Goal: Task Accomplishment & Management: Contribute content

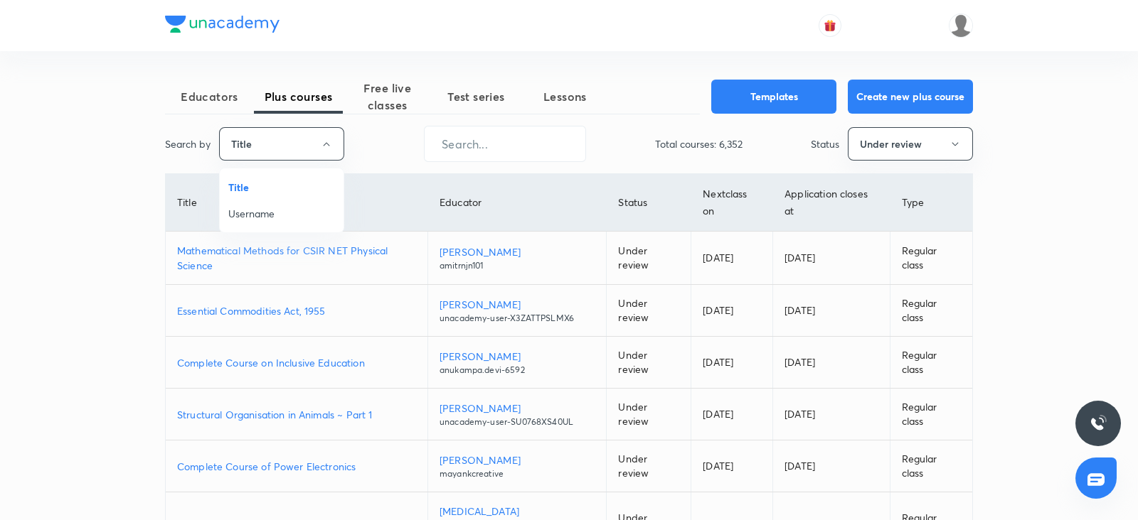
click at [262, 216] on span "Username" at bounding box center [281, 213] width 107 height 15
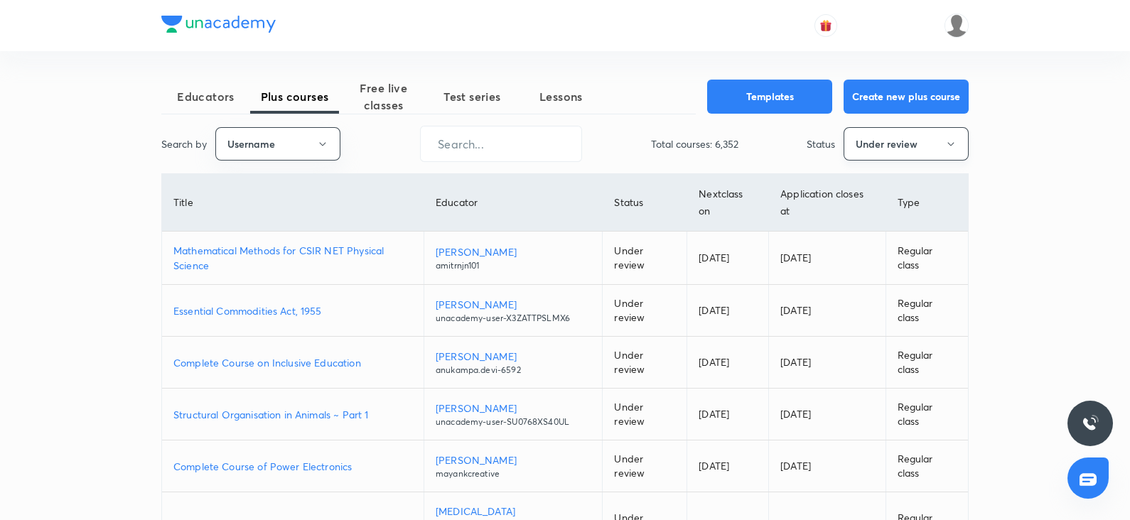
click at [894, 151] on button "Under review" at bounding box center [906, 143] width 125 height 33
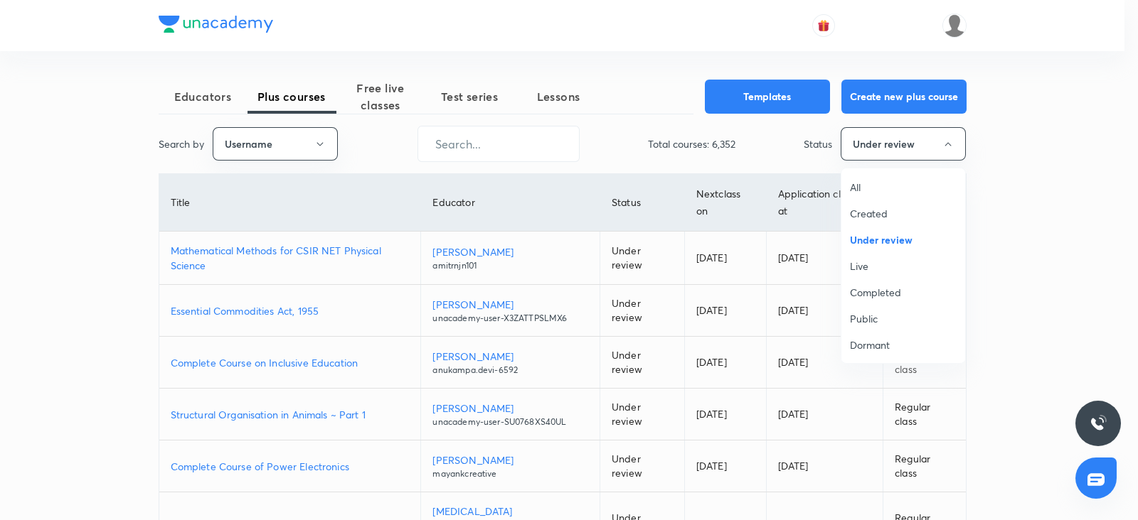
click at [857, 183] on span "All" at bounding box center [903, 187] width 107 height 15
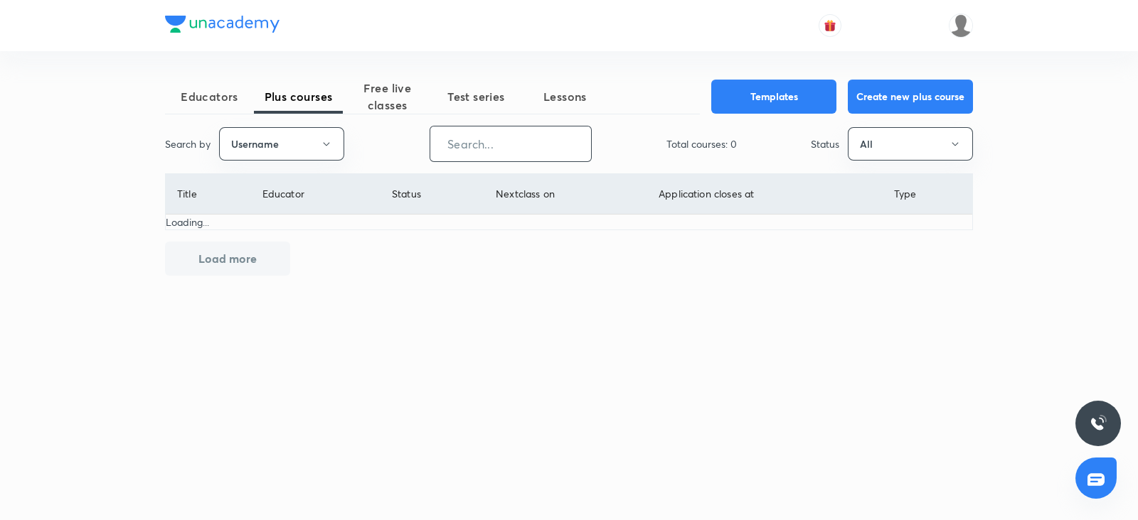
click at [507, 141] on input "text" at bounding box center [510, 144] width 161 height 36
paste input "unacademy-user-I63COD3N3WDV"
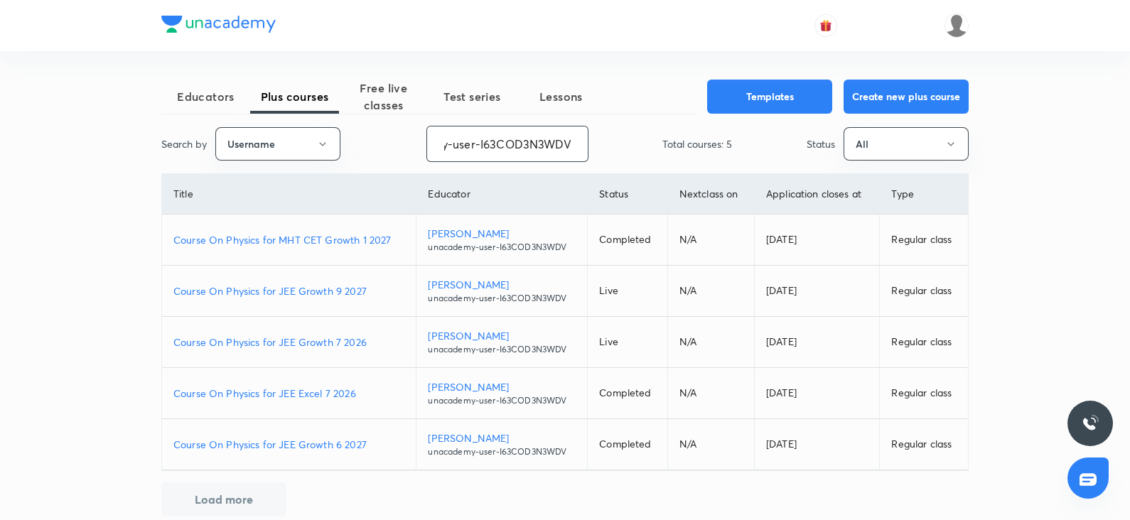
type input "unacademy-user-I63COD3N3WDV"
click at [313, 442] on p "Course On Physics for JEE Growth 6 2027" at bounding box center [288, 444] width 231 height 15
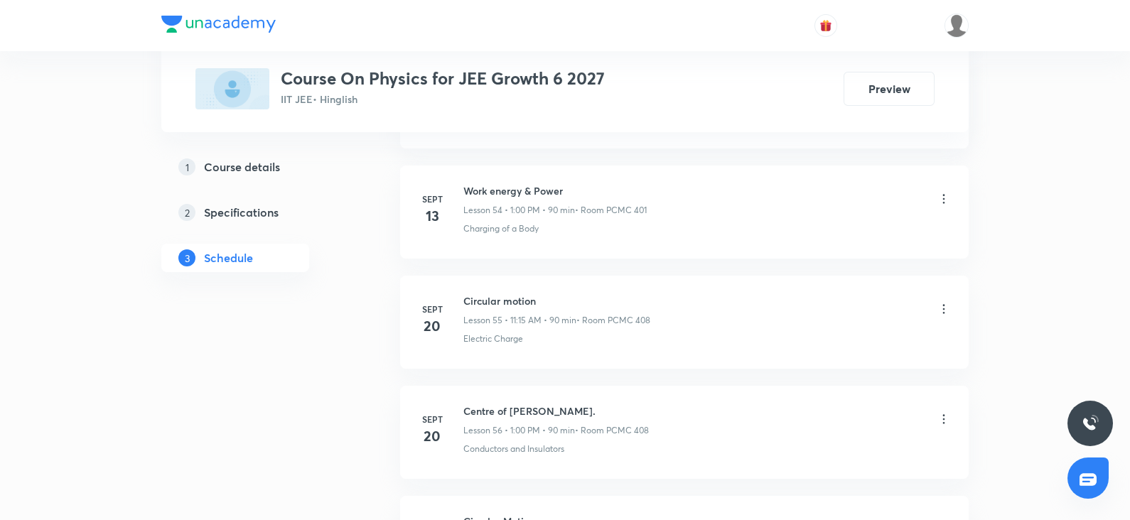
scroll to position [7214, 0]
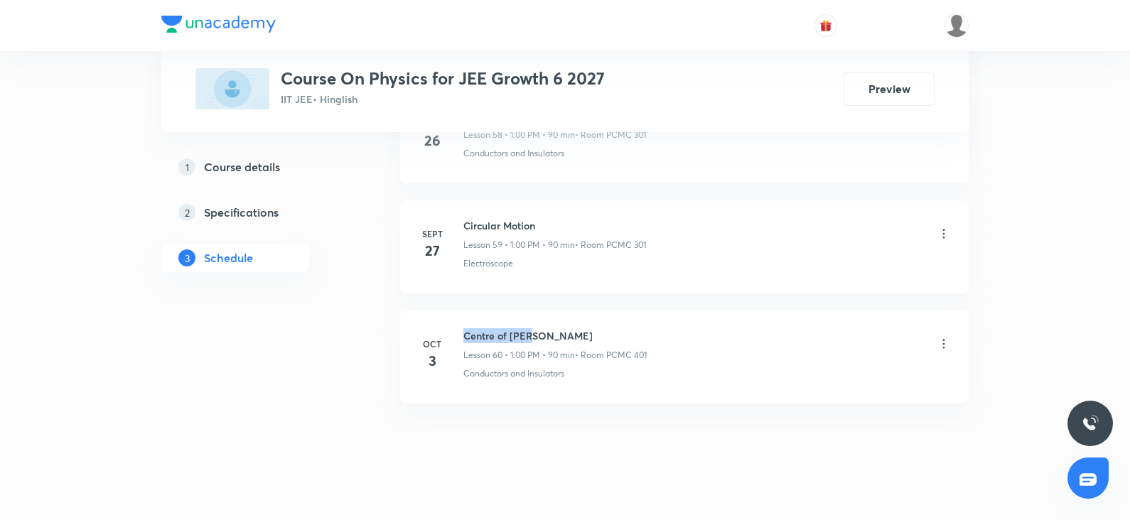
drag, startPoint x: 547, startPoint y: 318, endPoint x: 459, endPoint y: 315, distance: 88.2
click at [459, 328] on div "Oct 3 Centre of maas Lesson 60 • 1:00 PM • 90 min • Room PCMC 401 Conductors an…" at bounding box center [684, 354] width 533 height 52
copy h6 "Centre of maas"
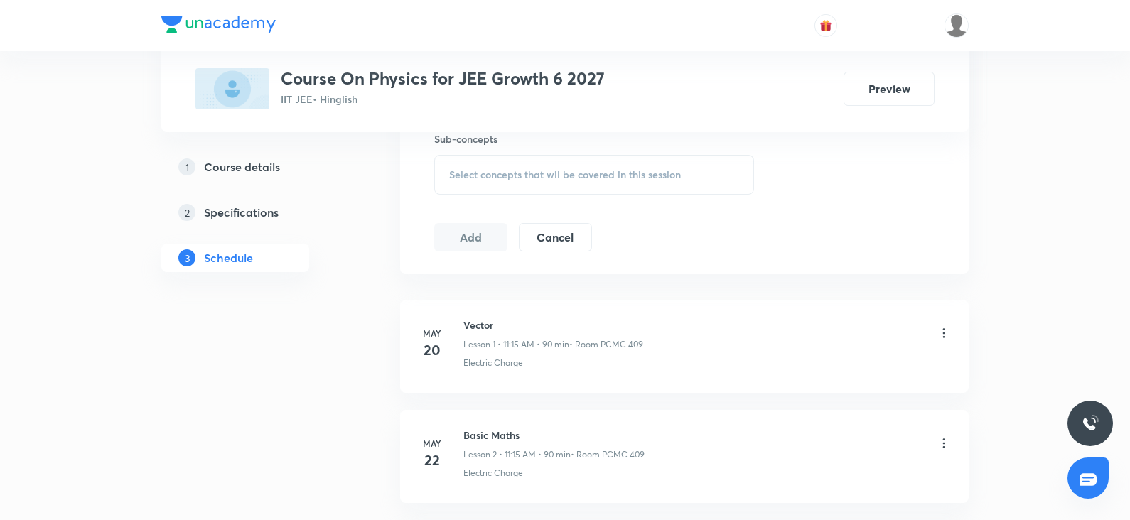
scroll to position [0, 0]
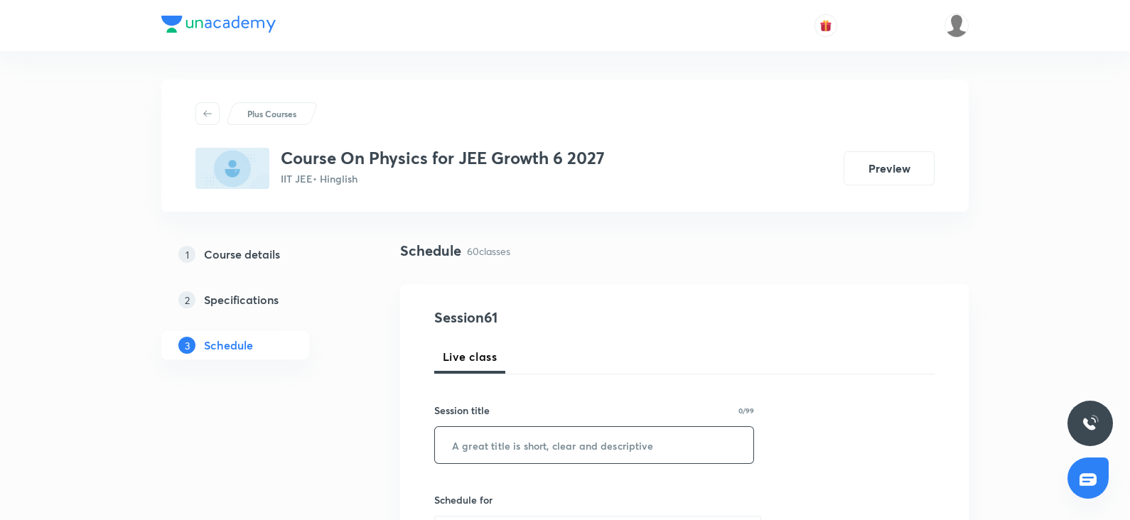
click at [488, 433] on input "text" at bounding box center [594, 445] width 319 height 36
paste input "Centre of maas"
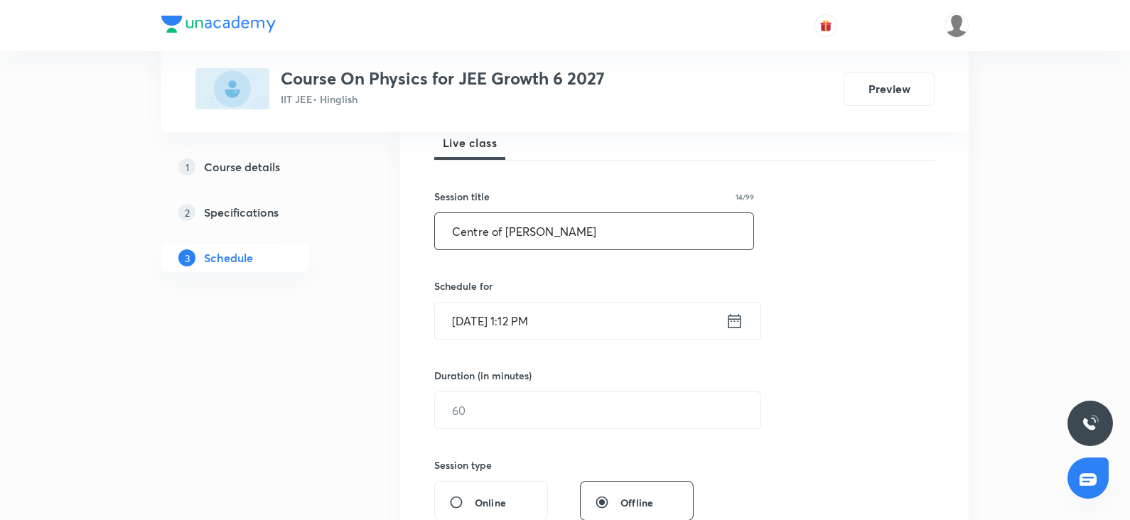
scroll to position [218, 0]
type input "Centre of maas"
click at [483, 314] on input "Oct 4, 2025, 1:12 PM" at bounding box center [580, 317] width 291 height 36
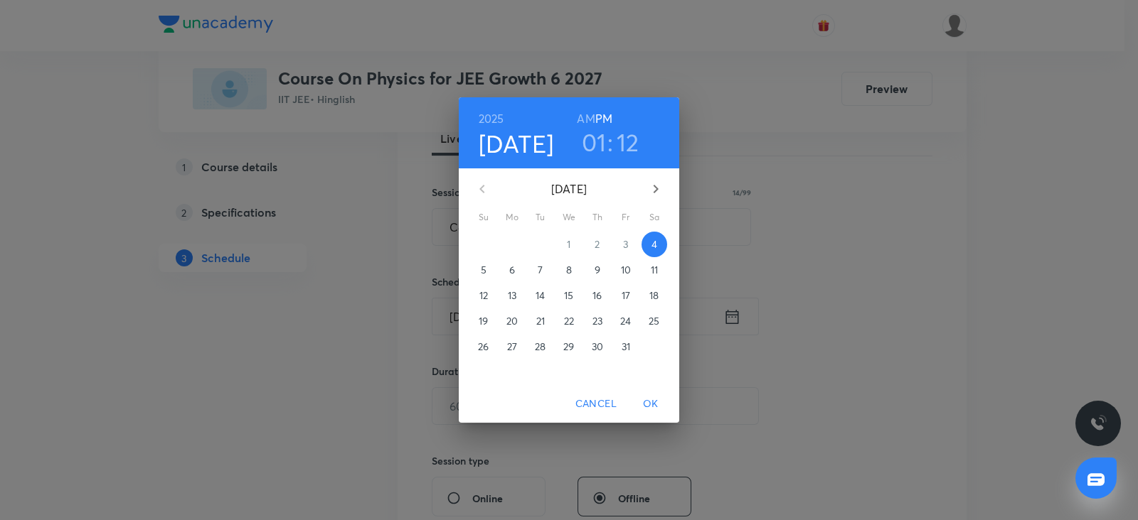
click at [485, 270] on p "5" at bounding box center [484, 270] width 6 height 14
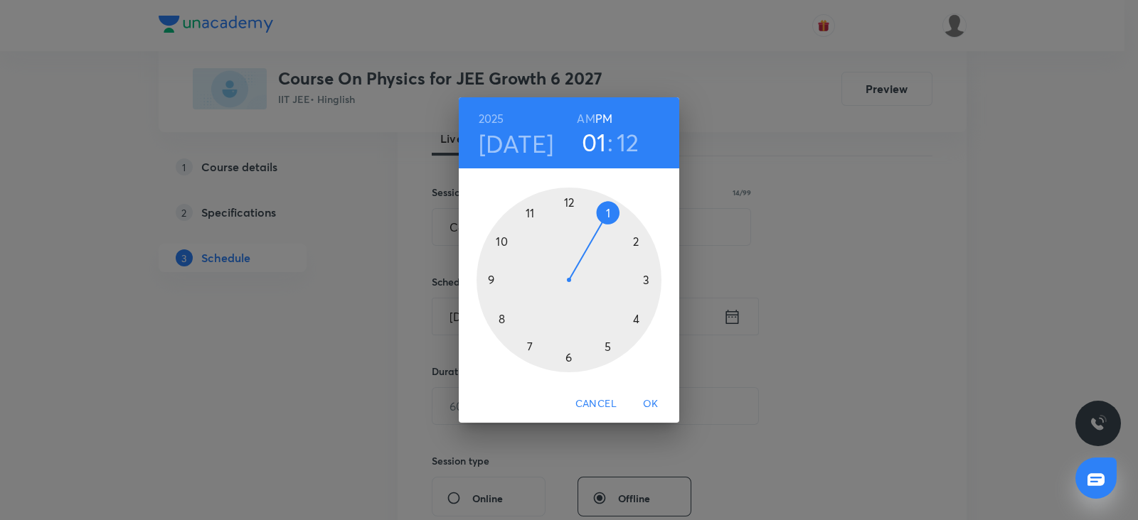
click at [611, 212] on div at bounding box center [568, 280] width 185 height 185
click at [647, 279] on div at bounding box center [568, 280] width 185 height 185
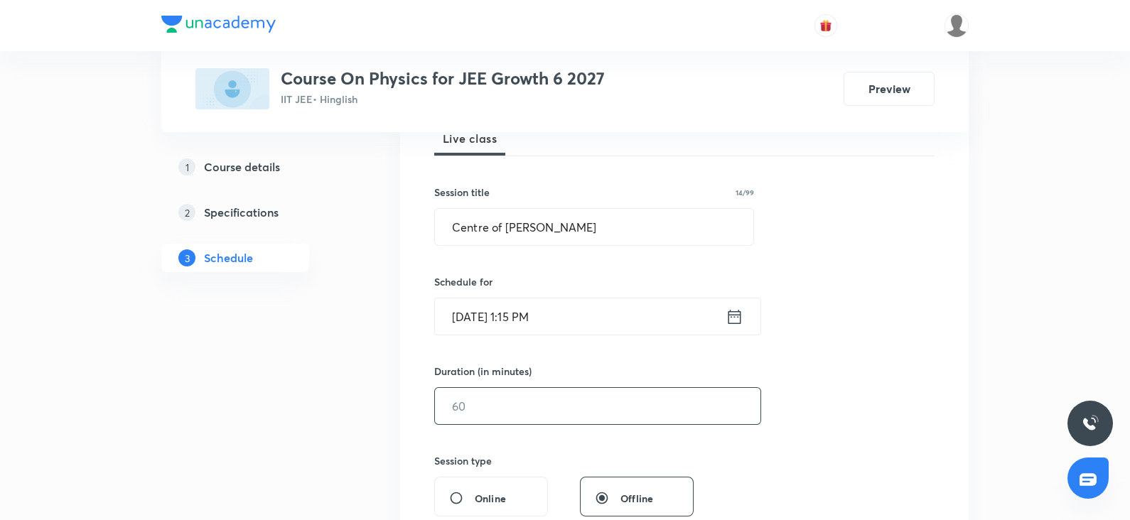
click at [486, 412] on input "text" at bounding box center [598, 406] width 326 height 36
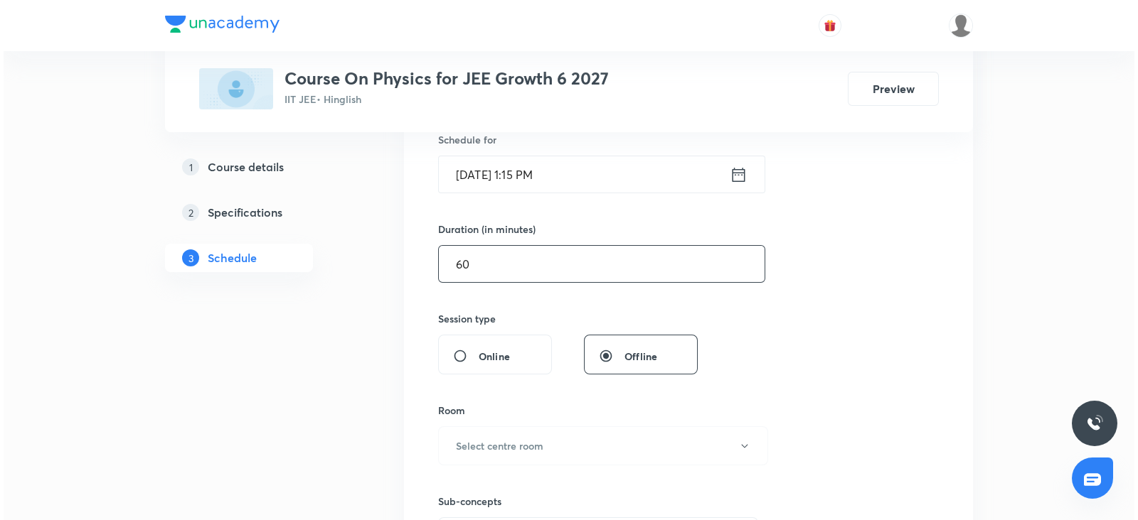
scroll to position [362, 0]
click at [469, 442] on h6 "Select centre room" at bounding box center [495, 444] width 87 height 15
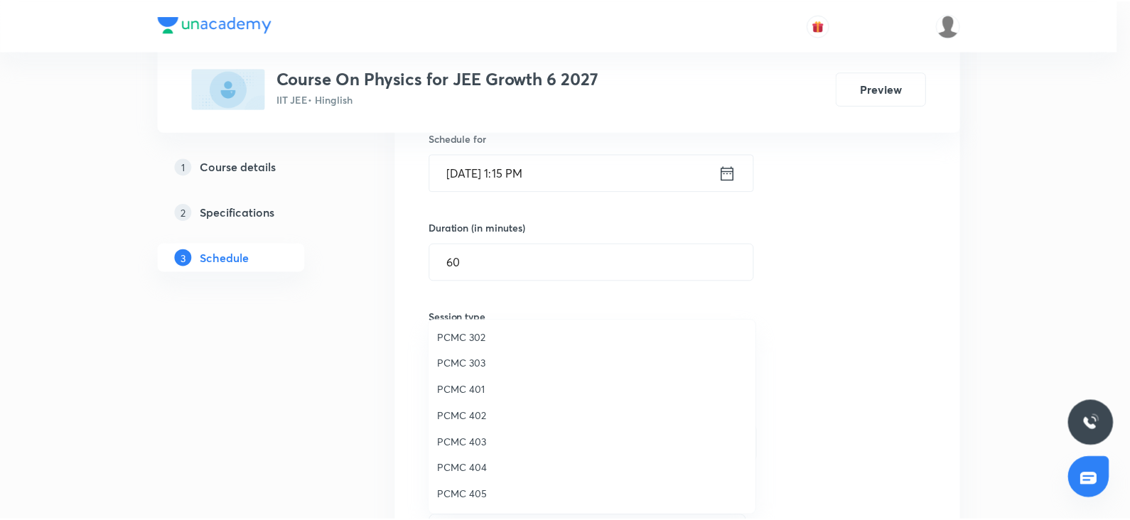
scroll to position [28, 0]
click at [480, 394] on span "PCMC 401" at bounding box center [595, 390] width 311 height 15
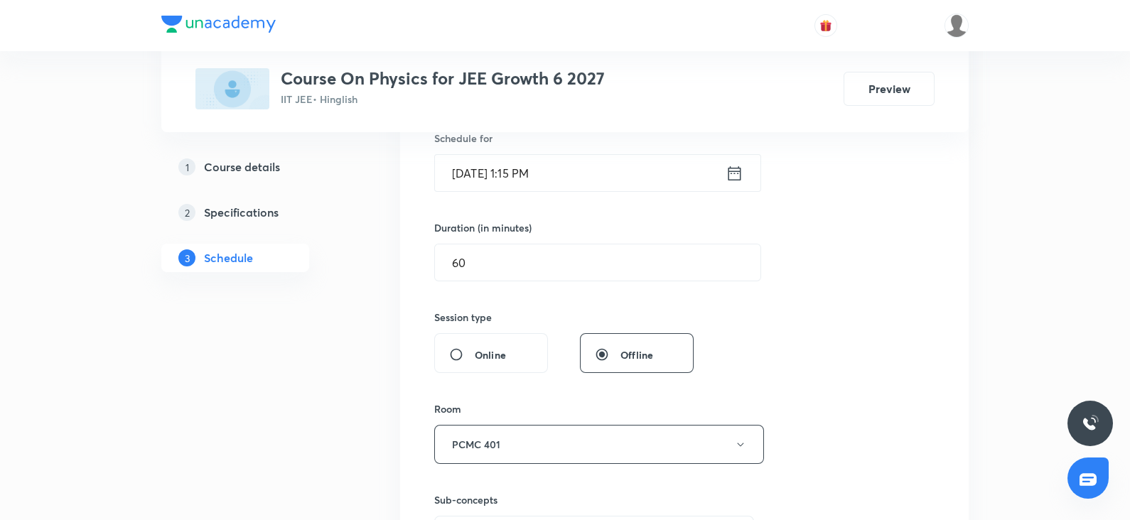
scroll to position [459, 0]
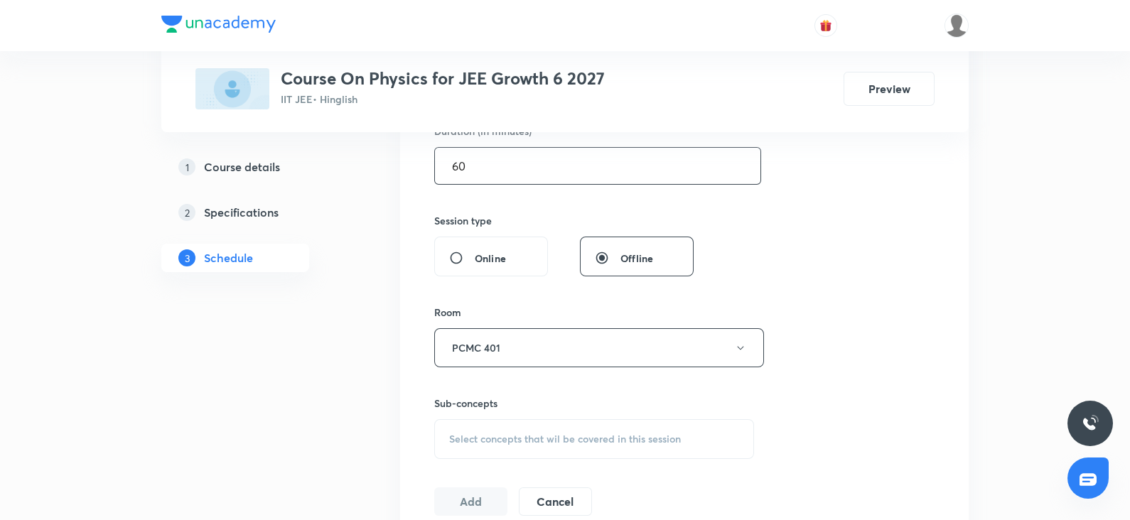
click at [460, 164] on input "60" at bounding box center [598, 166] width 326 height 36
type input "90"
click at [468, 420] on div "Select concepts that wil be covered in this session" at bounding box center [594, 439] width 320 height 40
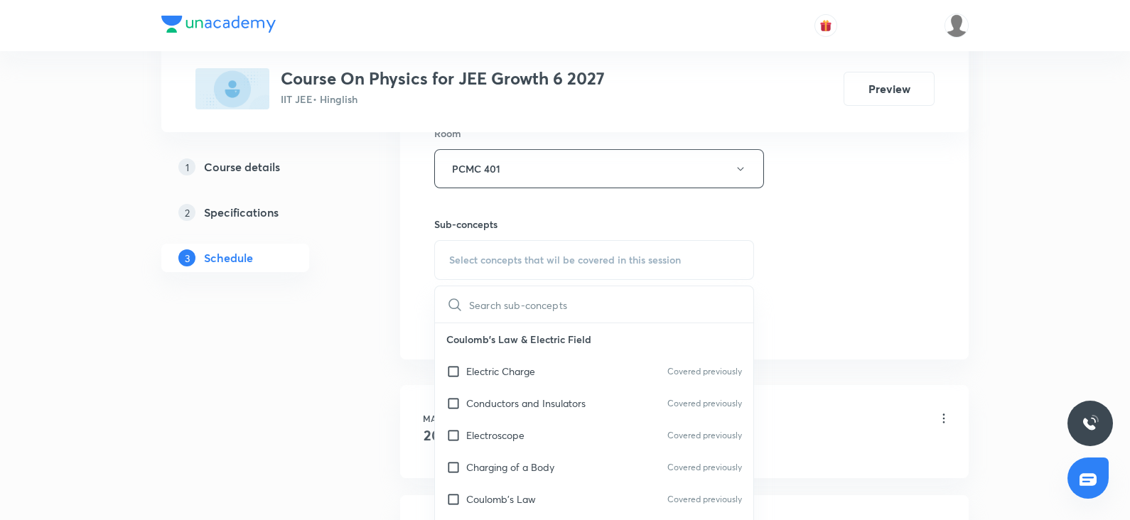
scroll to position [641, 0]
click at [480, 435] on p "Electroscope" at bounding box center [495, 431] width 58 height 15
checkbox input "true"
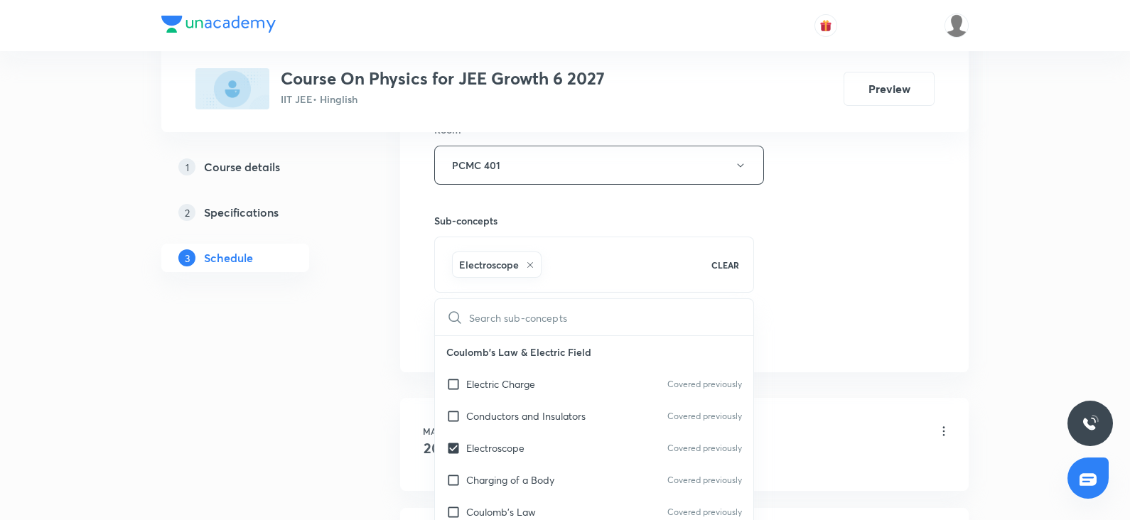
click at [871, 193] on div "Session 61 Live class Session title 14/99 Centre of maas ​ Schedule for Oct 5, …" at bounding box center [684, 8] width 501 height 684
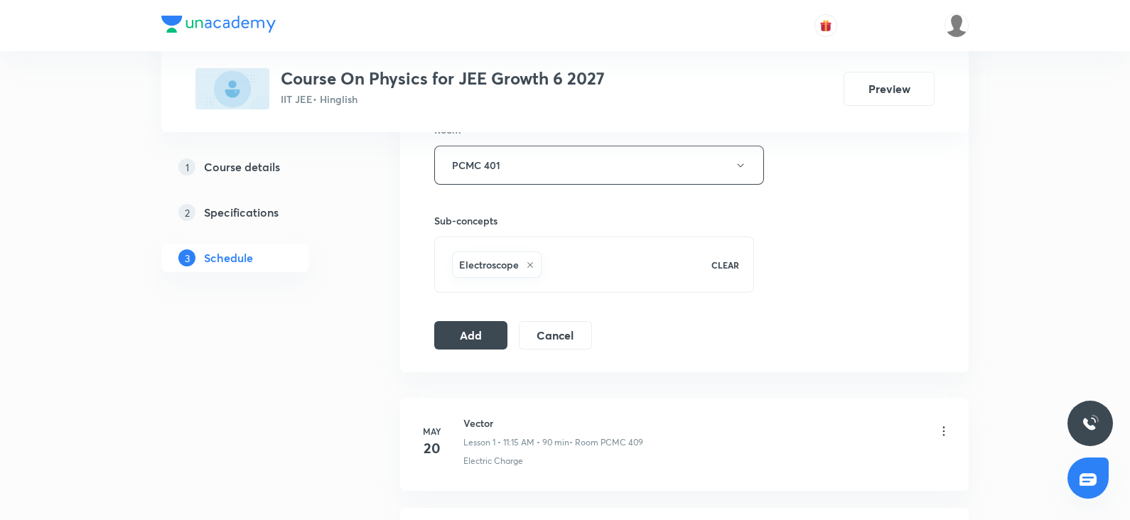
click at [469, 350] on div "Session 61 Live class Session title 14/99 Centre of maas ​ Schedule for Oct 5, …" at bounding box center [684, 7] width 569 height 729
click at [471, 343] on button "Add" at bounding box center [470, 334] width 73 height 28
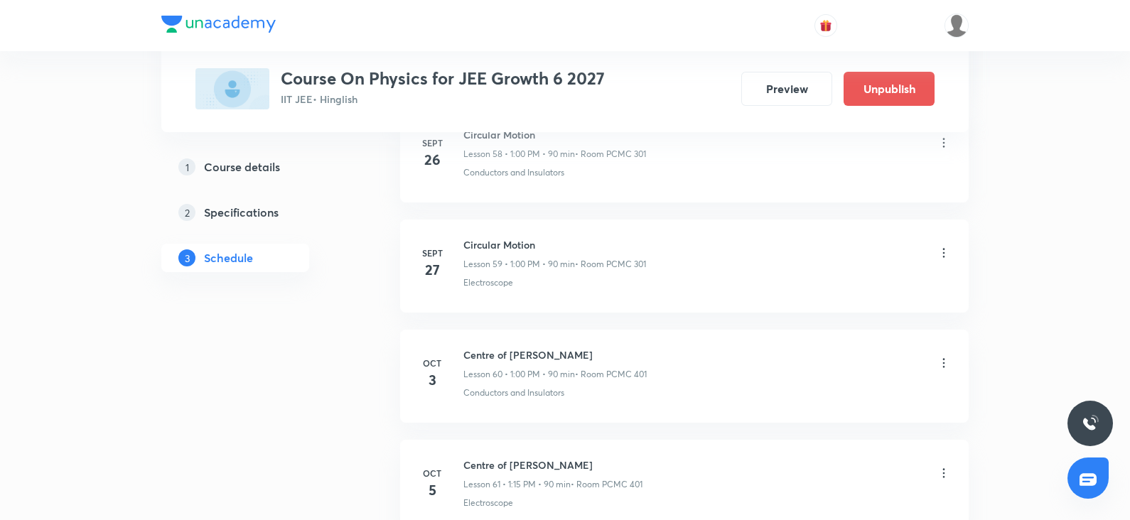
scroll to position [6673, 0]
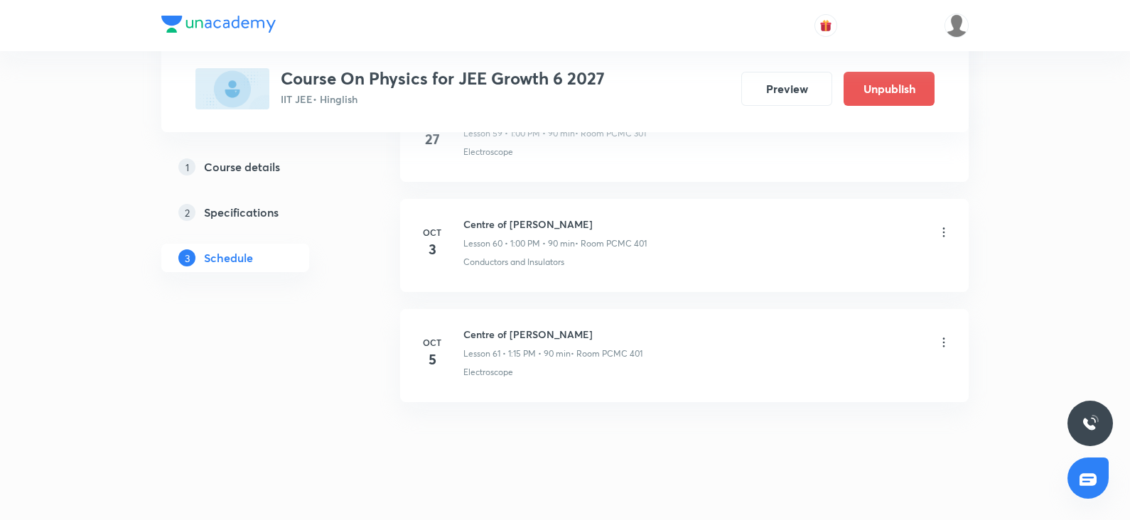
click at [948, 336] on icon at bounding box center [944, 343] width 14 height 14
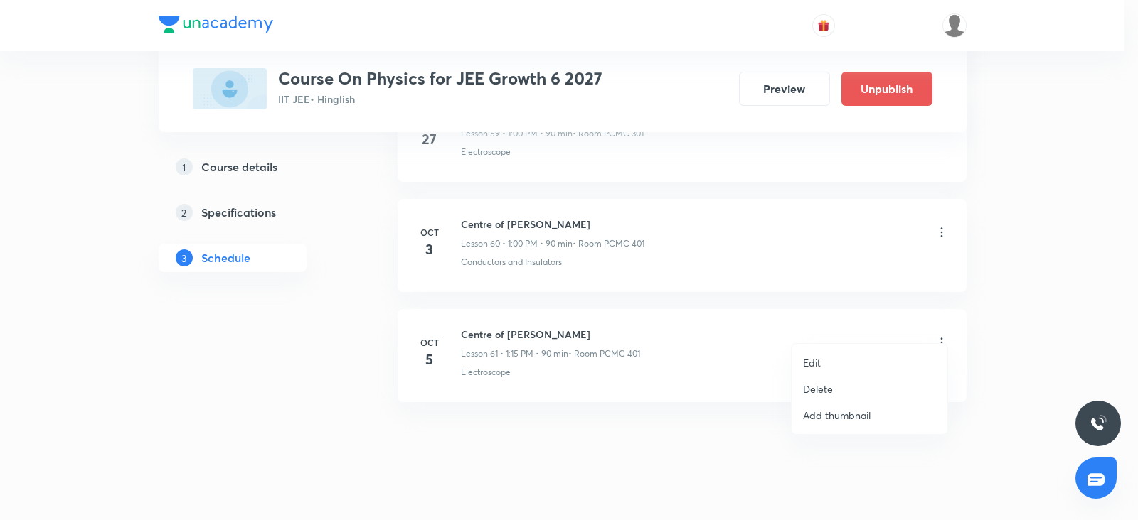
click at [813, 353] on li "Edit" at bounding box center [869, 363] width 156 height 26
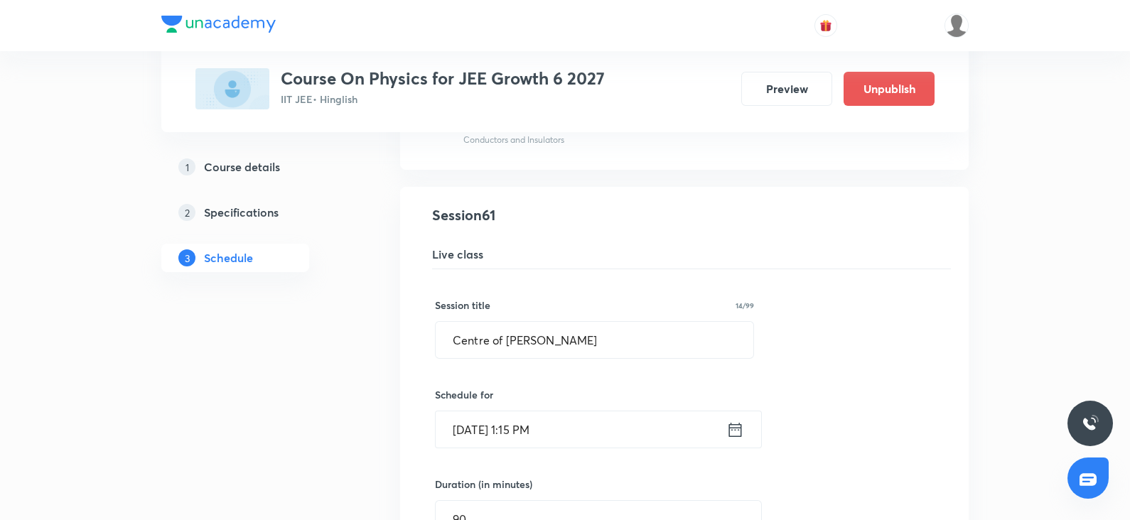
scroll to position [6717, 0]
click at [477, 417] on input "Oct 5, 2025, 1:15 PM" at bounding box center [581, 428] width 291 height 36
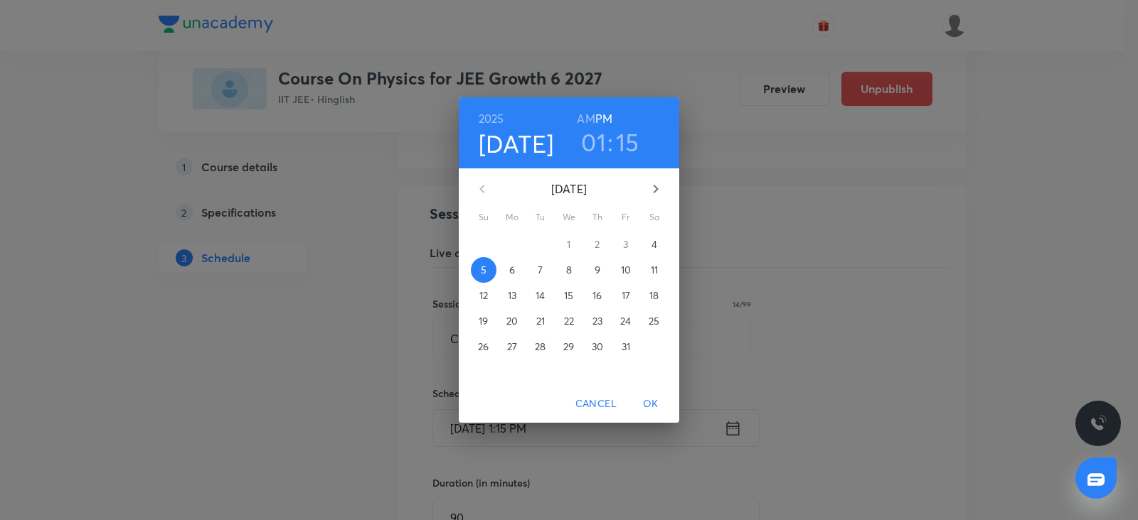
click at [651, 244] on span "4" at bounding box center [654, 244] width 26 height 14
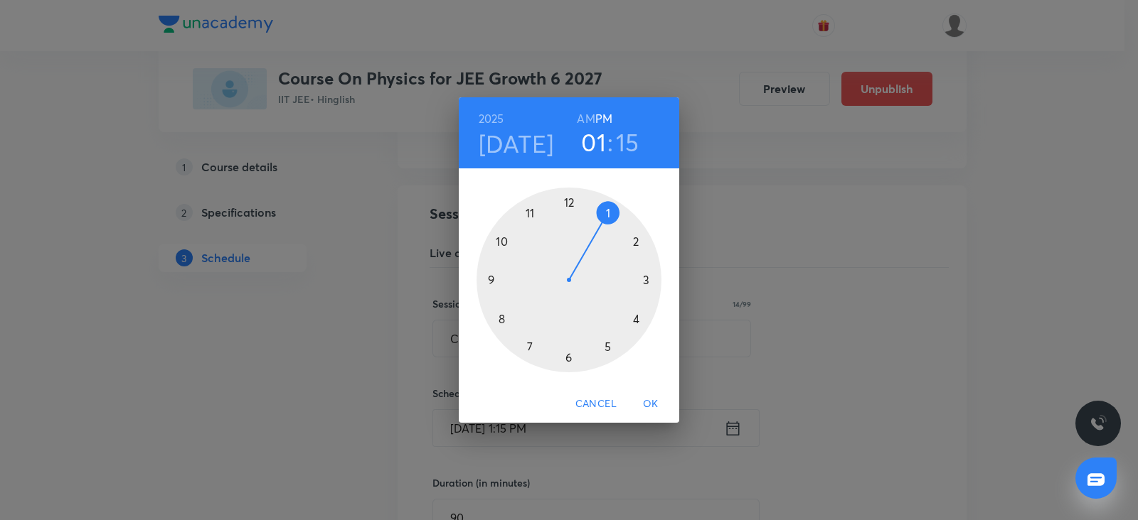
click at [649, 397] on span "OK" at bounding box center [650, 404] width 34 height 18
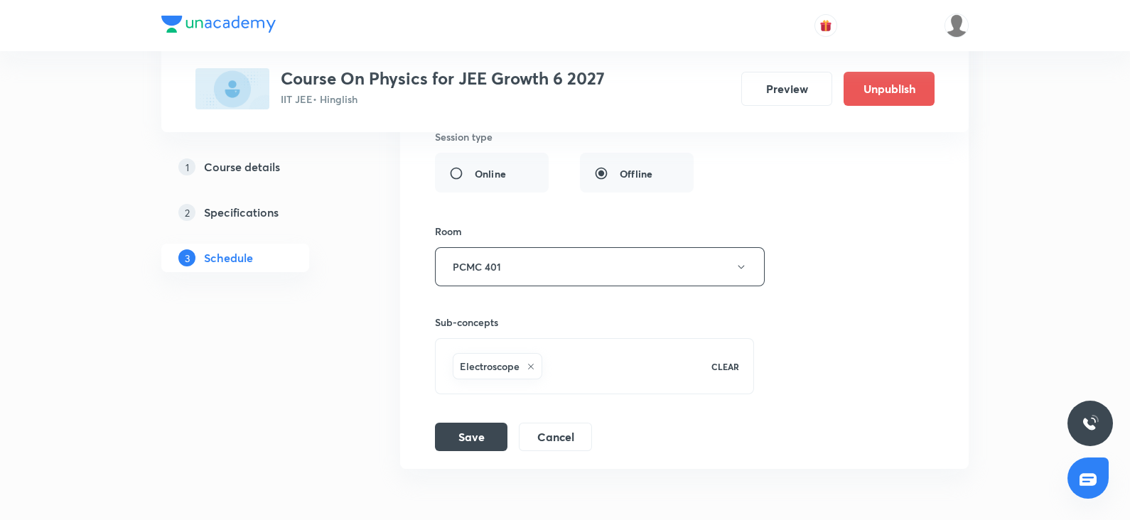
scroll to position [7154, 0]
click at [476, 420] on button "Save" at bounding box center [471, 434] width 73 height 28
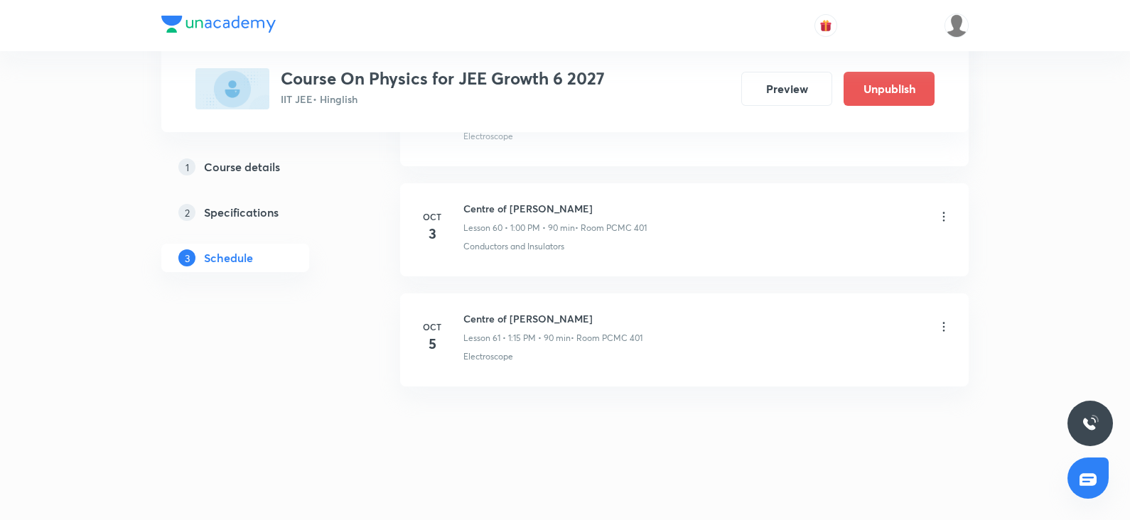
scroll to position [6673, 0]
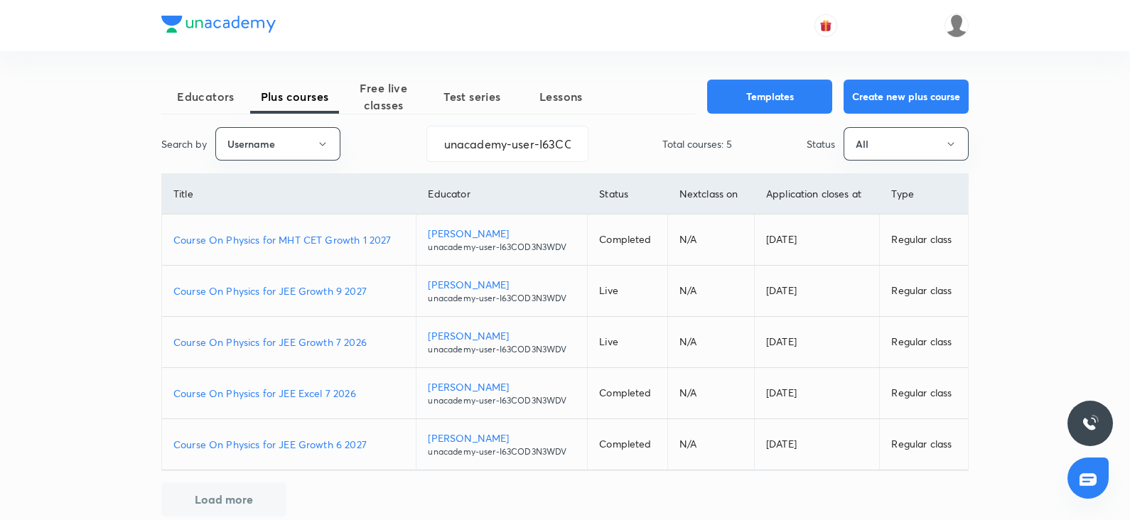
click at [332, 297] on p "Course On Physics for JEE Growth 9 2027" at bounding box center [288, 291] width 231 height 15
click at [328, 394] on p "Course On Physics for JEE Excel 7 2026" at bounding box center [288, 393] width 231 height 15
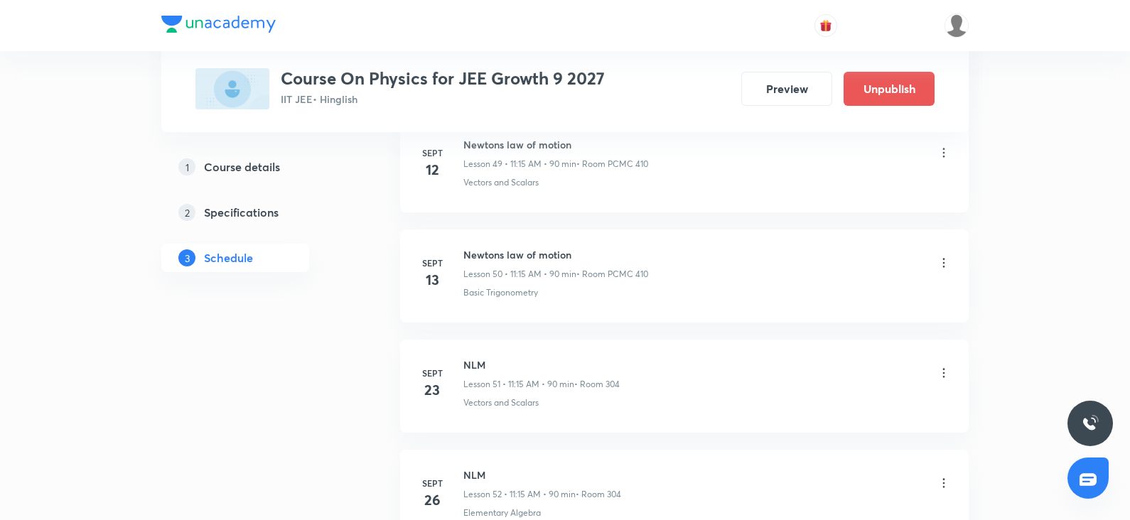
scroll to position [6775, 0]
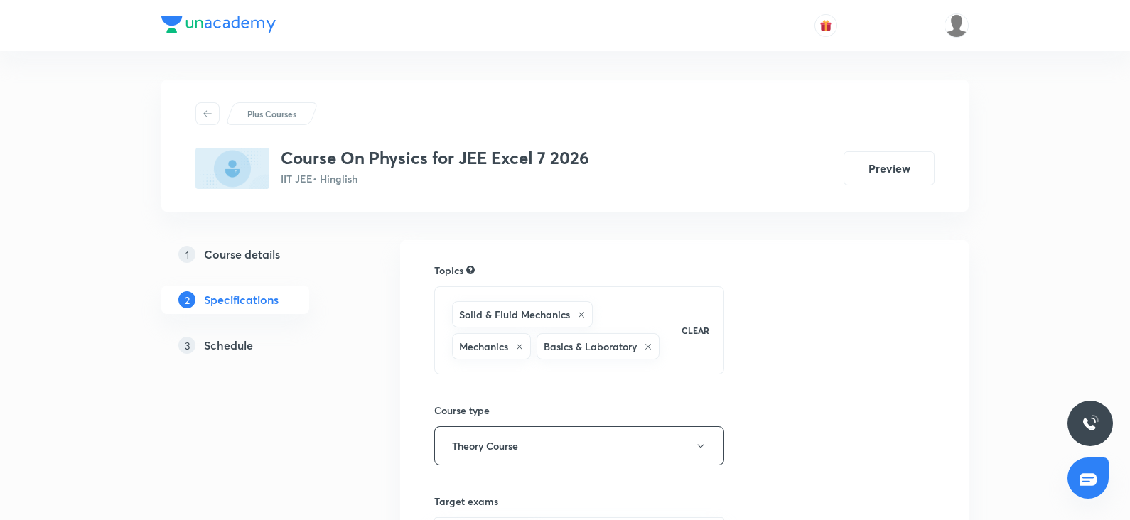
click at [252, 349] on h5 "Schedule" at bounding box center [228, 345] width 49 height 17
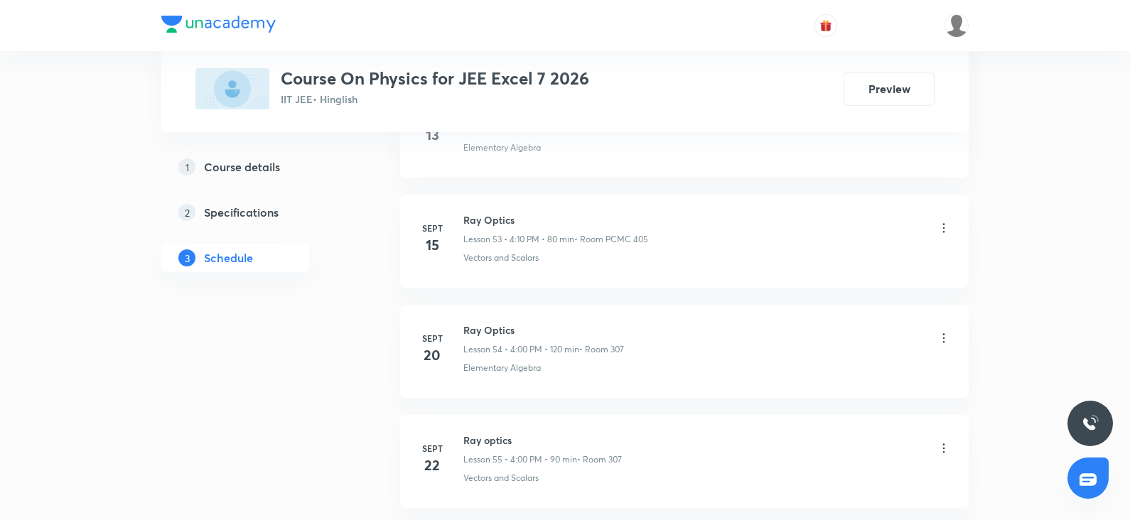
scroll to position [6995, 0]
drag, startPoint x: 514, startPoint y: 321, endPoint x: 459, endPoint y: 315, distance: 55.1
click at [459, 328] on div "Sept 27 Ray optics Lesson 58 • 5:46 PM • 90 min • Room PCMC 402 Addition of Vec…" at bounding box center [684, 354] width 533 height 52
copy h6 "Ray optics"
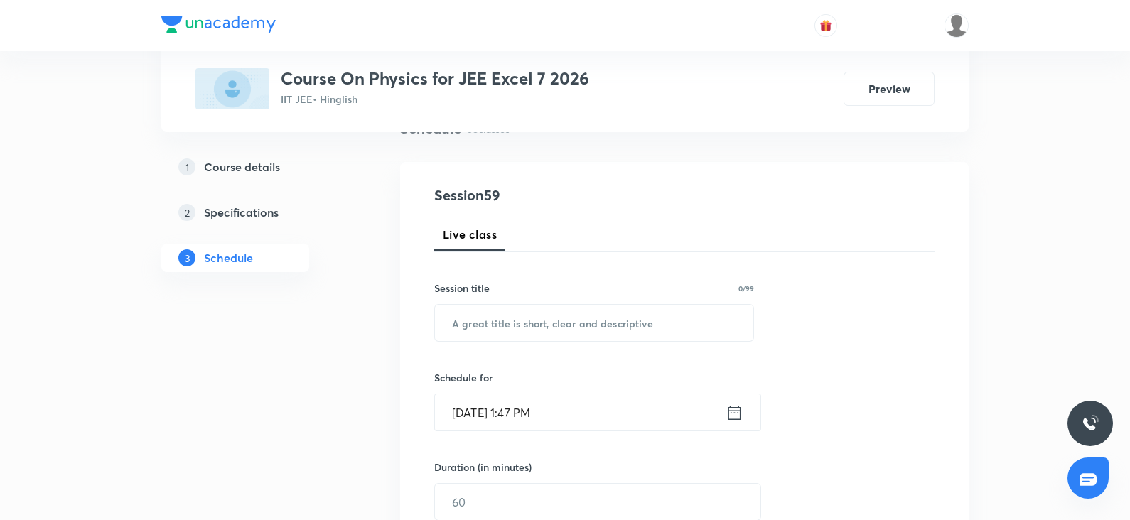
scroll to position [161, 0]
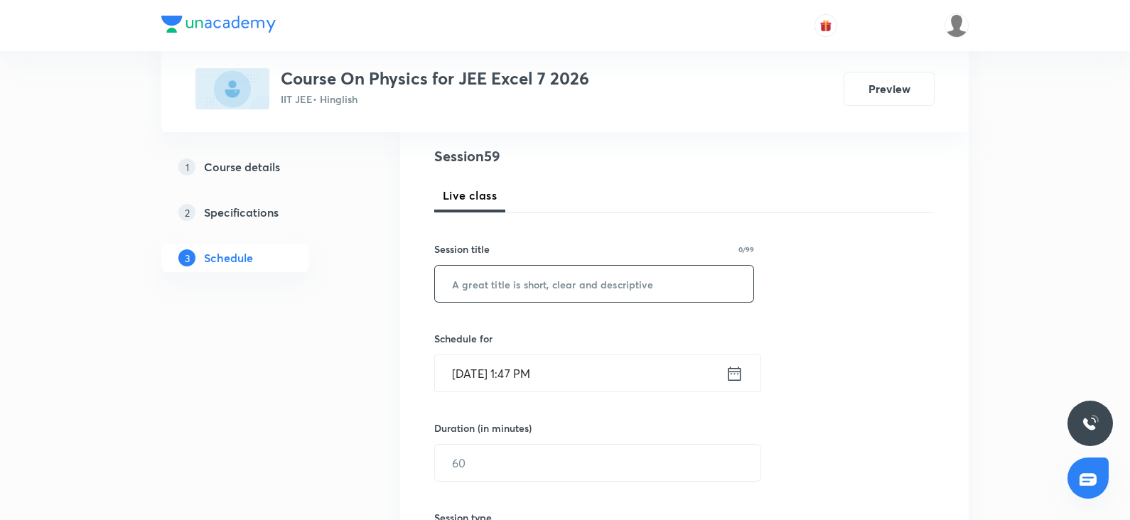
click at [487, 289] on input "text" at bounding box center [594, 284] width 319 height 36
paste input "Ray optics"
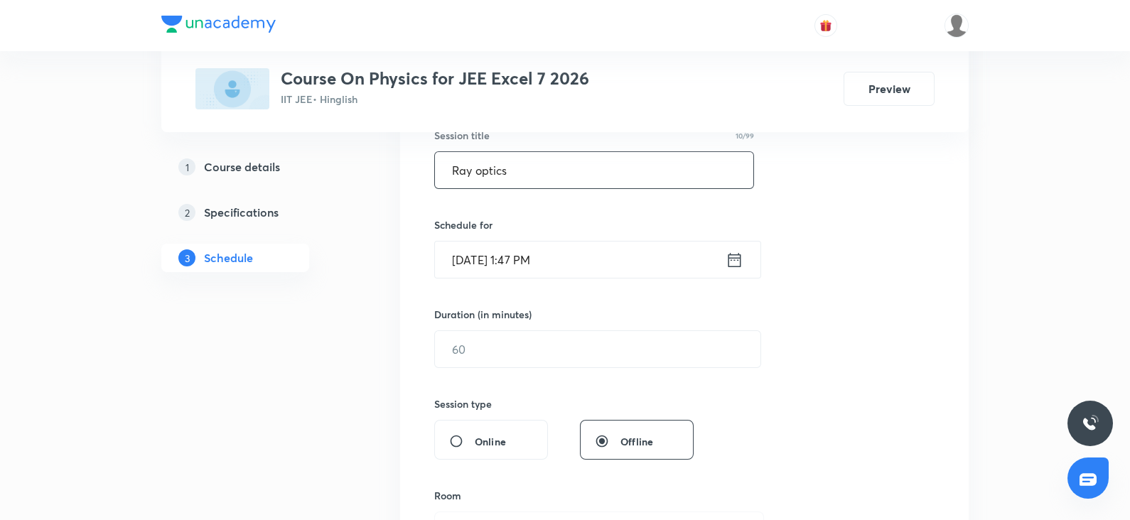
scroll to position [279, 0]
type input "Ray optics"
click at [487, 262] on input "Oct 4, 2025, 1:47 PM" at bounding box center [580, 256] width 291 height 36
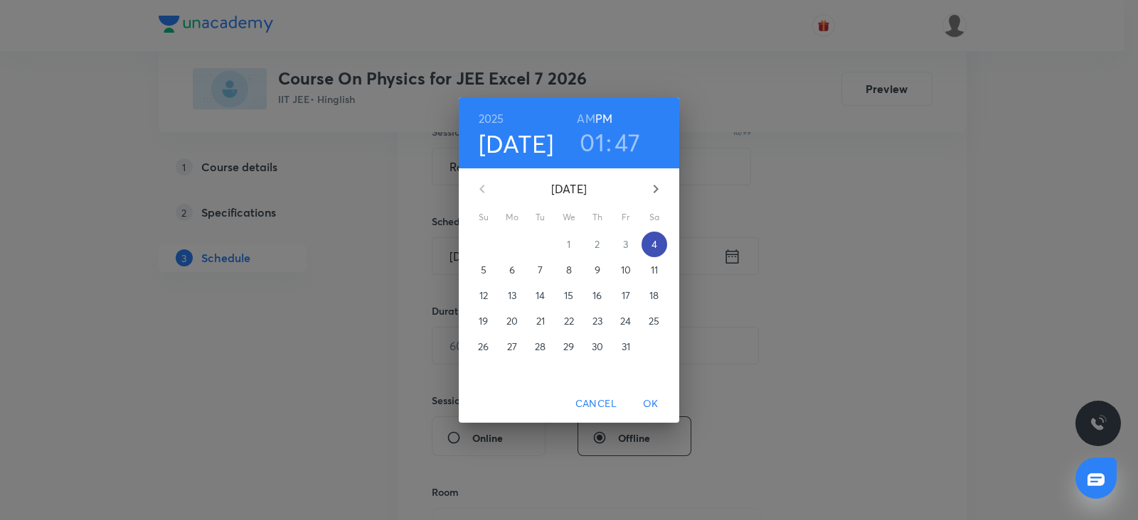
click at [648, 242] on span "4" at bounding box center [654, 244] width 26 height 14
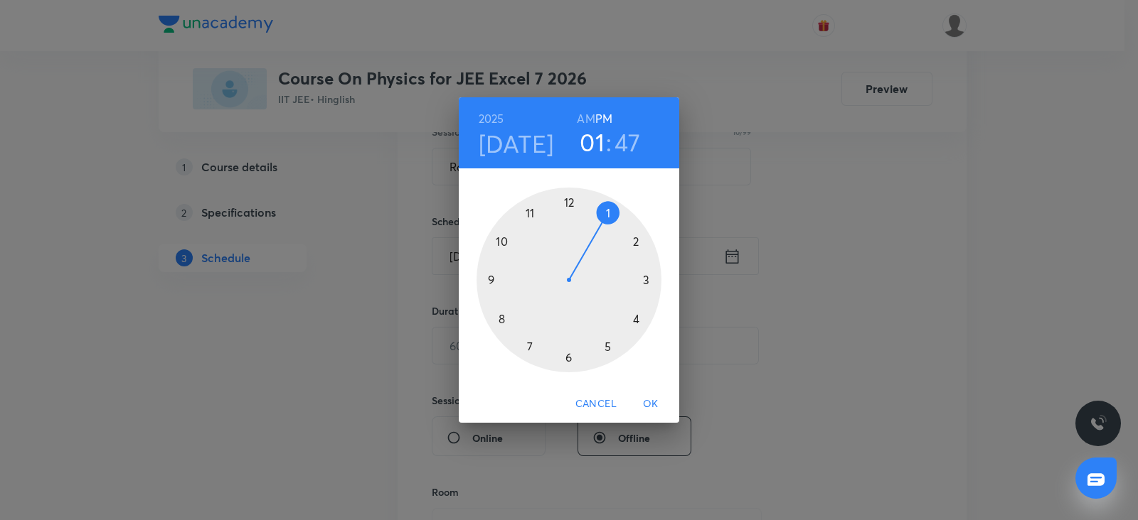
click at [632, 314] on div at bounding box center [568, 280] width 185 height 185
click at [569, 198] on div at bounding box center [568, 280] width 185 height 185
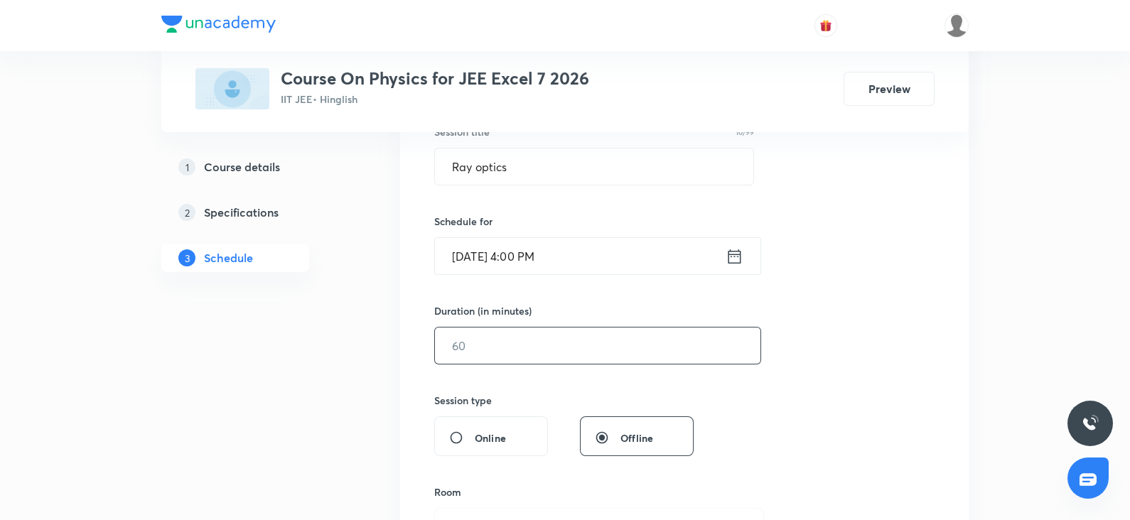
click at [449, 346] on input "text" at bounding box center [598, 346] width 326 height 36
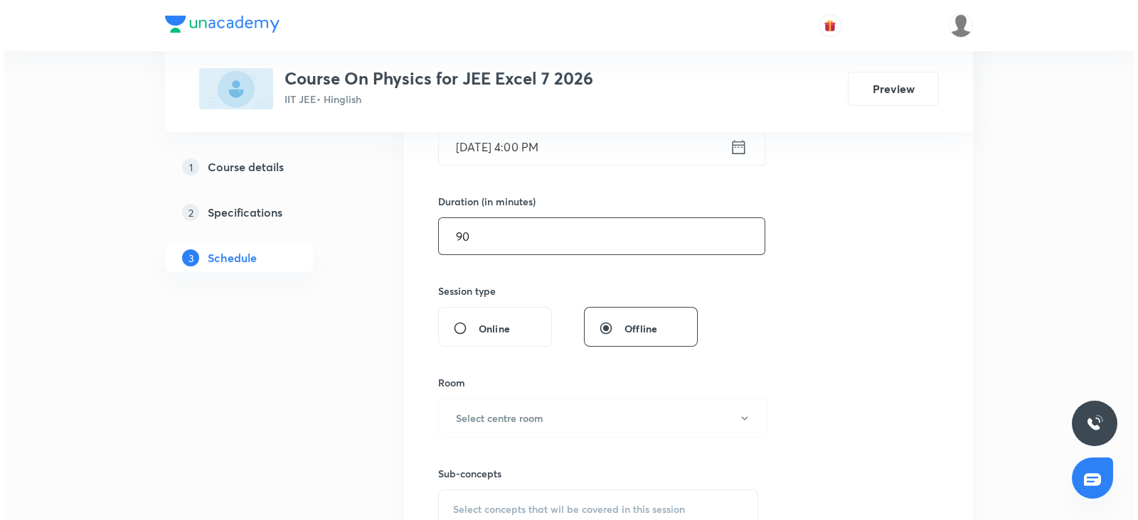
scroll to position [392, 0]
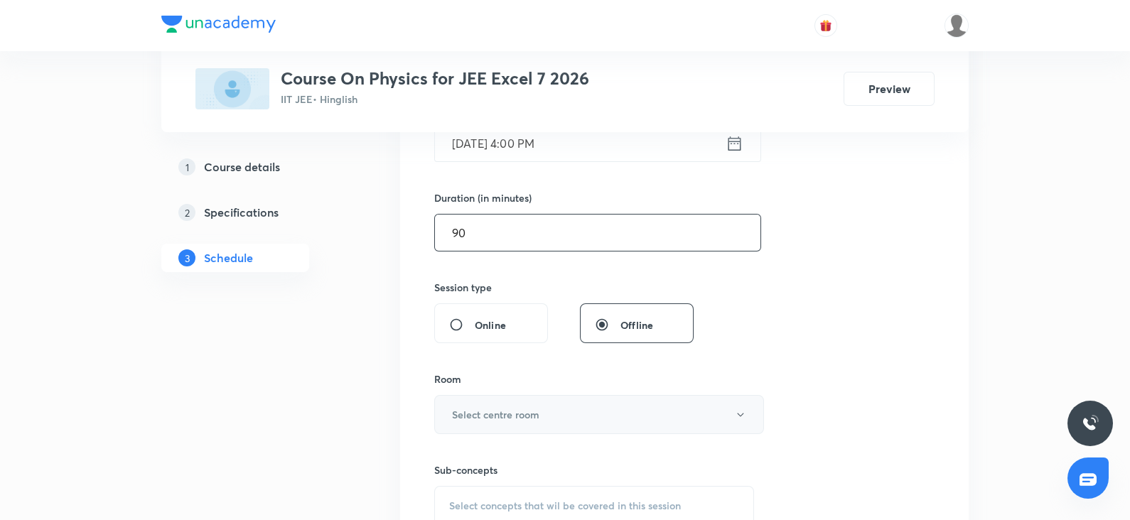
type input "90"
click at [455, 402] on button "Select centre room" at bounding box center [599, 414] width 330 height 39
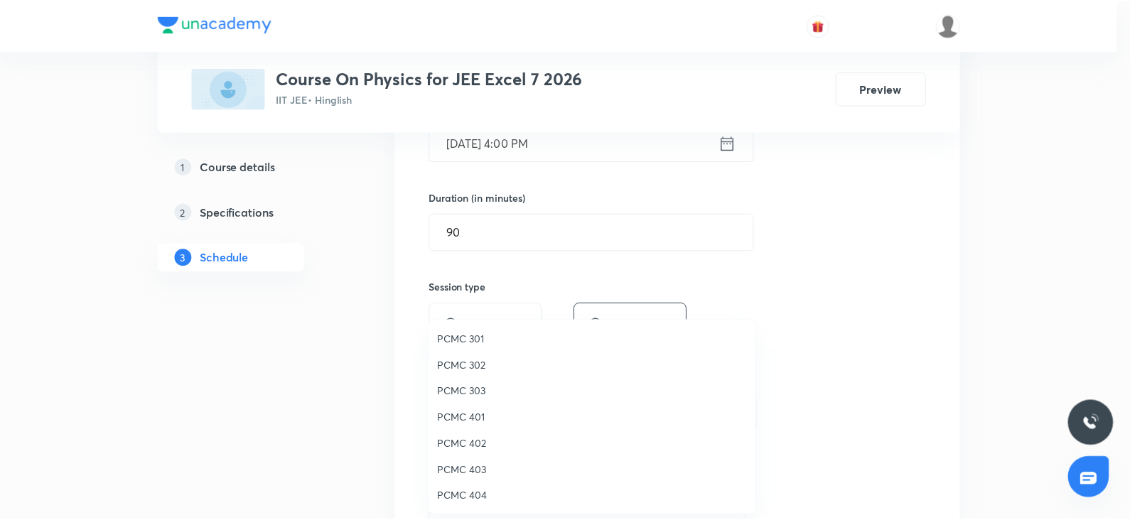
scroll to position [316, 0]
click at [448, 490] on span "307" at bounding box center [595, 497] width 311 height 15
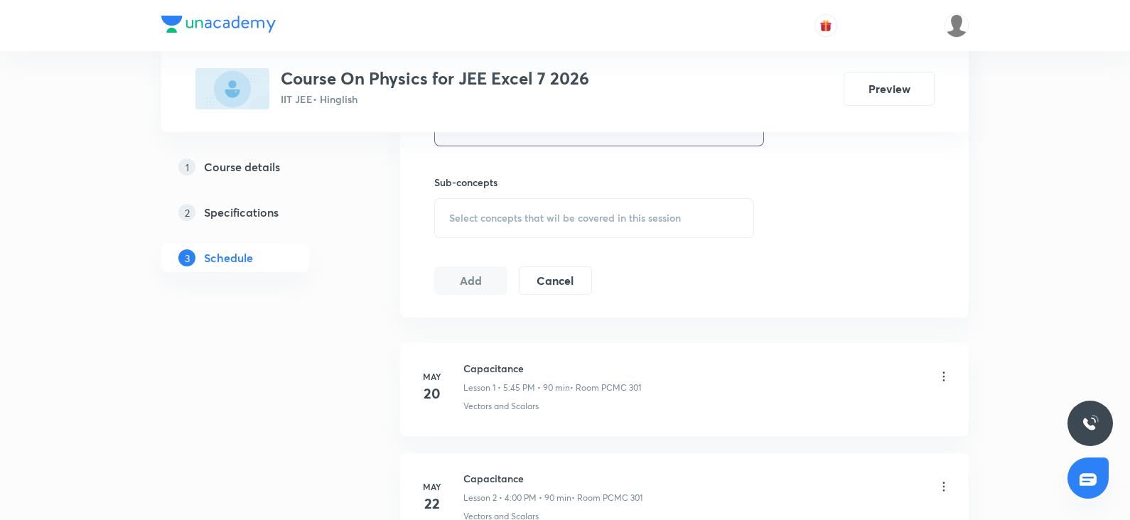
scroll to position [698, 0]
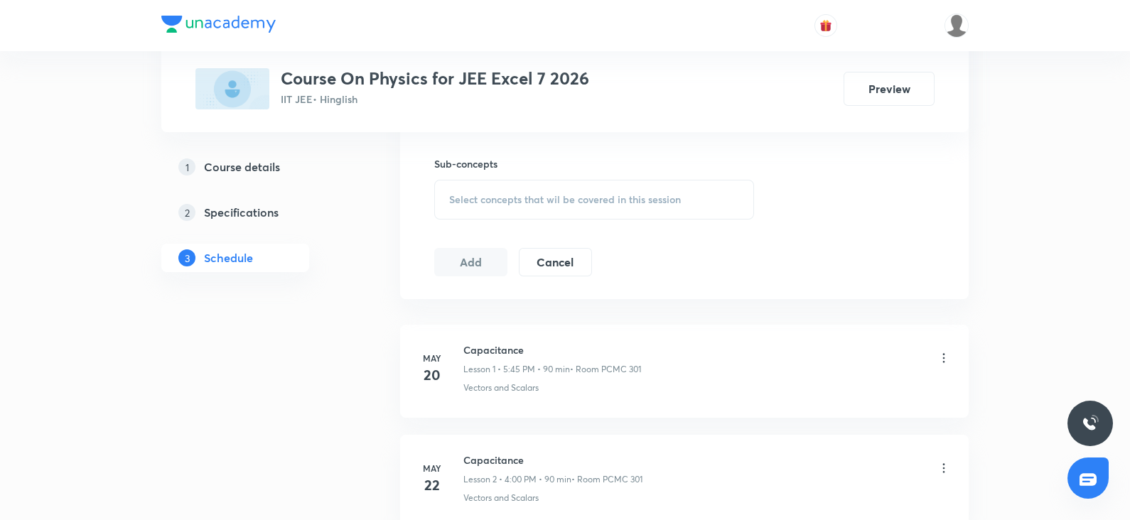
click at [500, 204] on span "Select concepts that wil be covered in this session" at bounding box center [565, 199] width 232 height 11
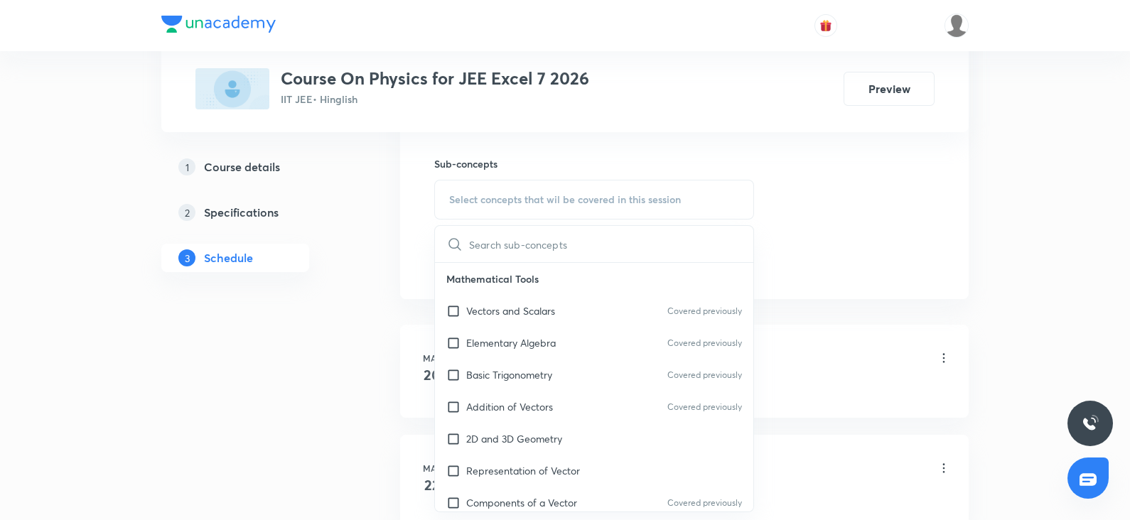
click at [466, 432] on p "2D and 3D Geometry" at bounding box center [514, 439] width 96 height 15
checkbox input "true"
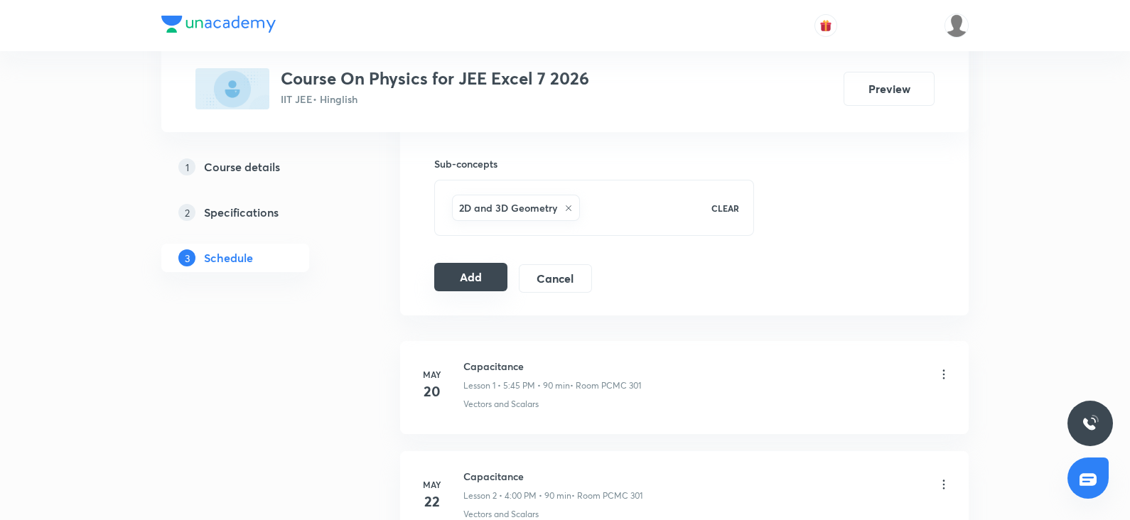
click at [481, 282] on button "Add" at bounding box center [470, 277] width 73 height 28
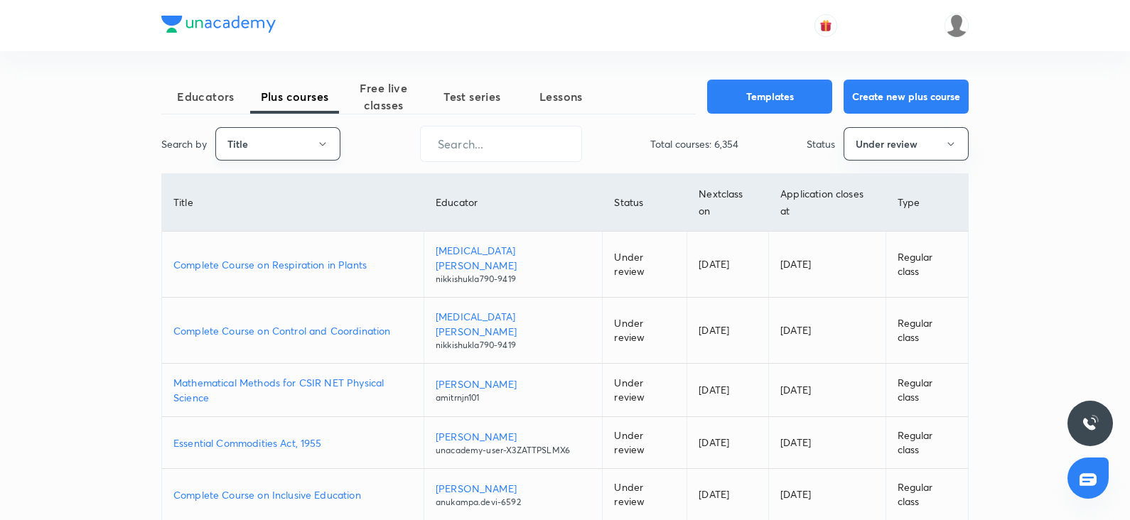
click at [318, 140] on icon "button" at bounding box center [322, 144] width 11 height 11
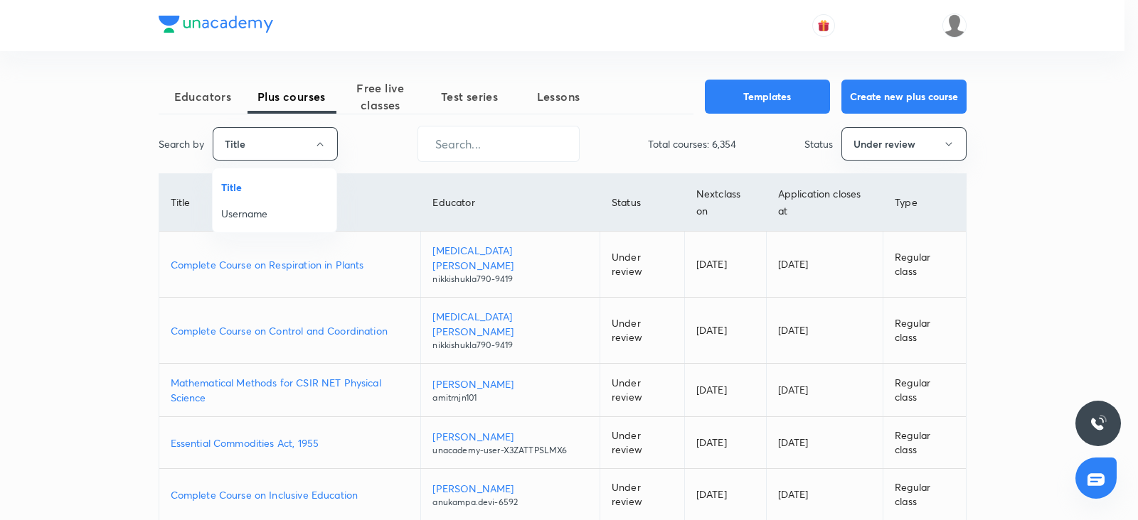
click at [261, 213] on span "Username" at bounding box center [274, 213] width 107 height 15
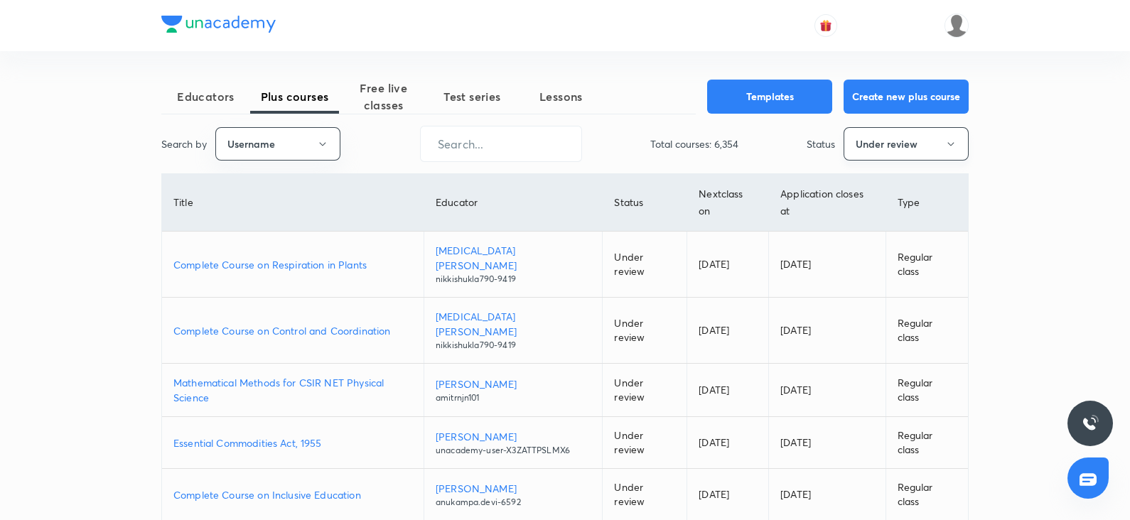
click at [928, 136] on button "Under review" at bounding box center [906, 143] width 125 height 33
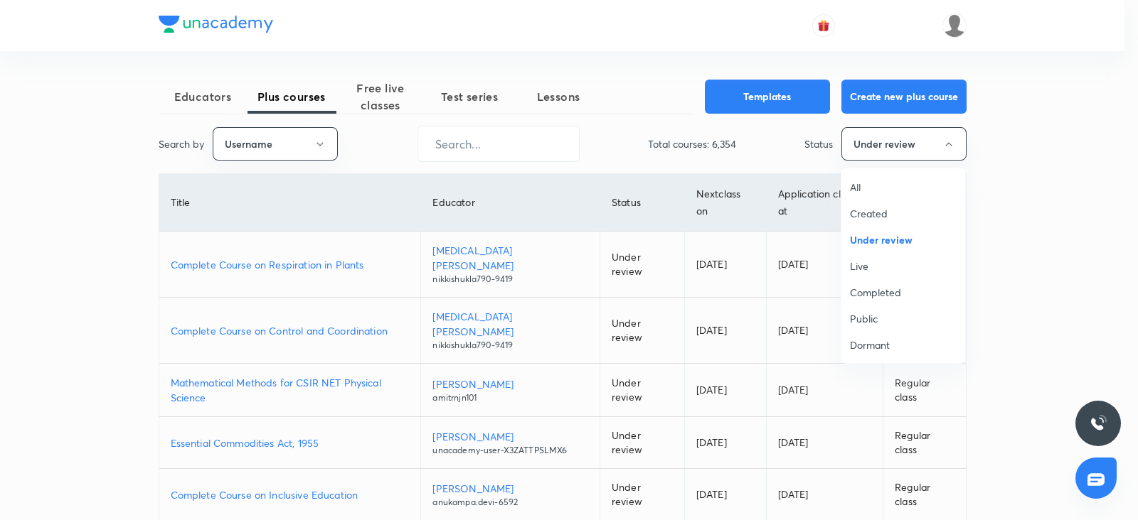
click at [860, 181] on span "All" at bounding box center [903, 187] width 107 height 15
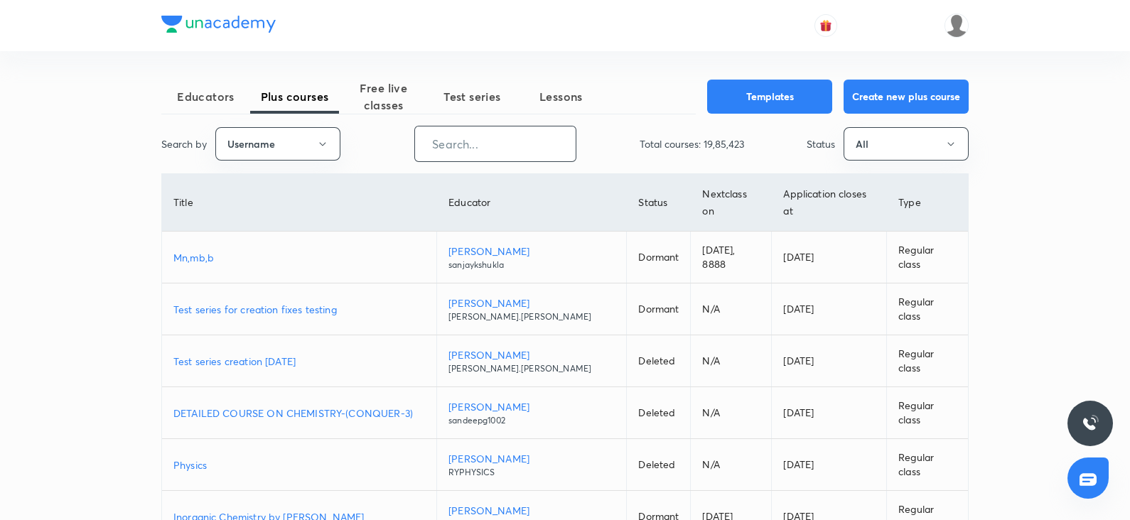
click at [459, 154] on input "text" at bounding box center [495, 144] width 161 height 36
paste input "nitanshu271997"
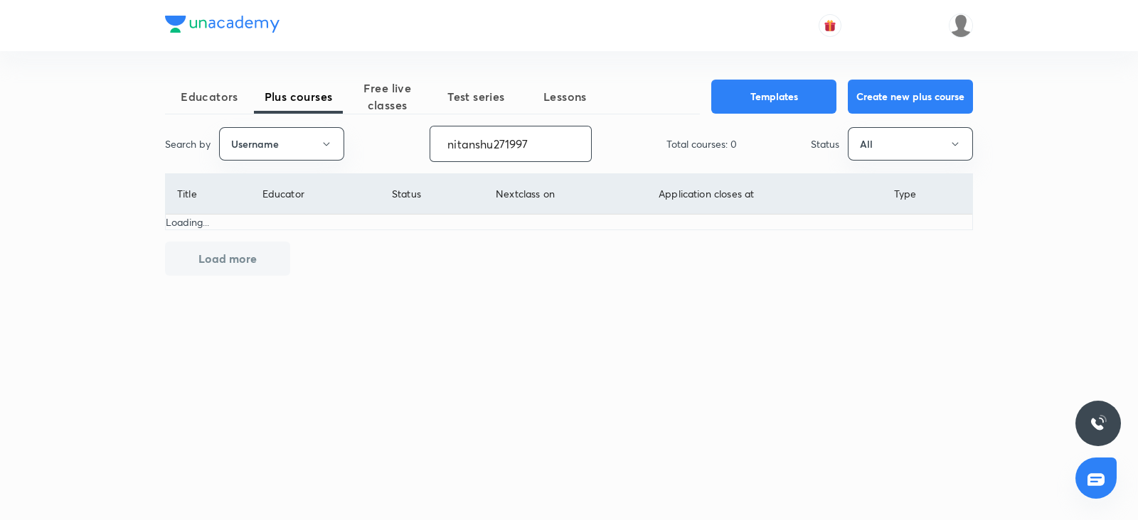
type input "nitanshu271997"
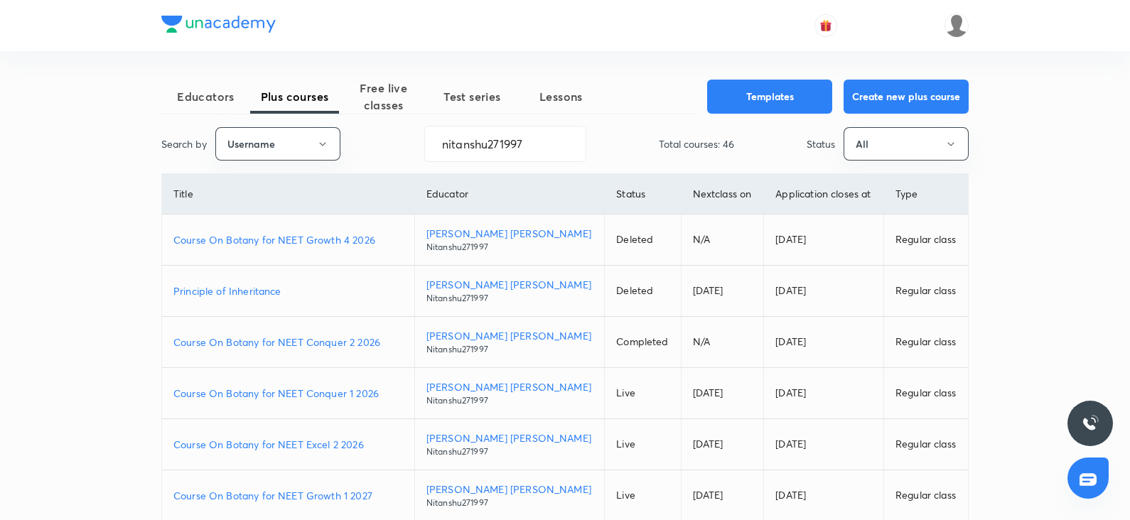
click at [333, 395] on p "Course On Botany for NEET Conquer 1 2026" at bounding box center [288, 393] width 230 height 15
drag, startPoint x: 534, startPoint y: 150, endPoint x: 309, endPoint y: 161, distance: 224.9
click at [309, 161] on div "Search by Username nitanshu271997 ​ Total courses: 46 Status All" at bounding box center [565, 144] width 808 height 36
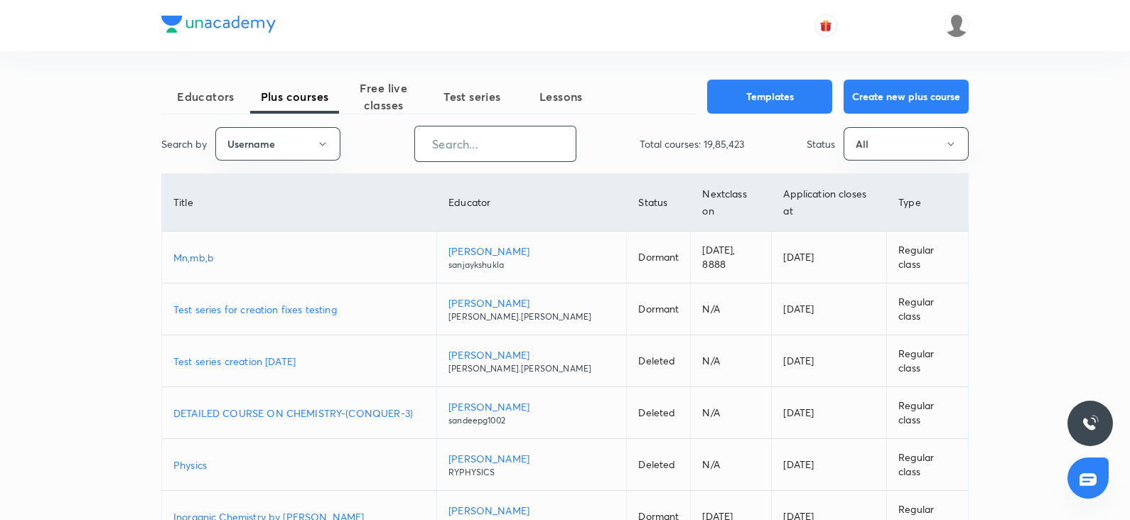
paste input "FTP_SunilSingh"
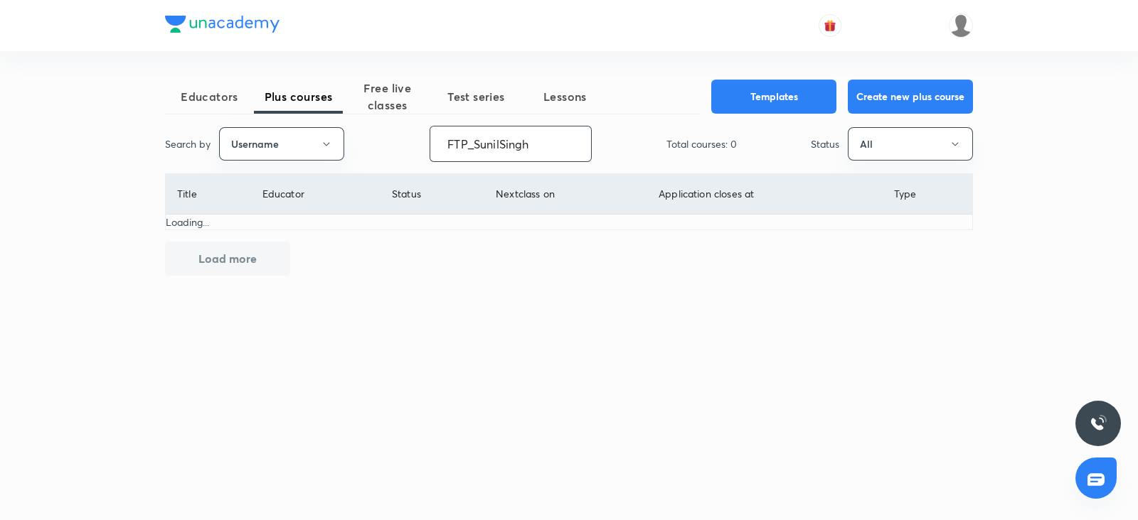
type input "FTP_SunilSingh"
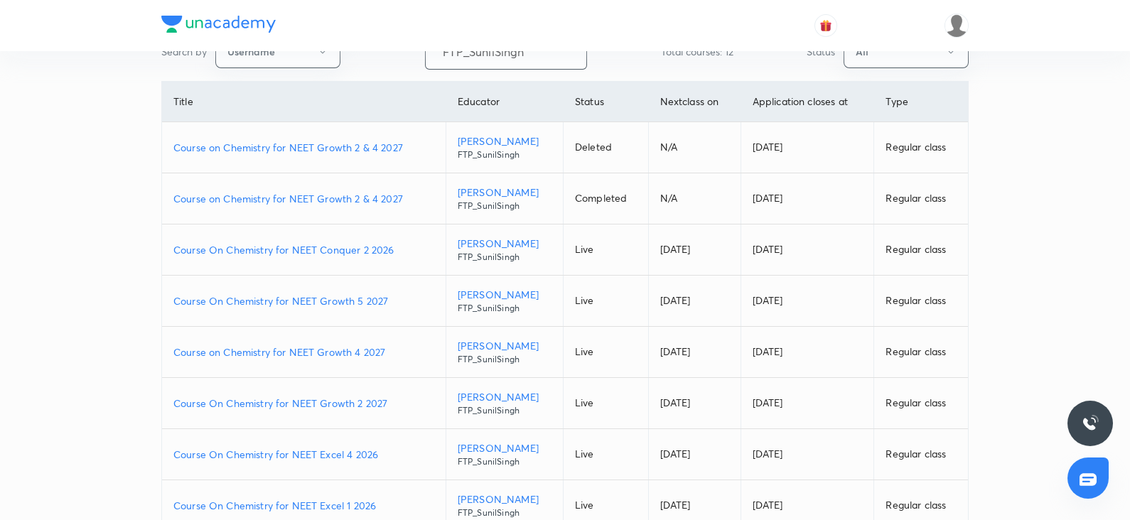
scroll to position [95, 0]
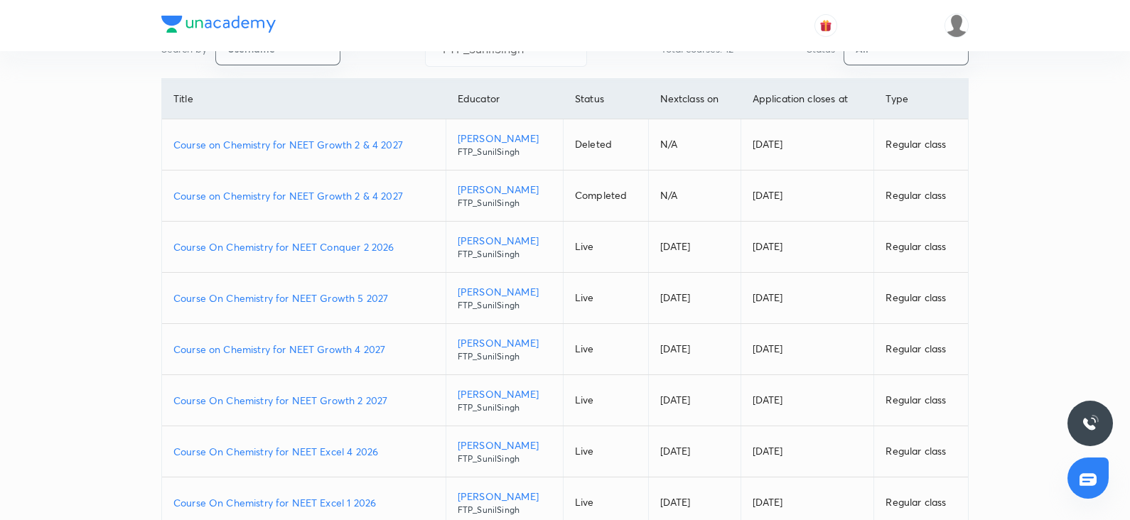
click at [323, 293] on p "Course On Chemistry for NEET Growth 5 2027" at bounding box center [303, 298] width 261 height 15
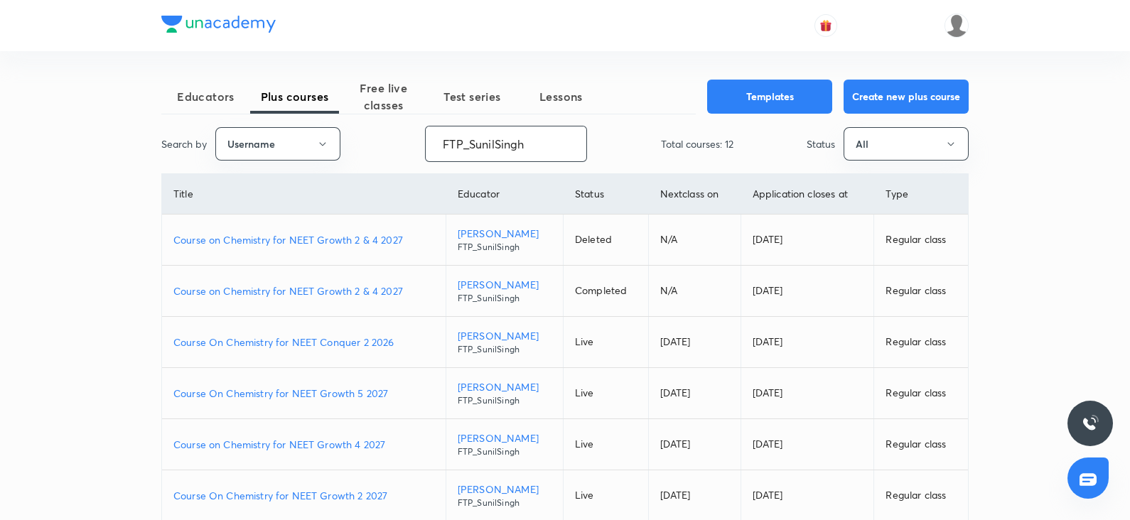
drag, startPoint x: 544, startPoint y: 144, endPoint x: 417, endPoint y: 135, distance: 127.6
click at [417, 135] on div "Search by Username FTP_SunilSingh ​ Total courses: 12 Status All" at bounding box center [565, 144] width 808 height 36
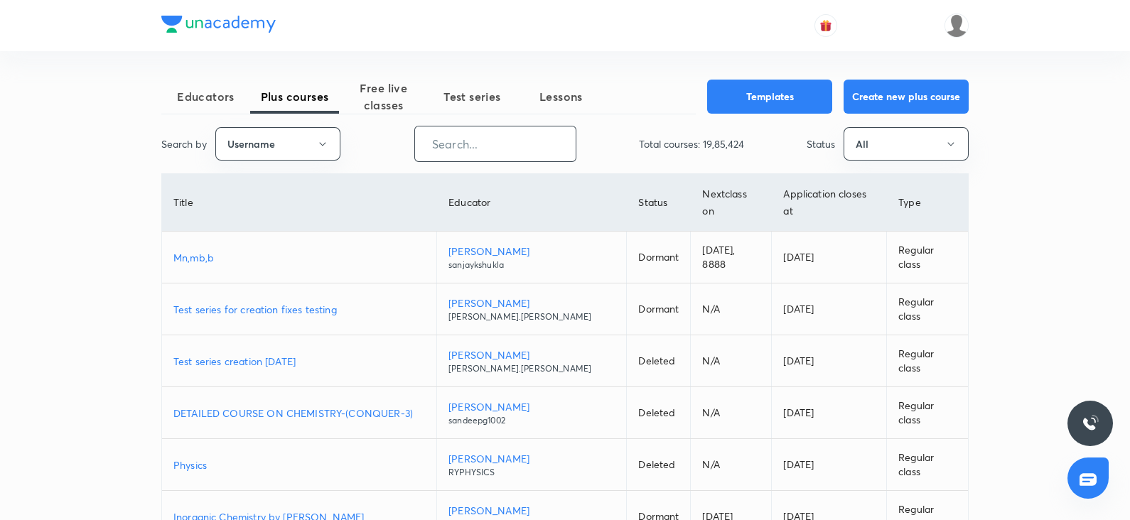
click at [450, 147] on input "text" at bounding box center [495, 144] width 161 height 36
paste input "shubhammuley88"
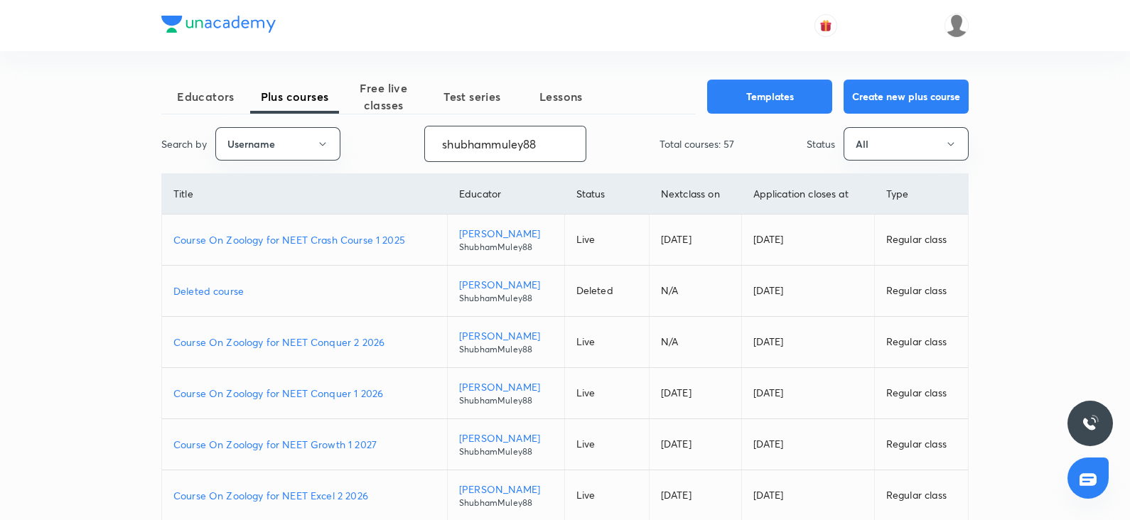
type input "shubhammuley88"
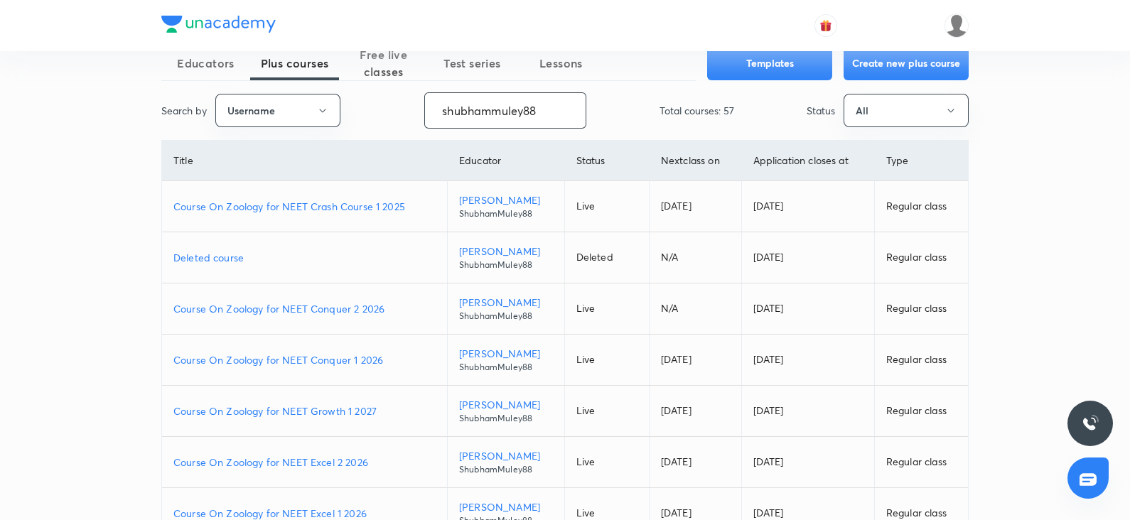
scroll to position [36, 0]
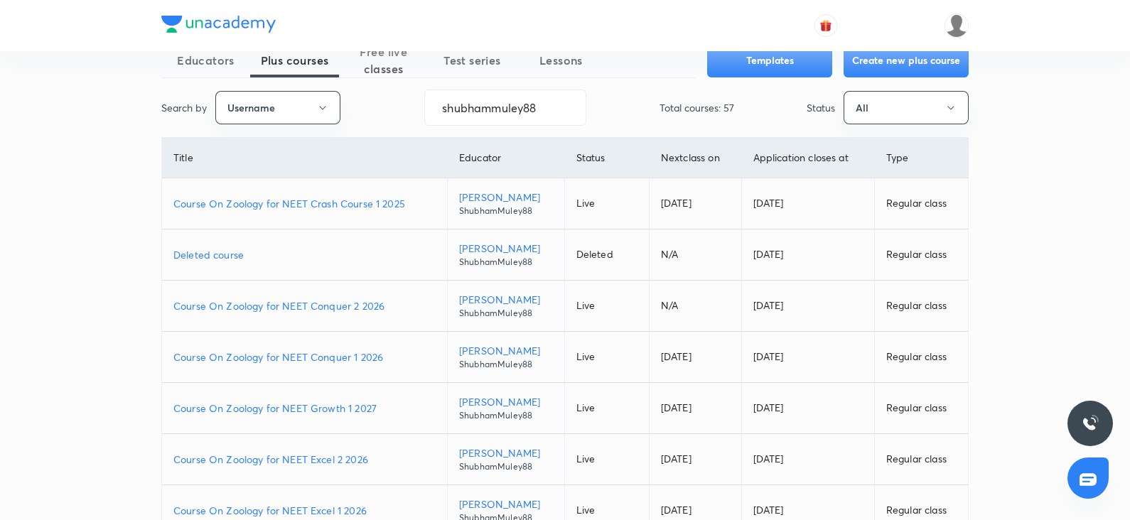
click at [345, 311] on p "Course On Zoology for NEET Conquer 2 2026" at bounding box center [304, 306] width 262 height 15
drag, startPoint x: 537, startPoint y: 112, endPoint x: 393, endPoint y: 82, distance: 146.7
click at [393, 82] on div "Educators Plus courses Free live classes Test series Lessons Templates Create n…" at bounding box center [565, 389] width 808 height 693
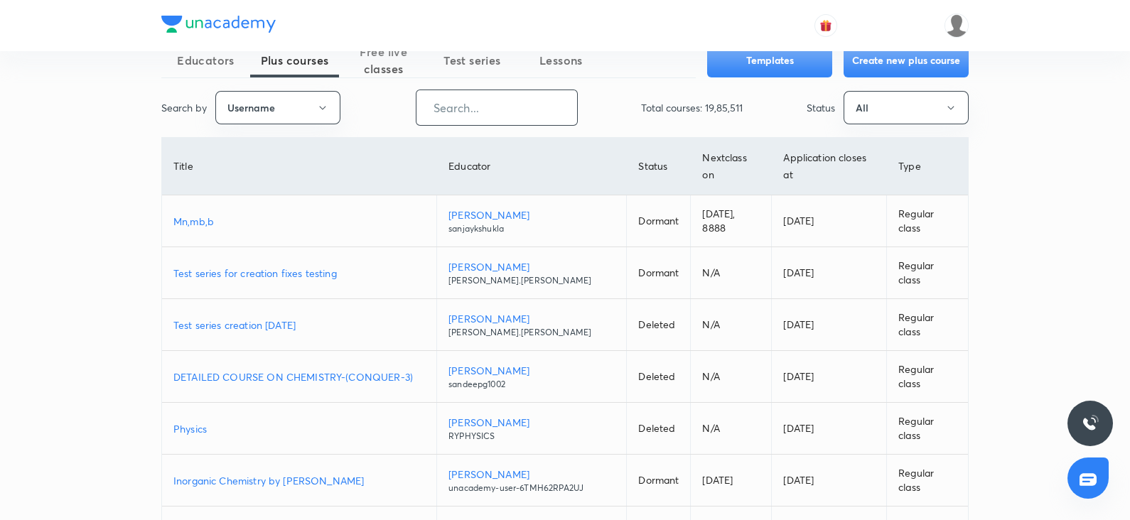
paste input "unacademy-user-CBHT4E1TO4QG"
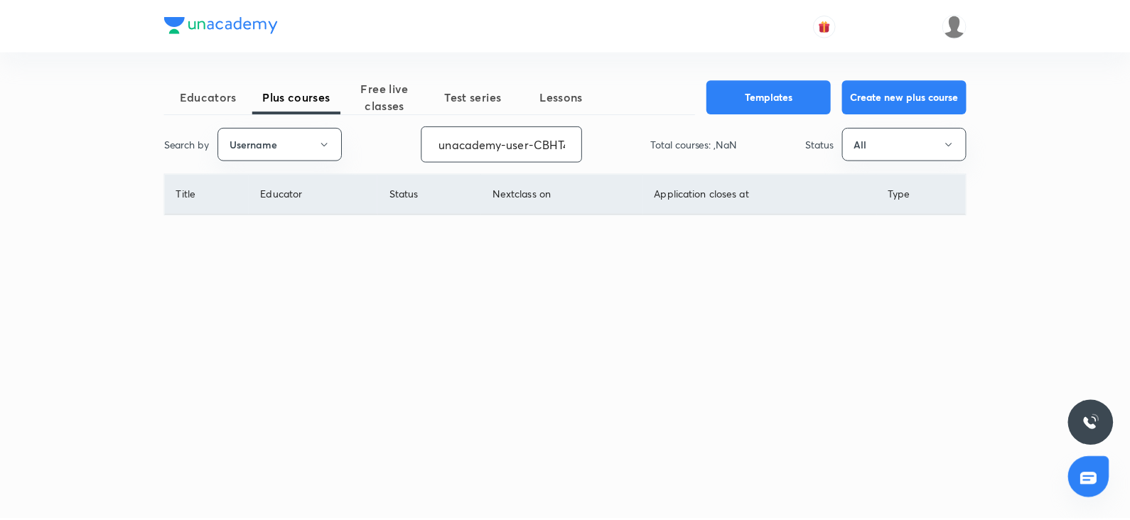
scroll to position [0, 57]
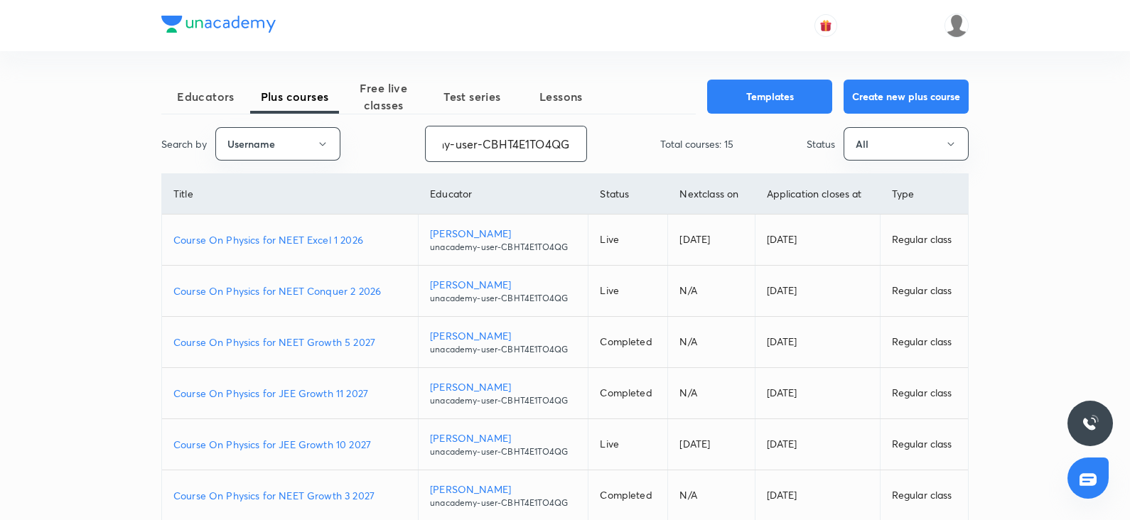
type input "unacademy-user-CBHT4E1TO4QG"
click at [320, 292] on p "Course On Physics for NEET Conquer 2 2026" at bounding box center [289, 291] width 233 height 15
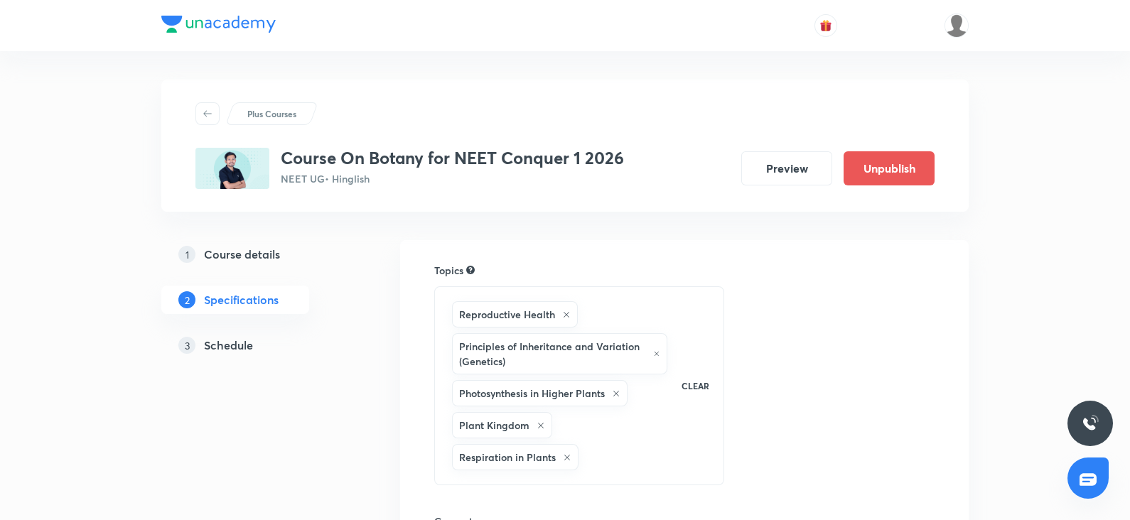
click at [248, 339] on h5 "Schedule" at bounding box center [228, 345] width 49 height 17
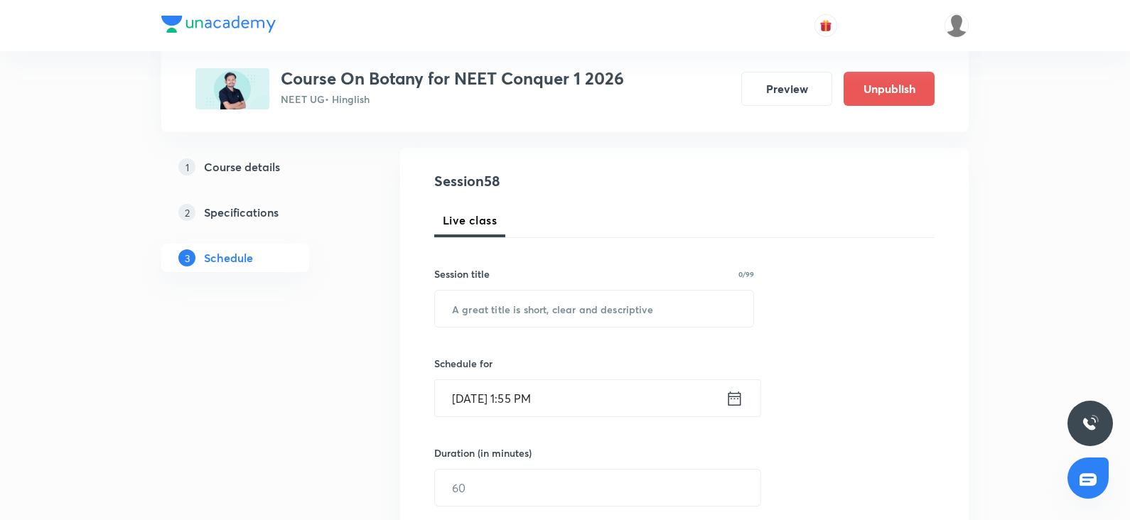
scroll to position [151, 0]
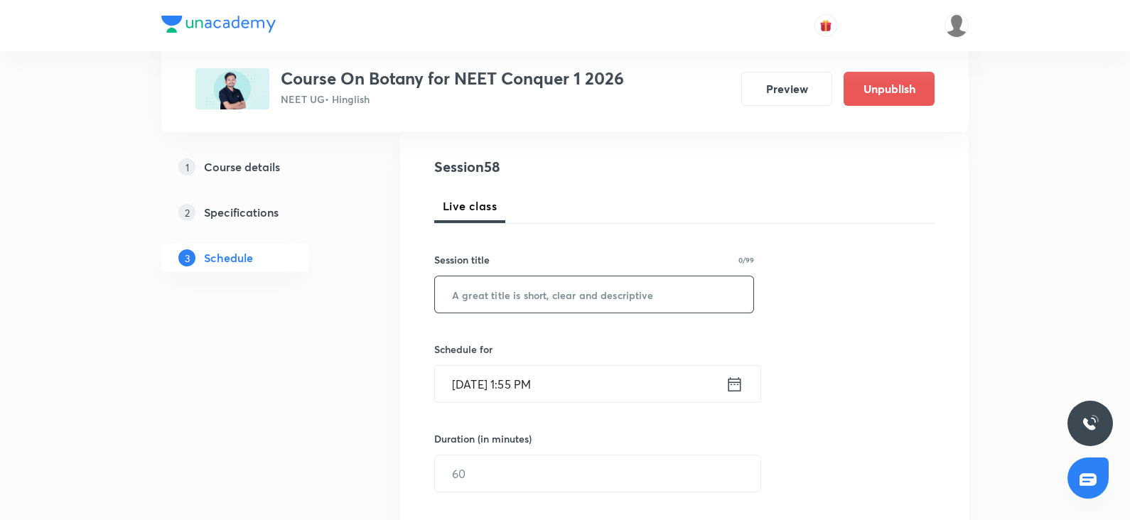
click at [517, 289] on input "text" at bounding box center [594, 295] width 319 height 36
paste input "Photosynthesis"
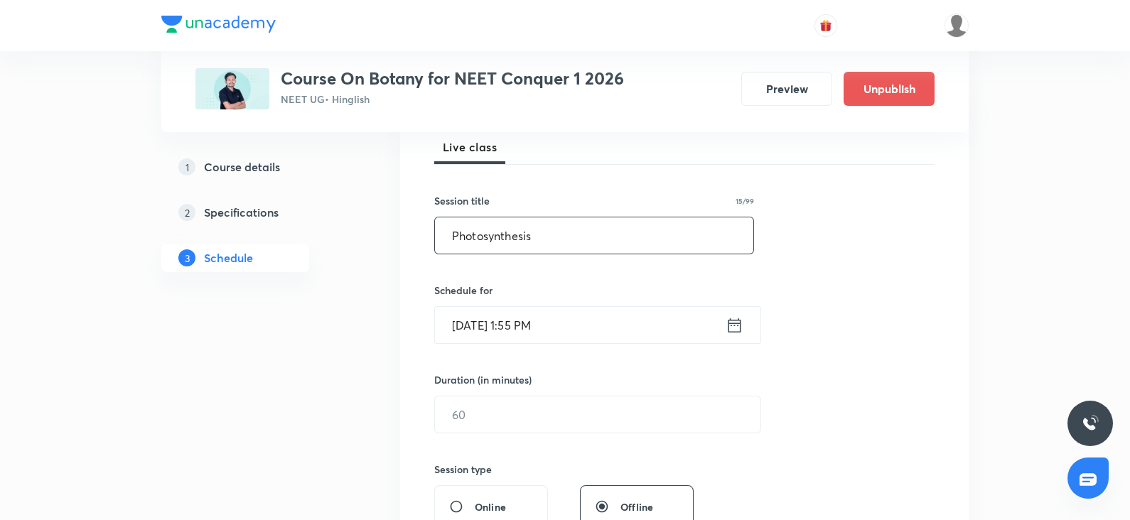
type input "Photosynthesis"
click at [488, 317] on input "Oct 4, 2025, 1:55 PM" at bounding box center [580, 325] width 291 height 36
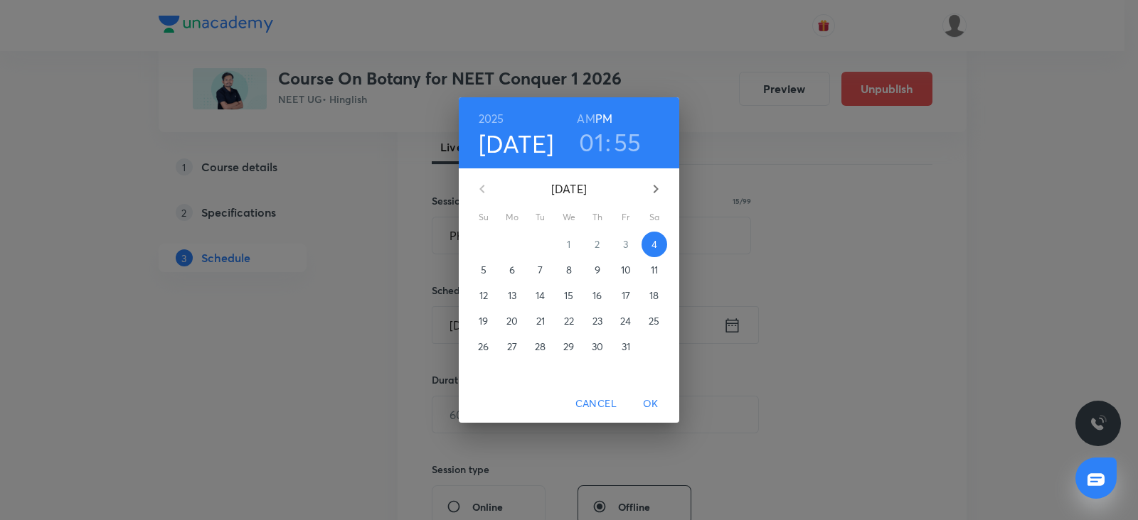
click at [476, 268] on span "5" at bounding box center [484, 270] width 26 height 14
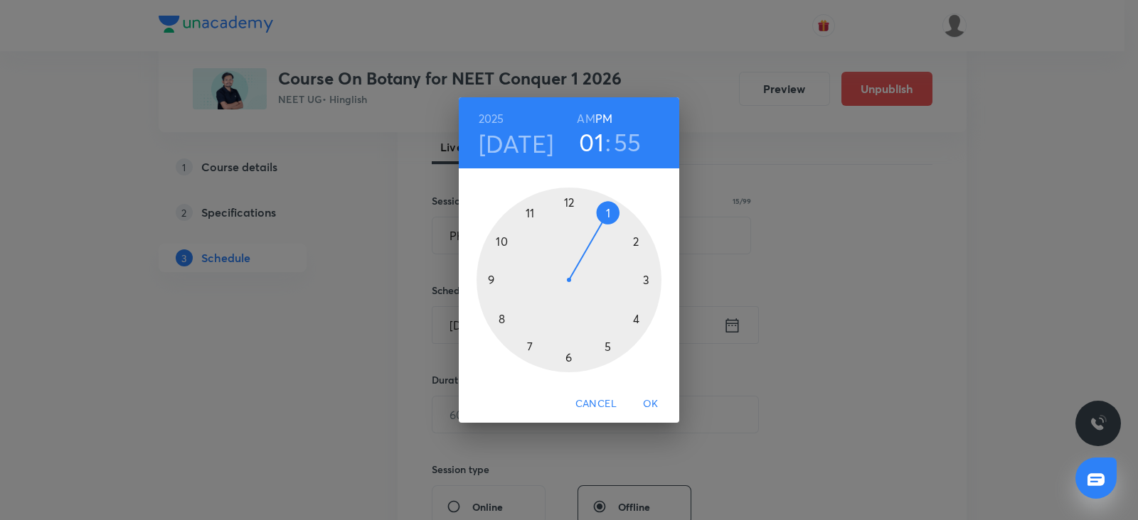
click at [527, 215] on div at bounding box center [568, 280] width 185 height 185
click at [591, 119] on h6 "AM" at bounding box center [586, 119] width 18 height 20
click at [568, 200] on div at bounding box center [568, 280] width 185 height 185
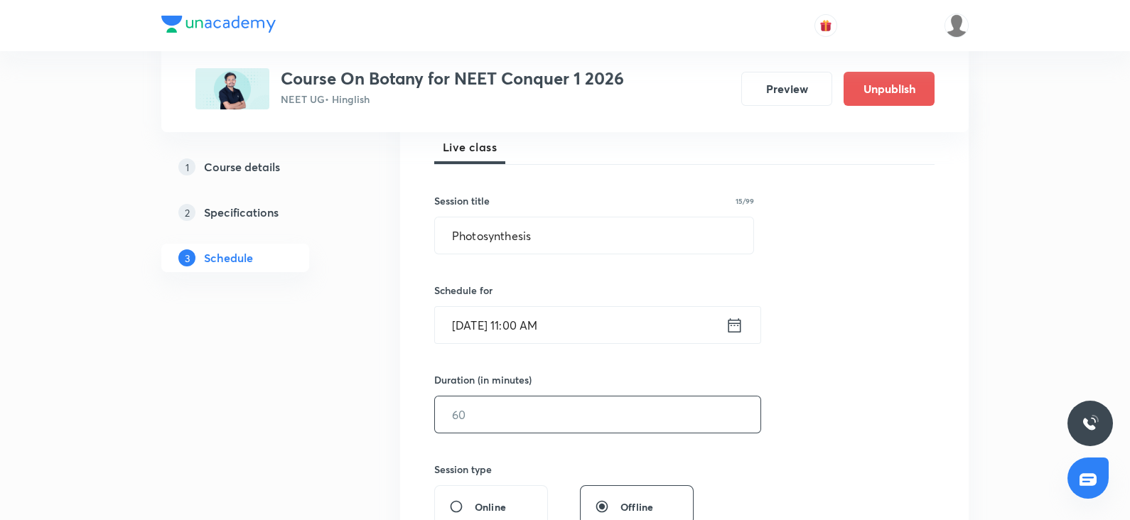
click at [484, 412] on input "text" at bounding box center [598, 415] width 326 height 36
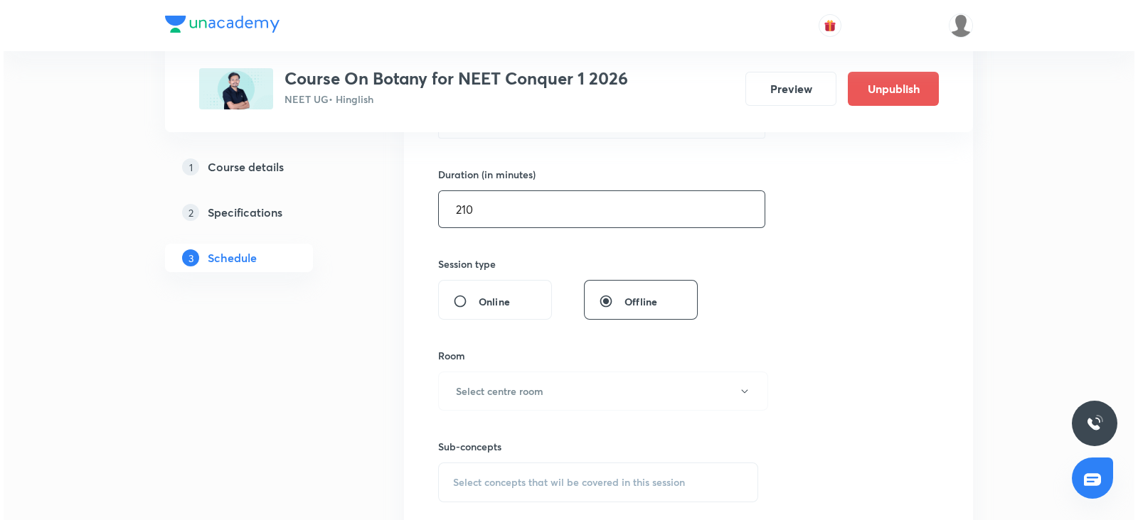
scroll to position [421, 0]
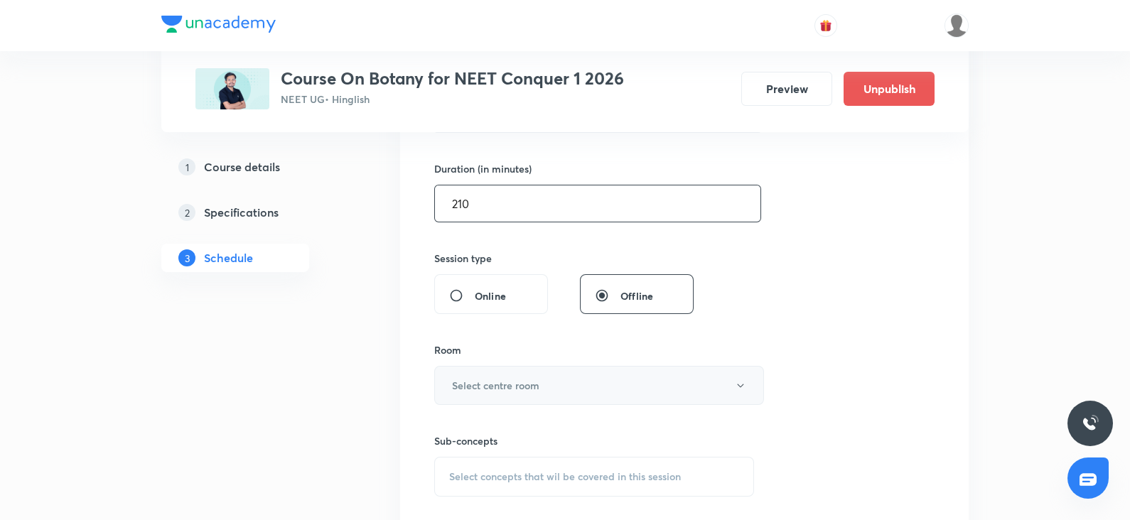
type input "210"
click at [472, 389] on h6 "Select centre room" at bounding box center [495, 385] width 87 height 15
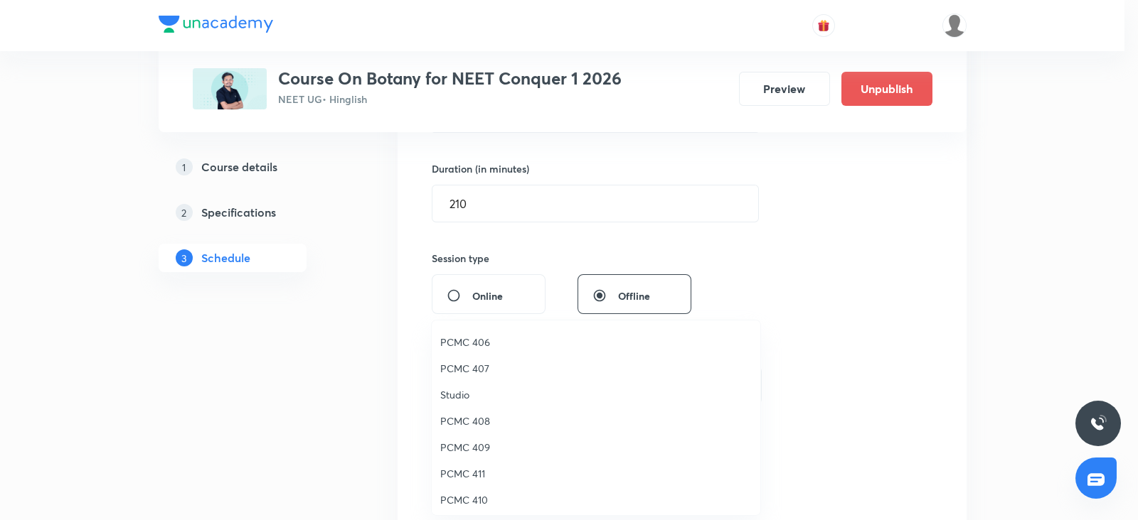
scroll to position [215, 0]
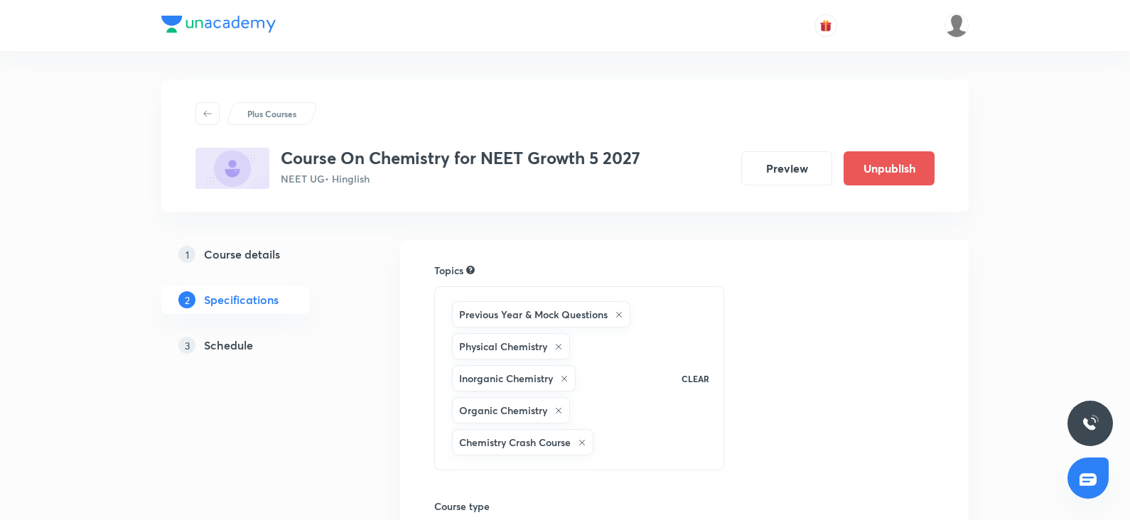
click at [231, 343] on h5 "Schedule" at bounding box center [228, 345] width 49 height 17
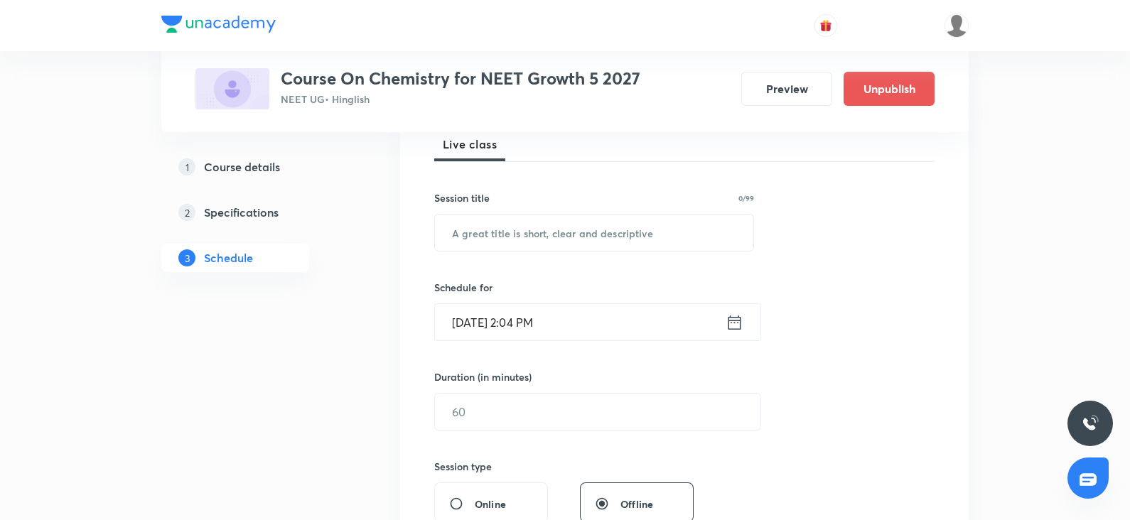
scroll to position [225, 0]
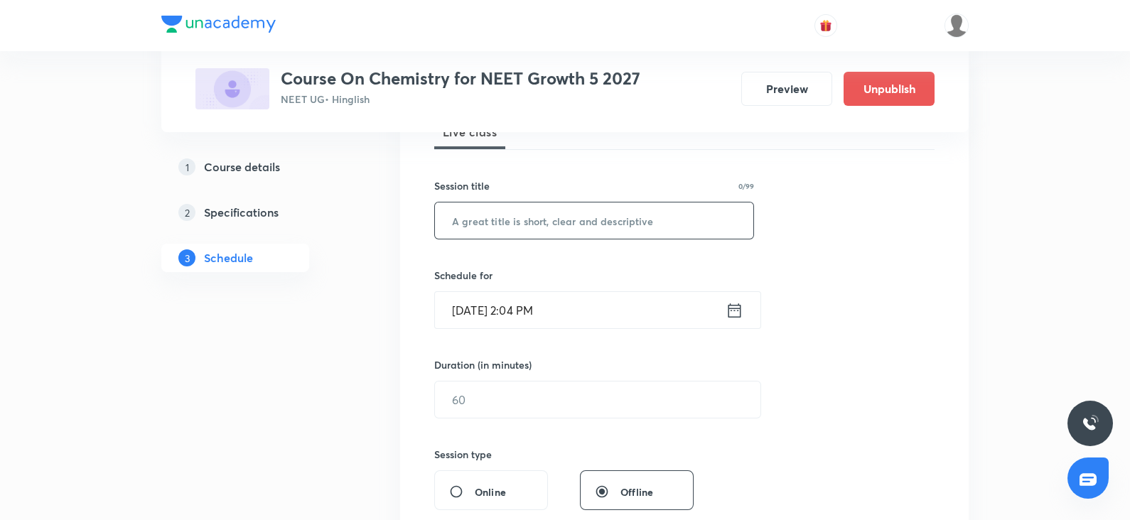
click at [471, 223] on input "text" at bounding box center [594, 221] width 319 height 36
paste input "CHEMICAL BONDING"
type input "CHEMICAL BONDING"
click at [505, 314] on input "[DATE] 2:04 PM" at bounding box center [580, 310] width 291 height 36
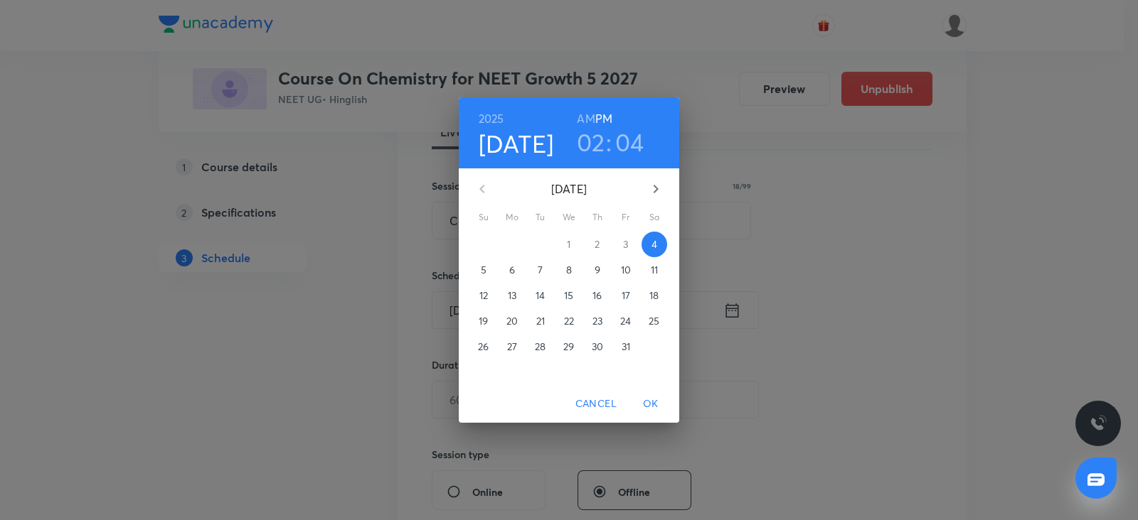
click at [484, 274] on p "5" at bounding box center [484, 270] width 6 height 14
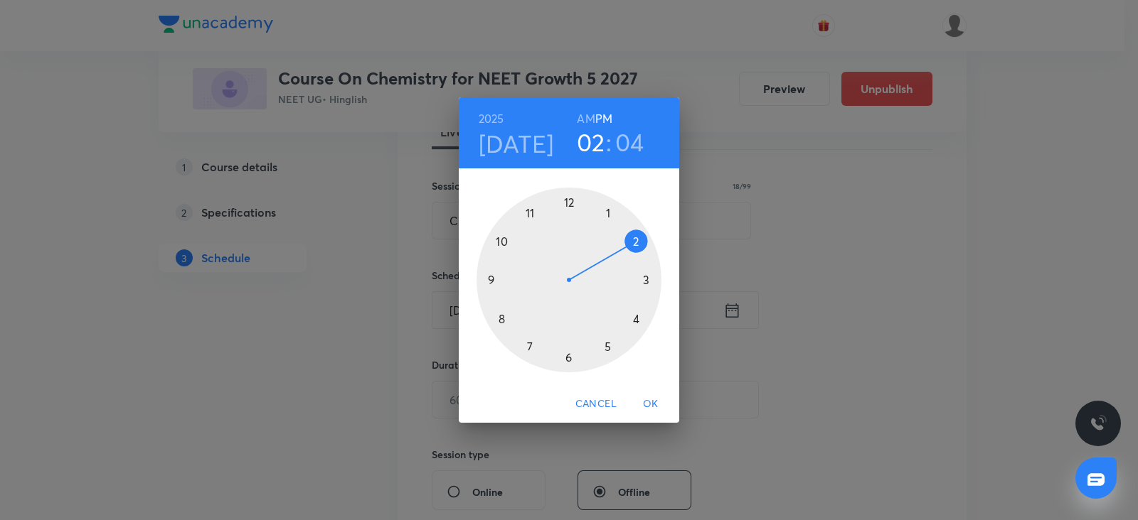
click at [636, 318] on div at bounding box center [568, 280] width 185 height 185
click at [569, 202] on div at bounding box center [568, 280] width 185 height 185
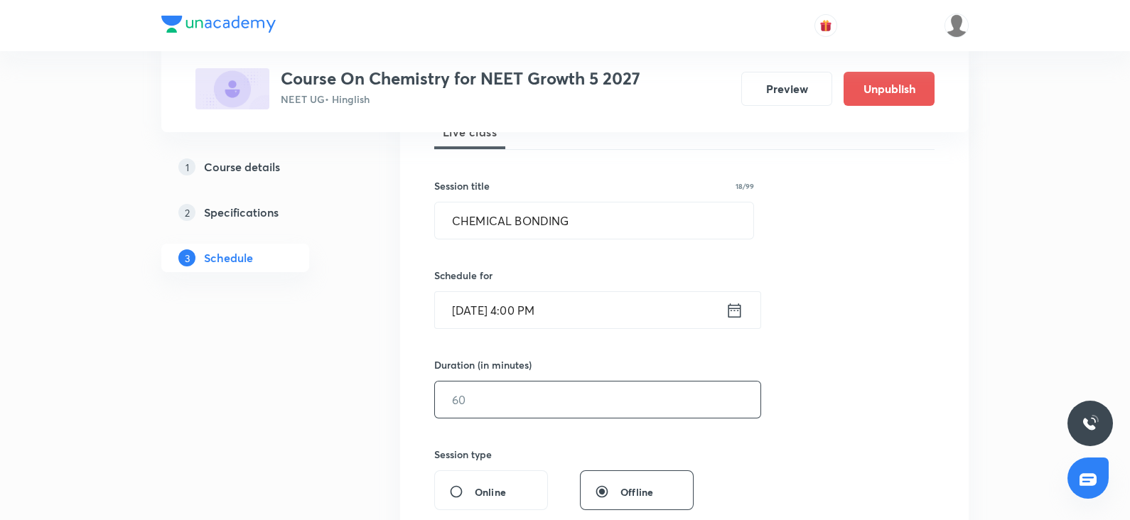
click at [478, 392] on input "text" at bounding box center [598, 400] width 326 height 36
type input "90"
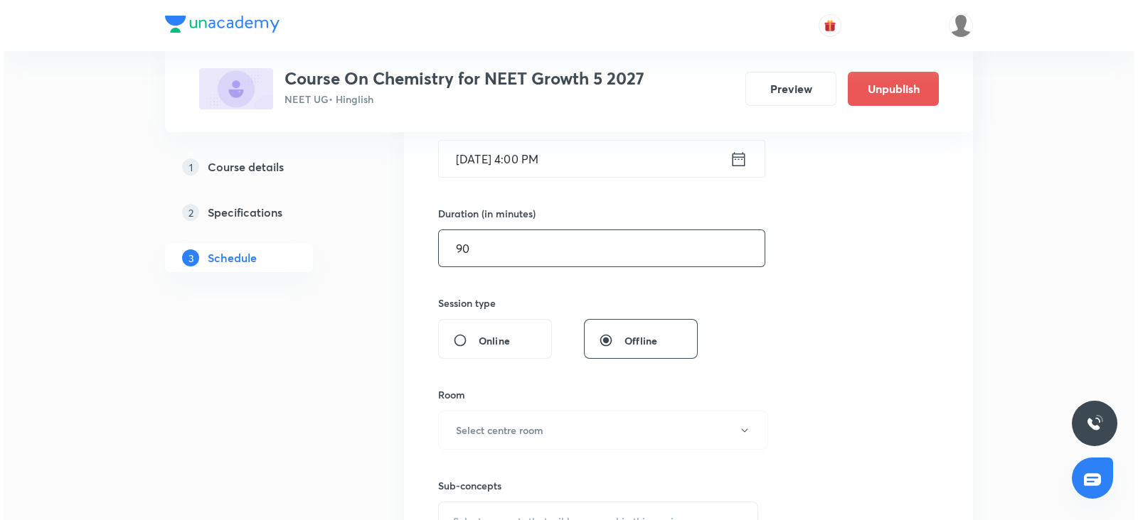
scroll to position [378, 0]
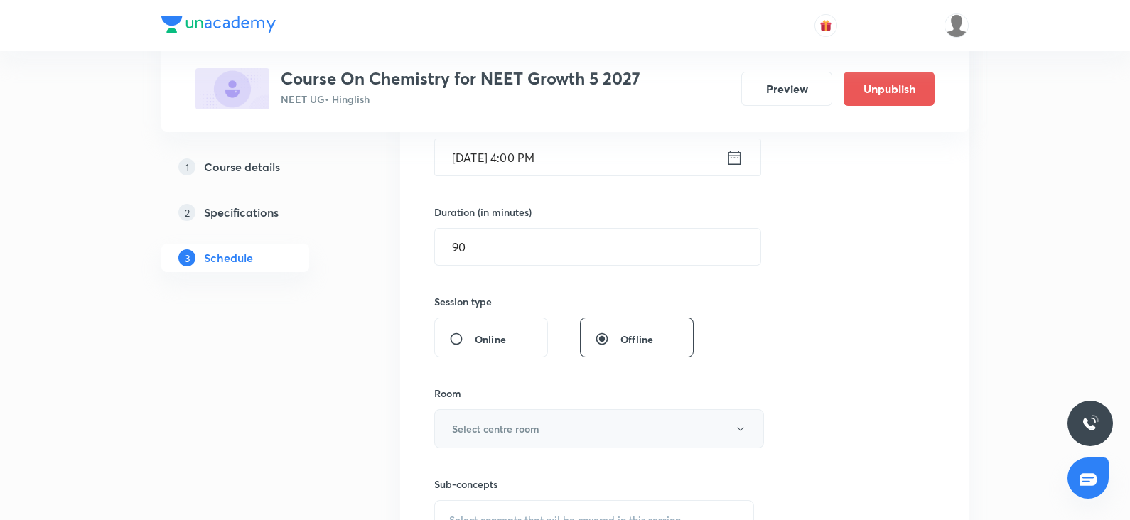
click at [466, 429] on h6 "Select centre room" at bounding box center [495, 429] width 87 height 15
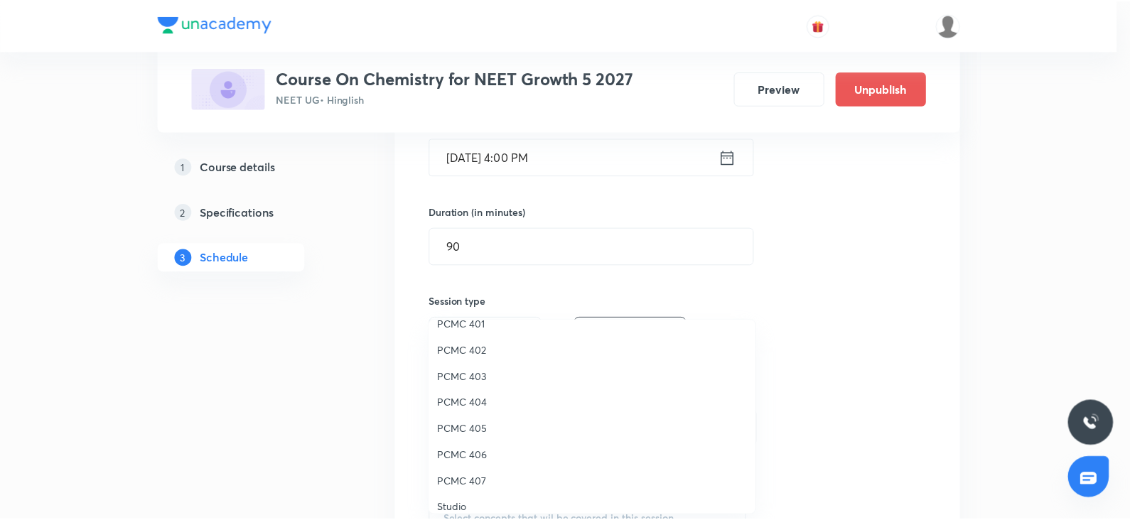
scroll to position [0, 0]
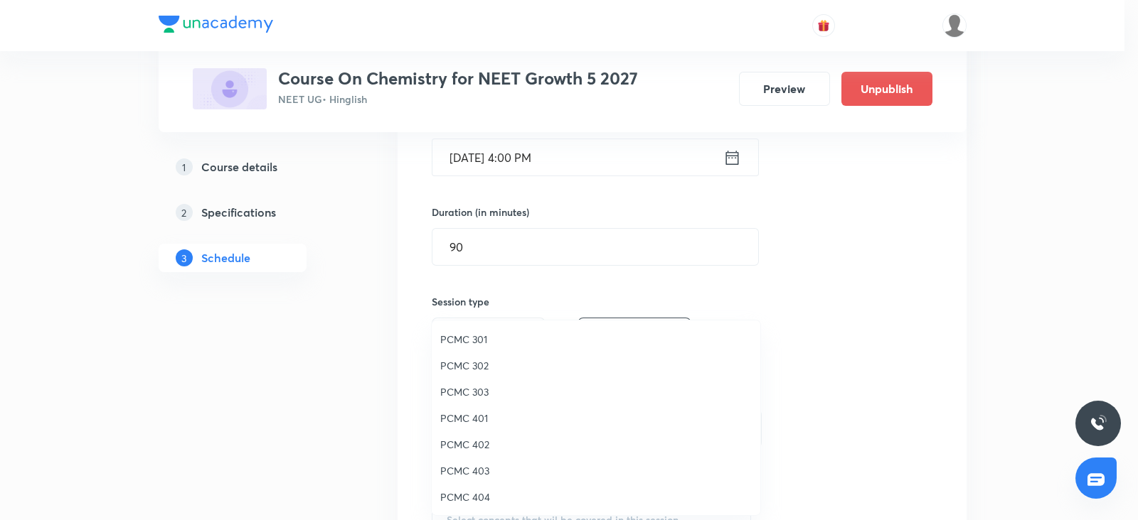
click at [476, 372] on span "PCMC 302" at bounding box center [595, 365] width 311 height 15
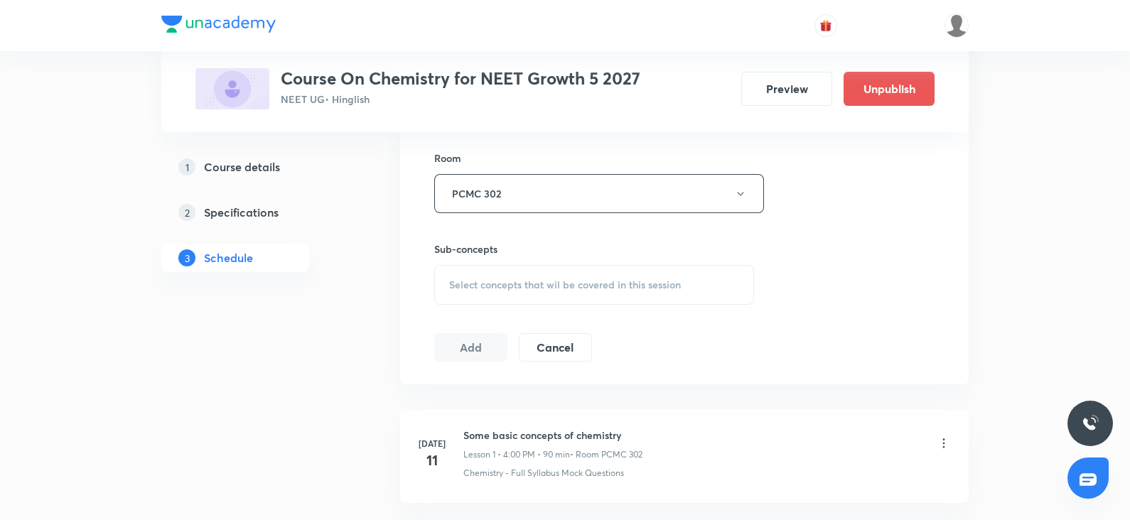
scroll to position [614, 0]
click at [537, 264] on div "Select concepts that wil be covered in this session" at bounding box center [594, 284] width 320 height 40
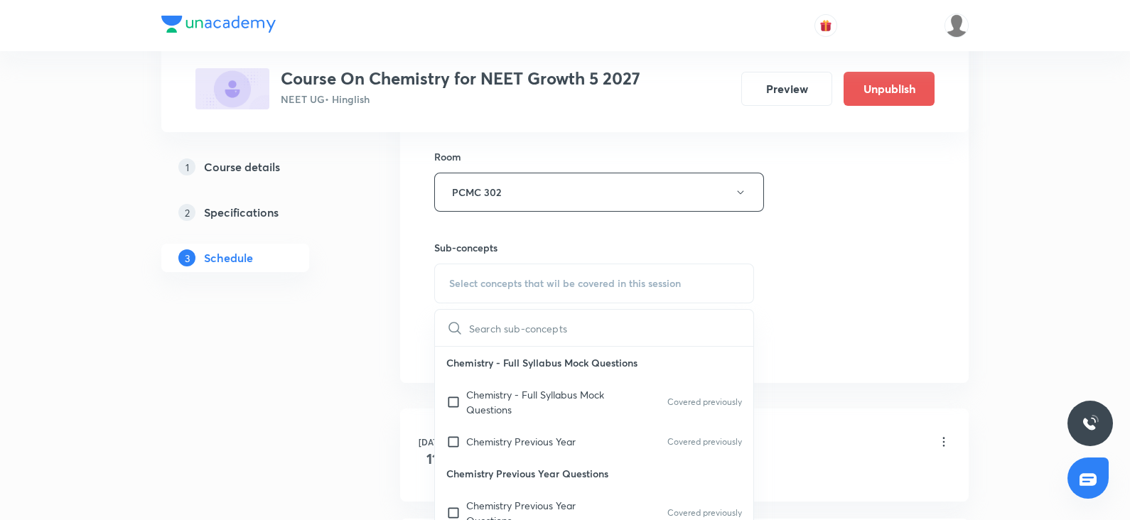
click at [486, 434] on p "Chemistry Previous Year" at bounding box center [520, 441] width 109 height 15
click at [486, 426] on div "Chemistry - Full Syllabus Mock Questions Covered previously" at bounding box center [594, 402] width 319 height 47
checkbox input "true"
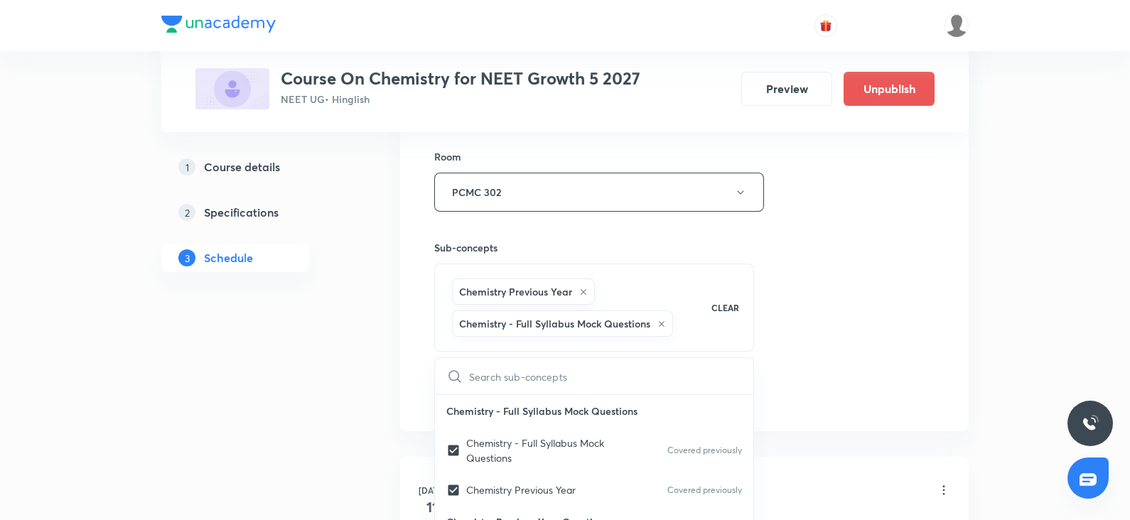
click at [935, 236] on div "Session 33 Live class Session title 18/99 CHEMICAL BONDING ​ Schedule for Oct 5…" at bounding box center [684, 50] width 569 height 761
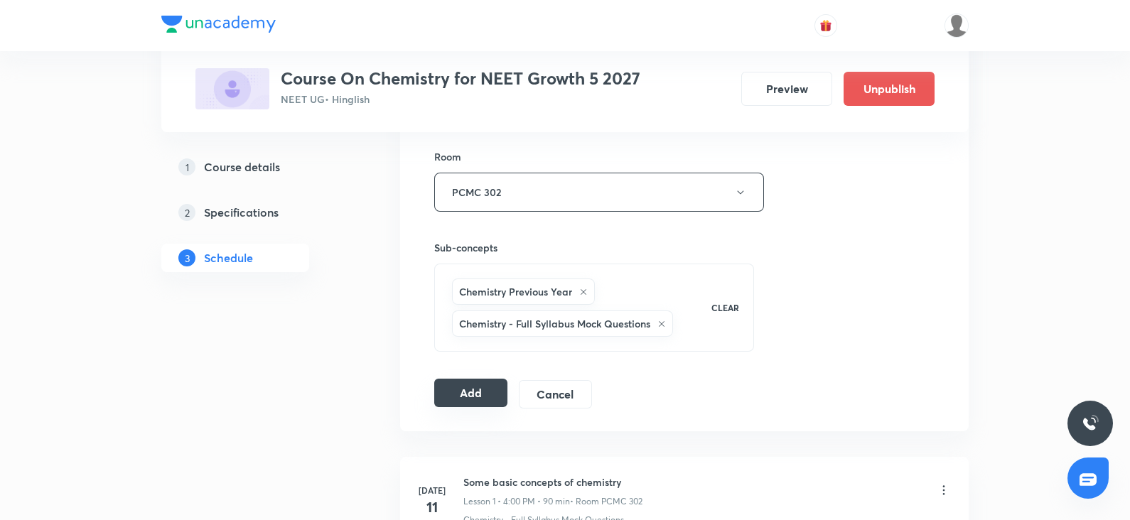
click at [467, 400] on button "Add" at bounding box center [470, 393] width 73 height 28
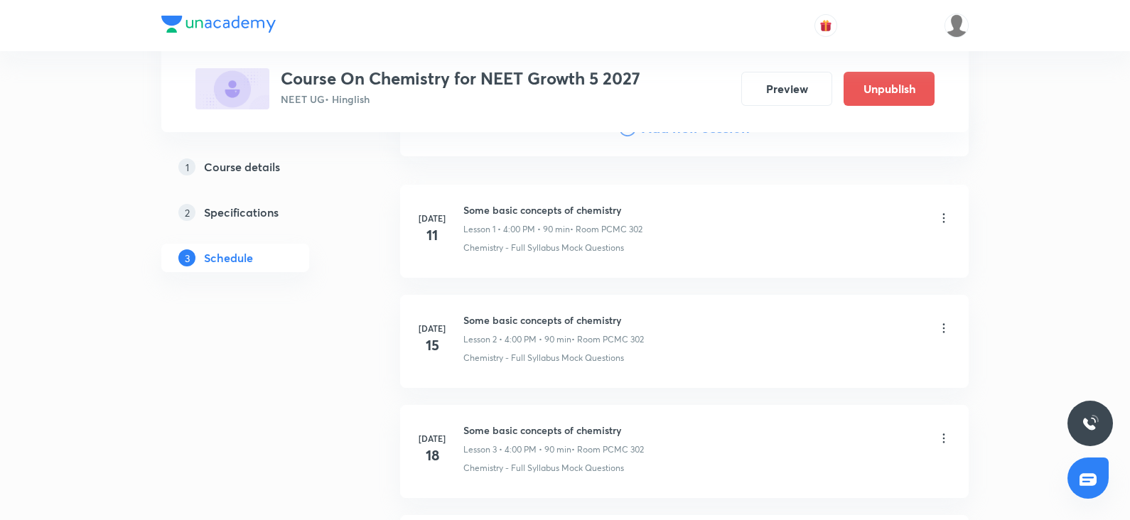
scroll to position [0, 0]
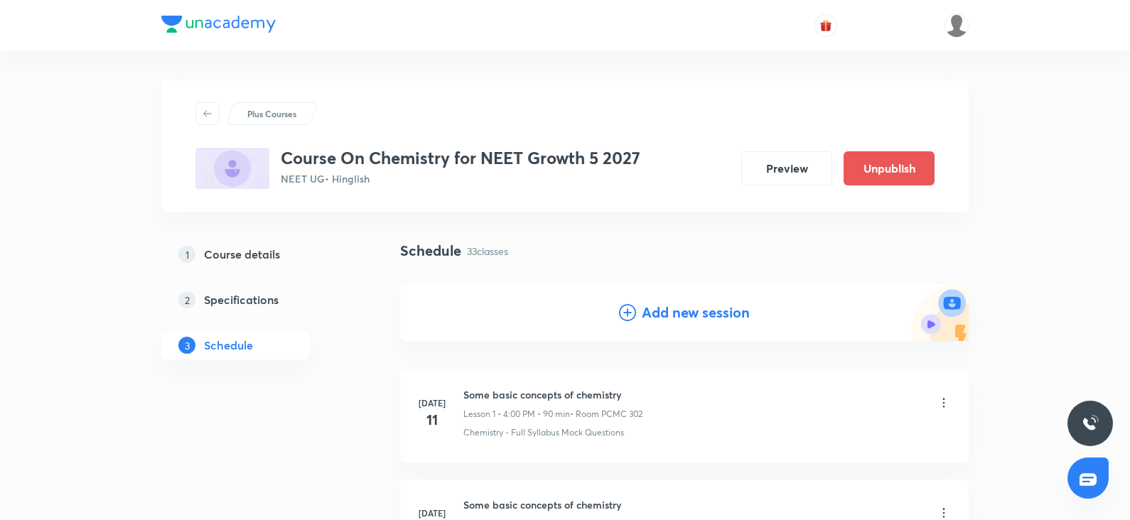
click at [635, 311] on icon at bounding box center [627, 312] width 17 height 17
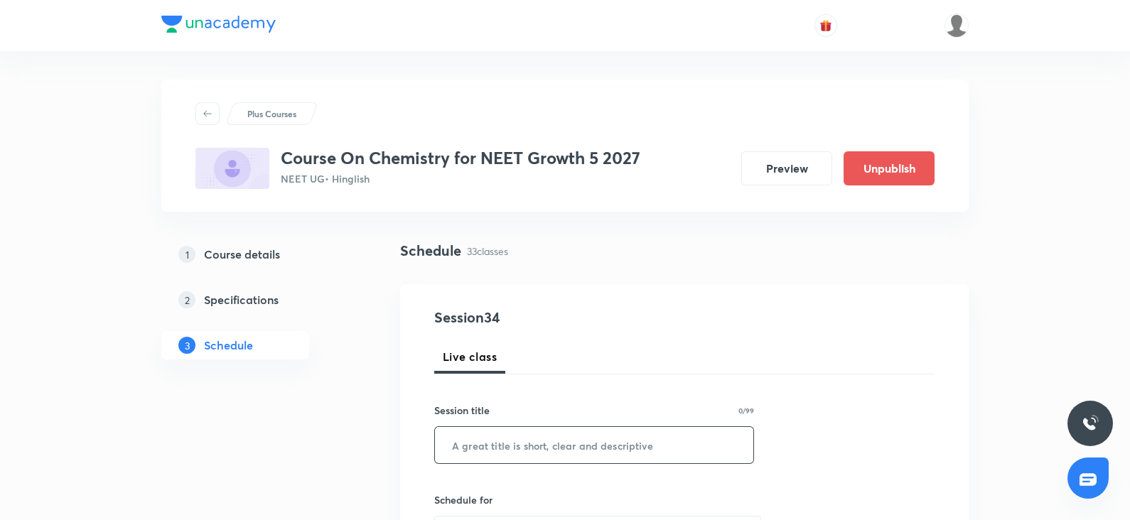
click at [481, 438] on input "text" at bounding box center [594, 445] width 319 height 36
paste input "CHEMICAL BONDING"
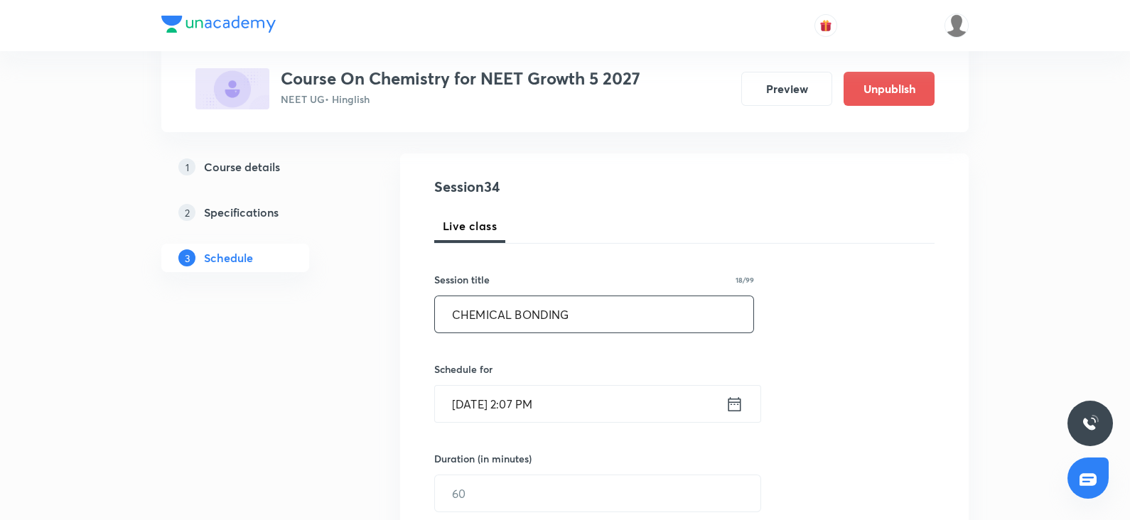
scroll to position [132, 0]
type input "CHEMICAL BONDING"
drag, startPoint x: 467, startPoint y: 406, endPoint x: 523, endPoint y: 368, distance: 68.0
click at [523, 368] on div "Schedule for Oct 4, 2025, 2:07 PM ​" at bounding box center [594, 391] width 320 height 61
click at [524, 407] on input "Oct 4, 2025, 2:07 PM" at bounding box center [580, 403] width 291 height 36
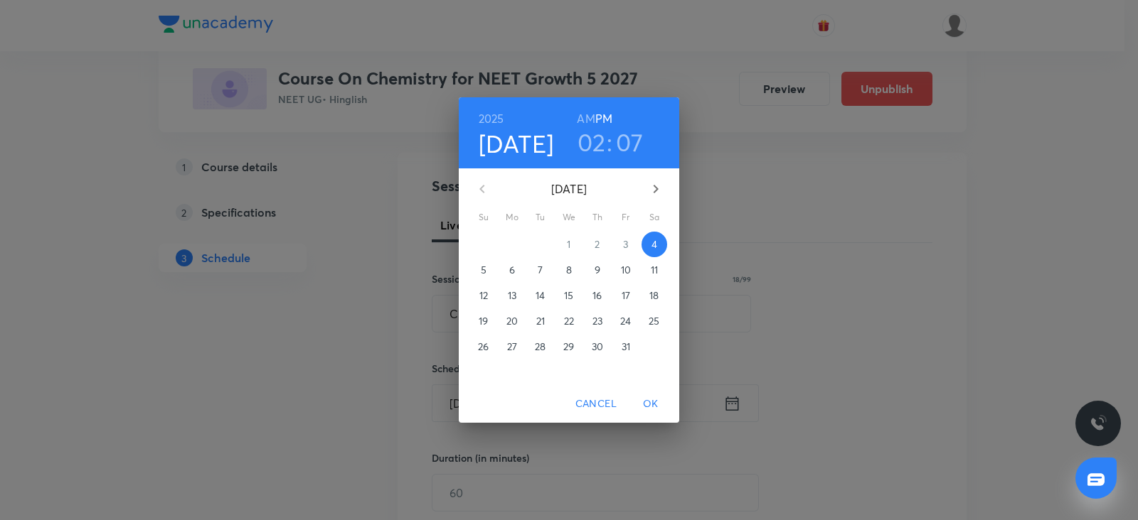
click at [481, 268] on p "5" at bounding box center [484, 270] width 6 height 14
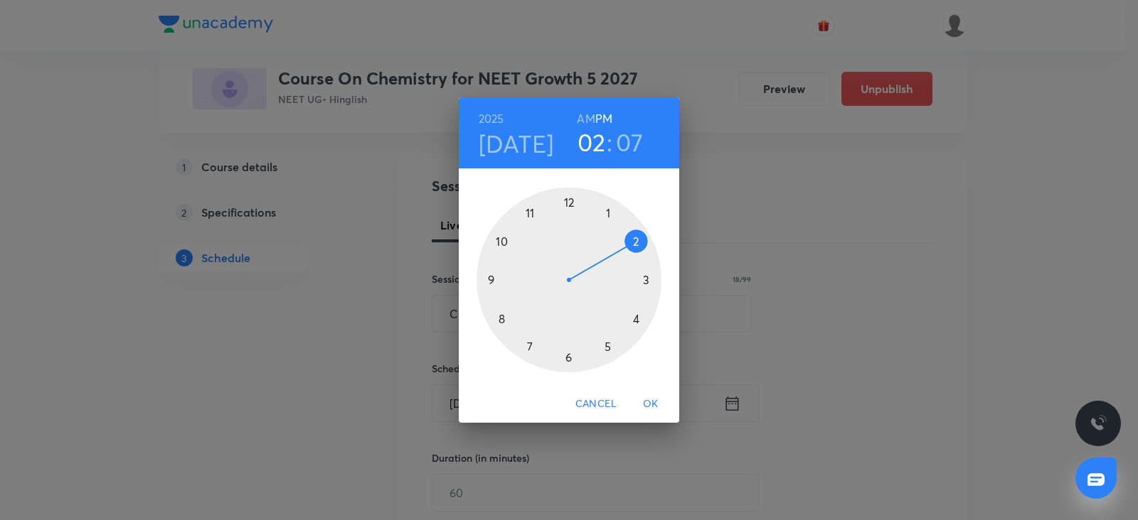
click at [640, 236] on div at bounding box center [568, 280] width 185 height 185
click at [606, 210] on div at bounding box center [568, 280] width 185 height 185
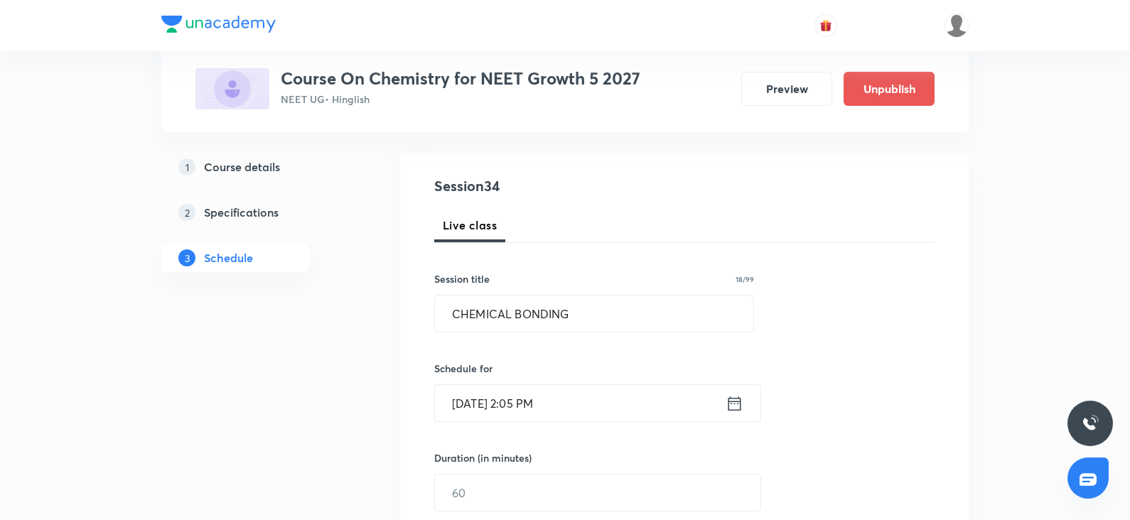
click at [530, 409] on input "Oct 5, 2025, 2:05 PM" at bounding box center [580, 403] width 291 height 36
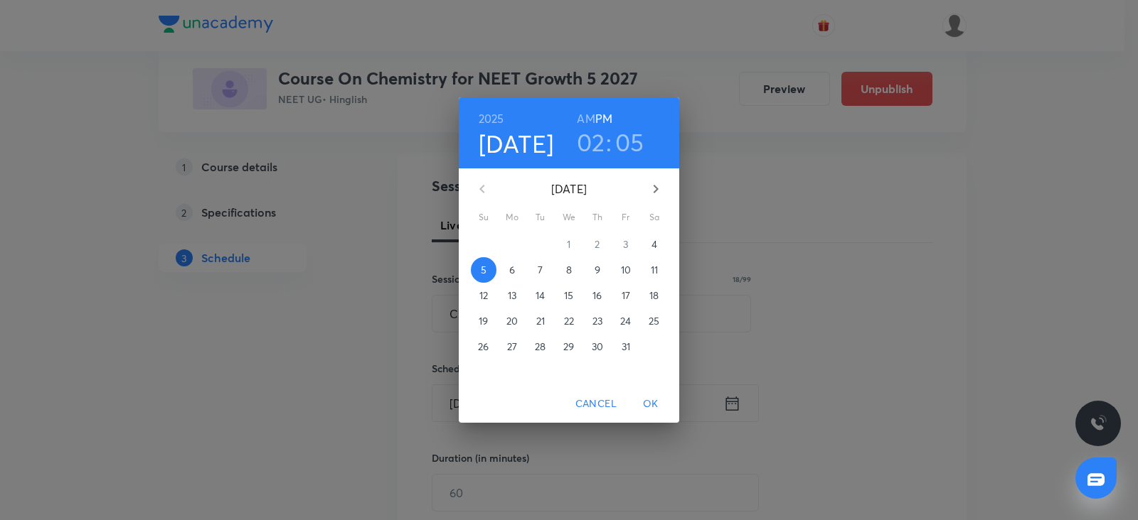
click at [593, 131] on h3 "02" at bounding box center [591, 142] width 28 height 30
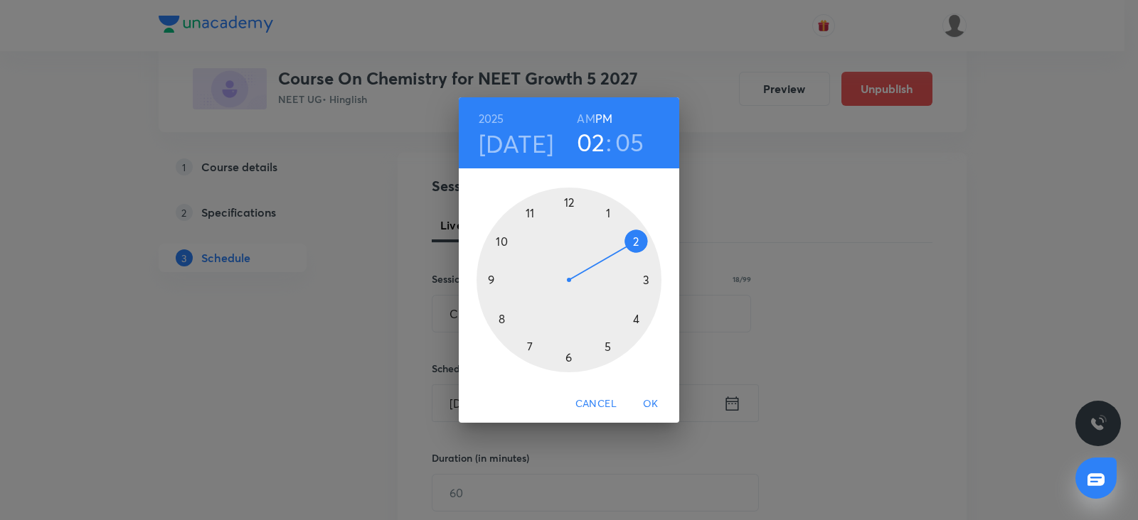
click at [604, 343] on div at bounding box center [568, 280] width 185 height 185
click at [486, 274] on div at bounding box center [568, 280] width 185 height 185
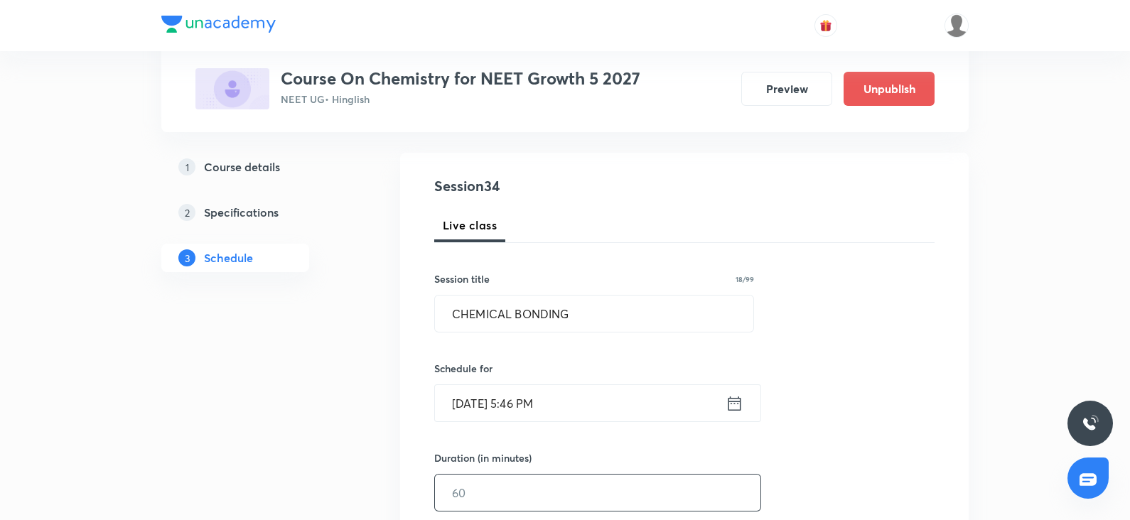
click at [489, 481] on input "text" at bounding box center [598, 493] width 326 height 36
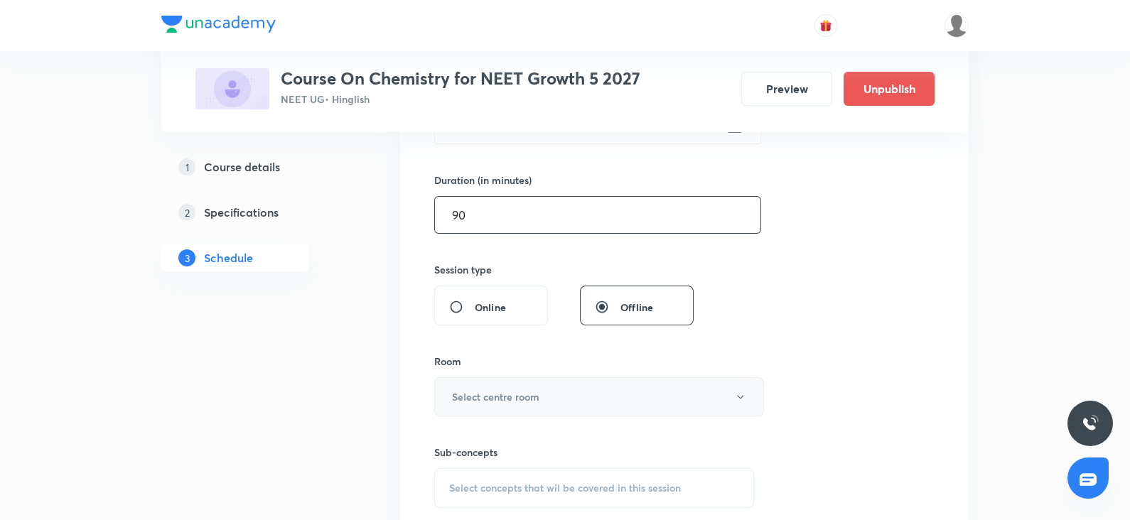
scroll to position [412, 0]
type input "90"
click at [474, 378] on button "Select centre room" at bounding box center [599, 394] width 330 height 39
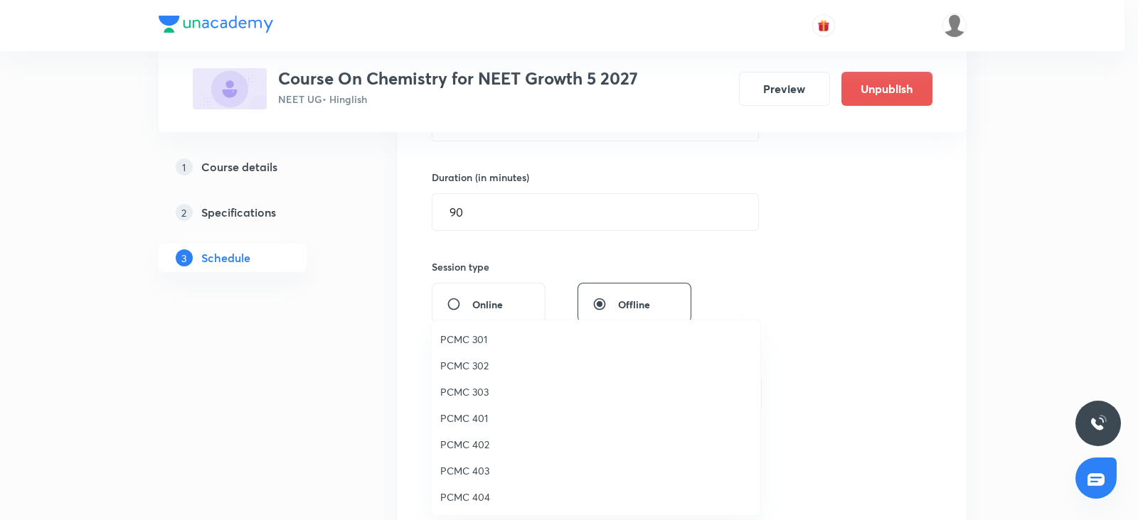
click at [467, 367] on span "PCMC 302" at bounding box center [595, 365] width 311 height 15
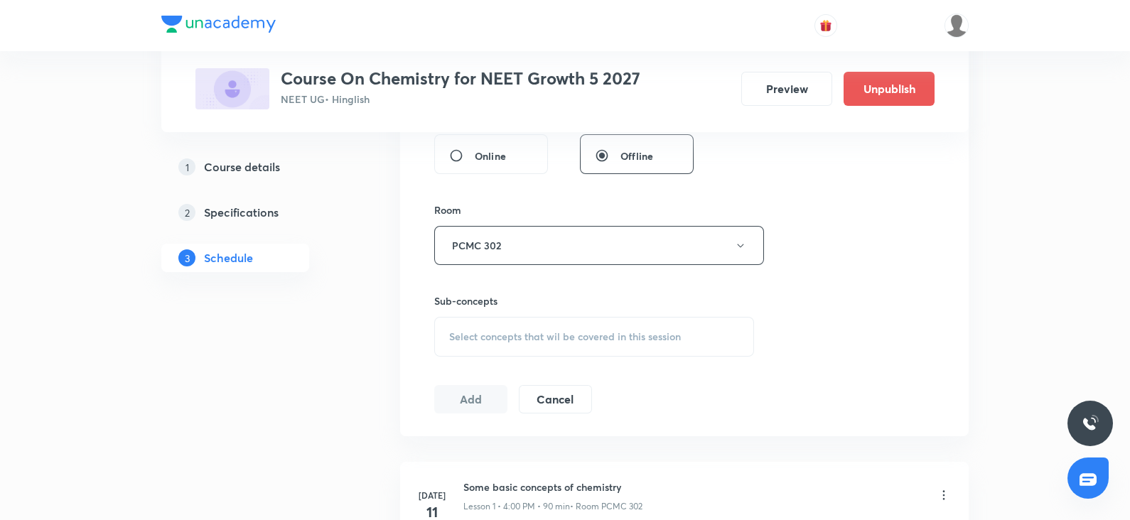
scroll to position [561, 0]
click at [533, 341] on span "Select concepts that wil be covered in this session" at bounding box center [565, 336] width 232 height 11
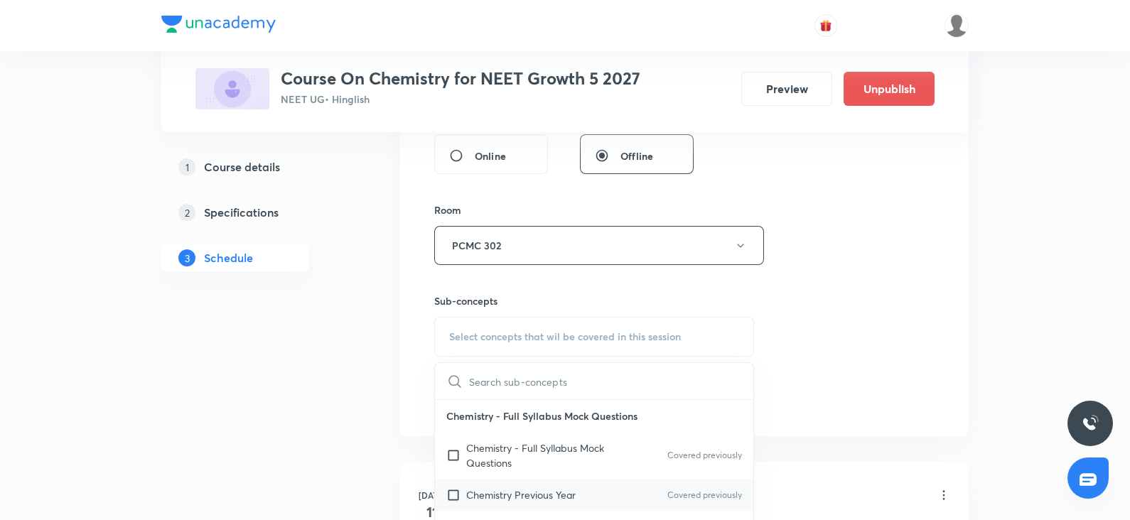
click at [500, 479] on div "Chemistry Previous Year Covered previously" at bounding box center [594, 495] width 319 height 32
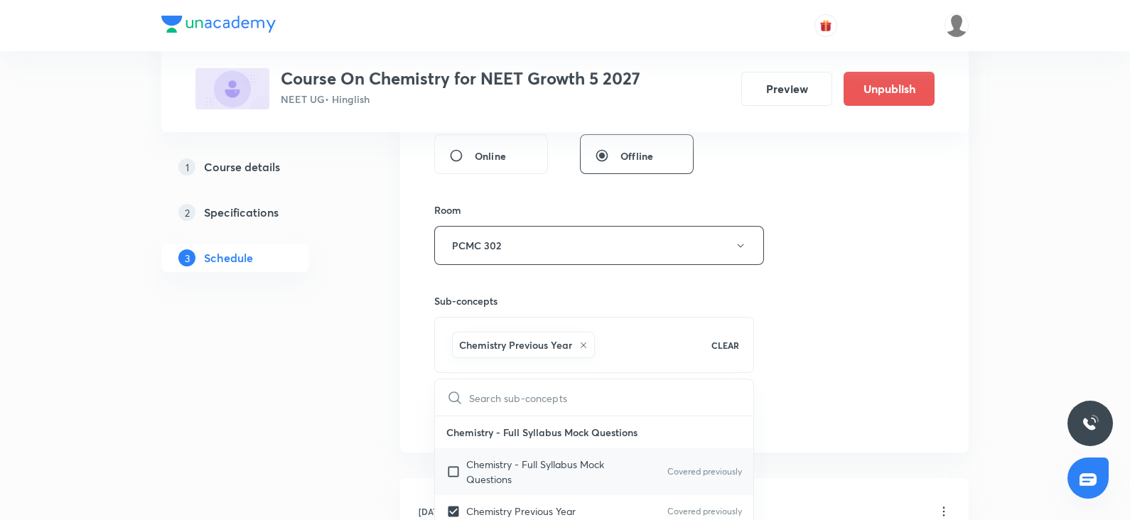
checkbox input "true"
click at [846, 309] on div "Session 34 Live class Session title 18/99 CHEMICAL BONDING ​ Schedule for Oct 5…" at bounding box center [684, 88] width 501 height 684
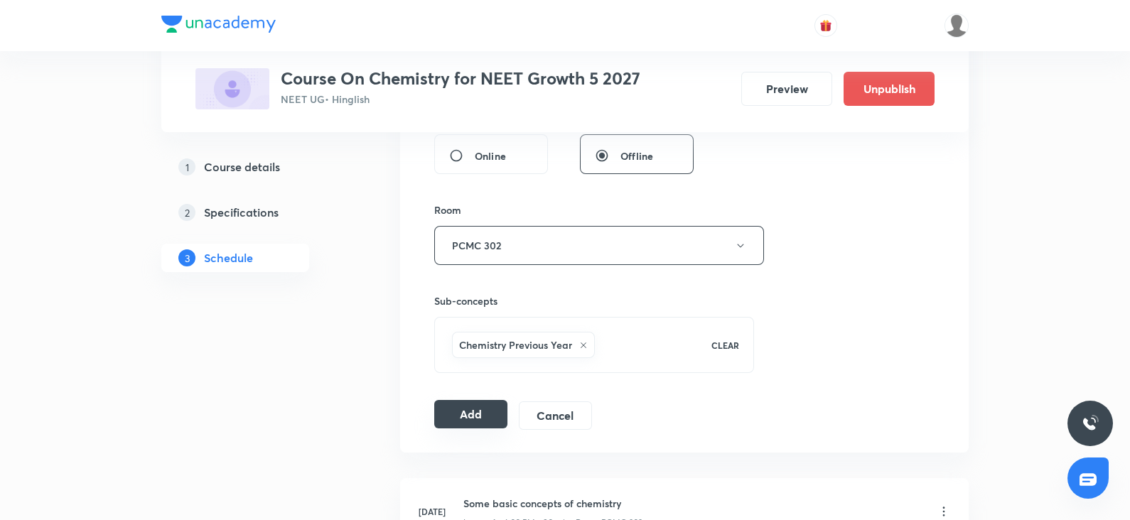
click at [465, 415] on button "Add" at bounding box center [470, 414] width 73 height 28
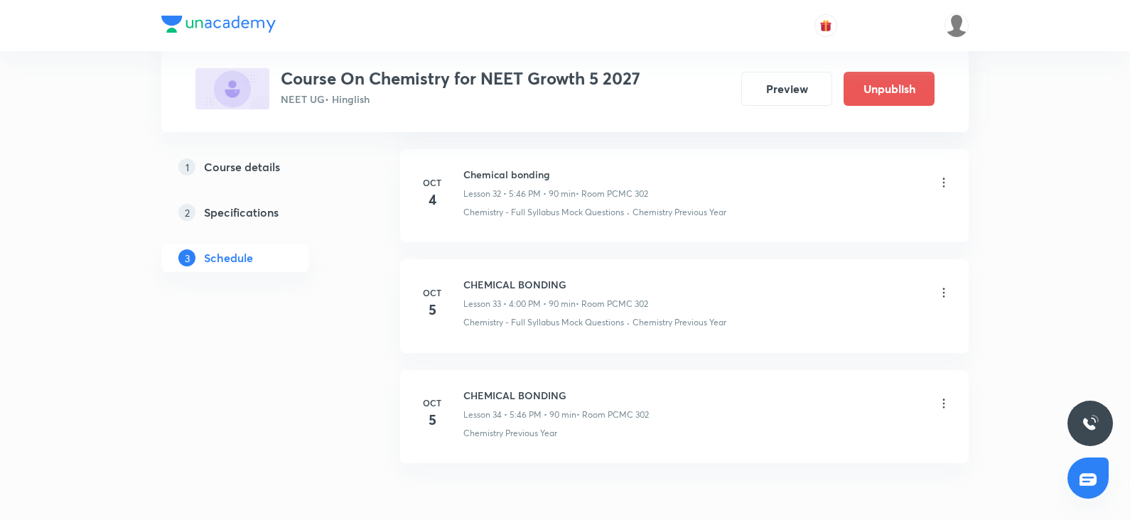
scroll to position [3704, 0]
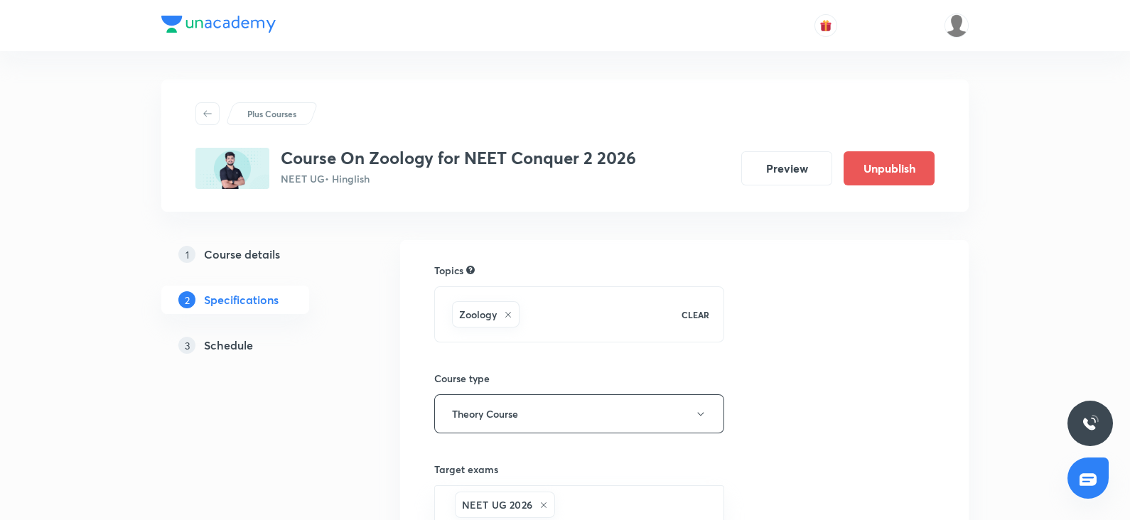
click at [236, 343] on h5 "Schedule" at bounding box center [228, 345] width 49 height 17
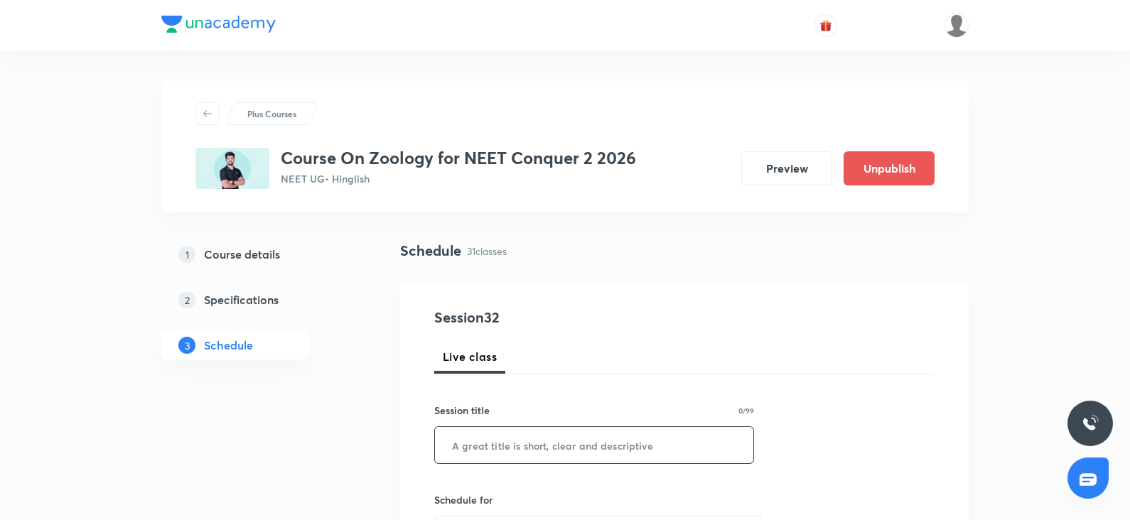
click at [555, 441] on input "text" at bounding box center [594, 445] width 319 height 36
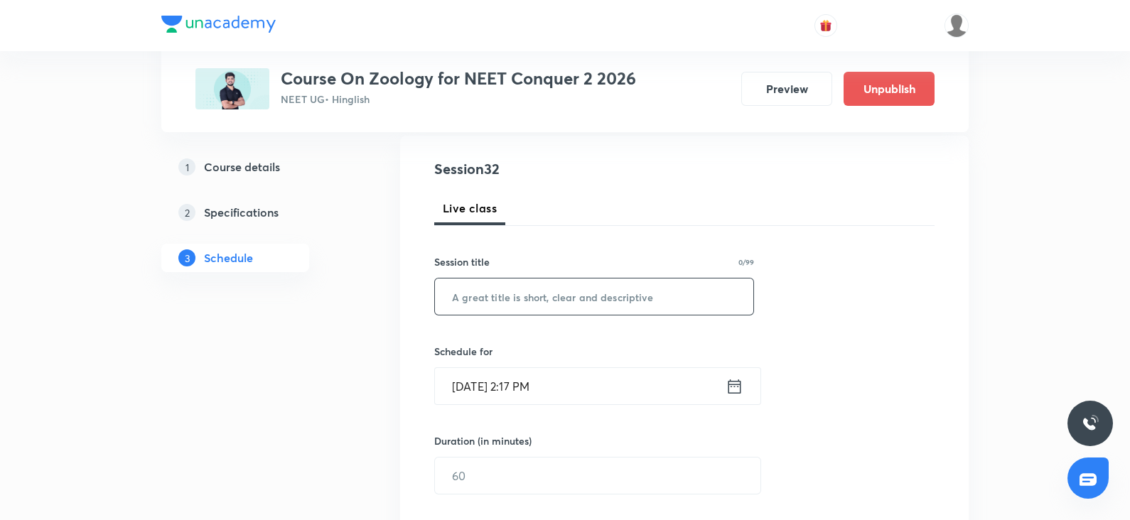
scroll to position [149, 0]
paste input "[MEDICAL_DATA] and circulation"
type input "[MEDICAL_DATA] and circulation"
click at [469, 384] on input "[DATE] 2:17 PM" at bounding box center [580, 386] width 291 height 36
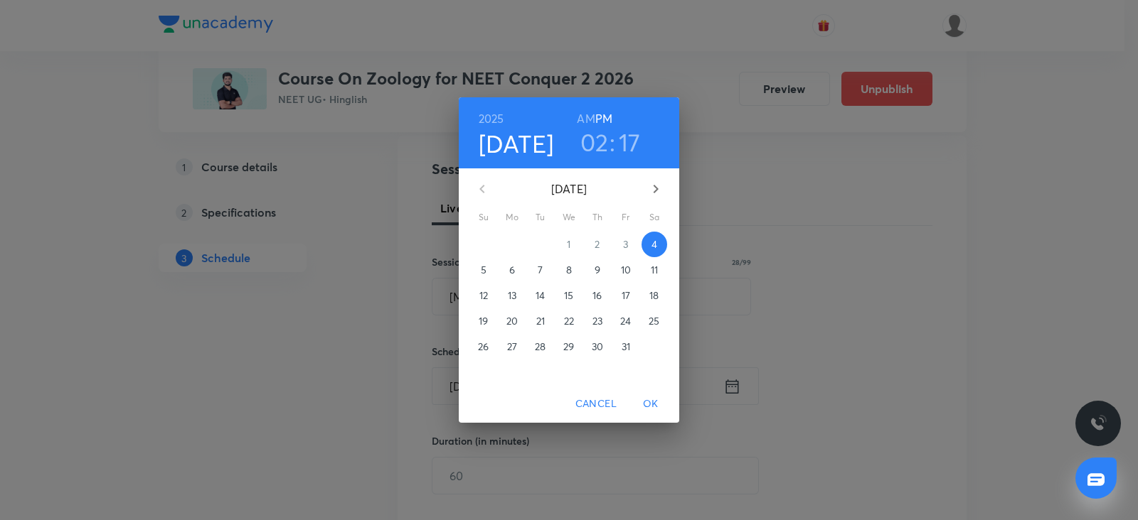
click at [486, 268] on p "5" at bounding box center [484, 270] width 6 height 14
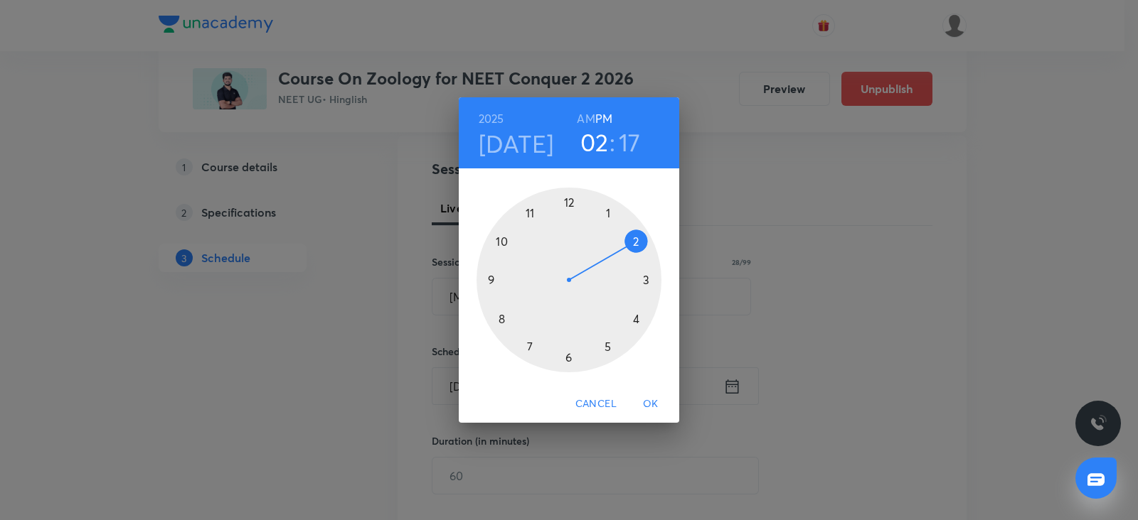
click at [497, 246] on div at bounding box center [568, 280] width 185 height 185
click at [587, 119] on h6 "AM" at bounding box center [586, 119] width 18 height 20
click at [567, 200] on div at bounding box center [568, 280] width 185 height 185
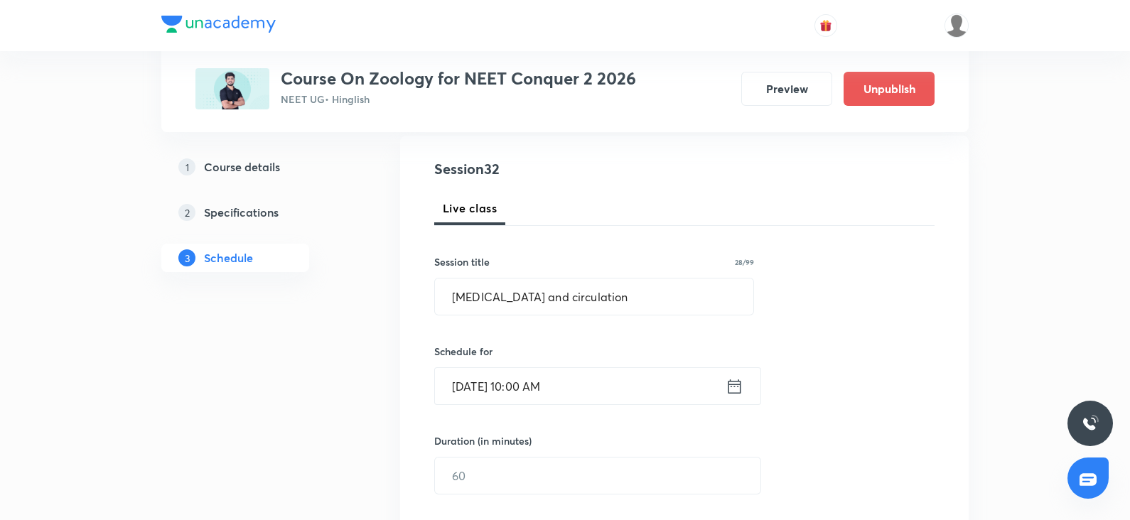
scroll to position [197, 0]
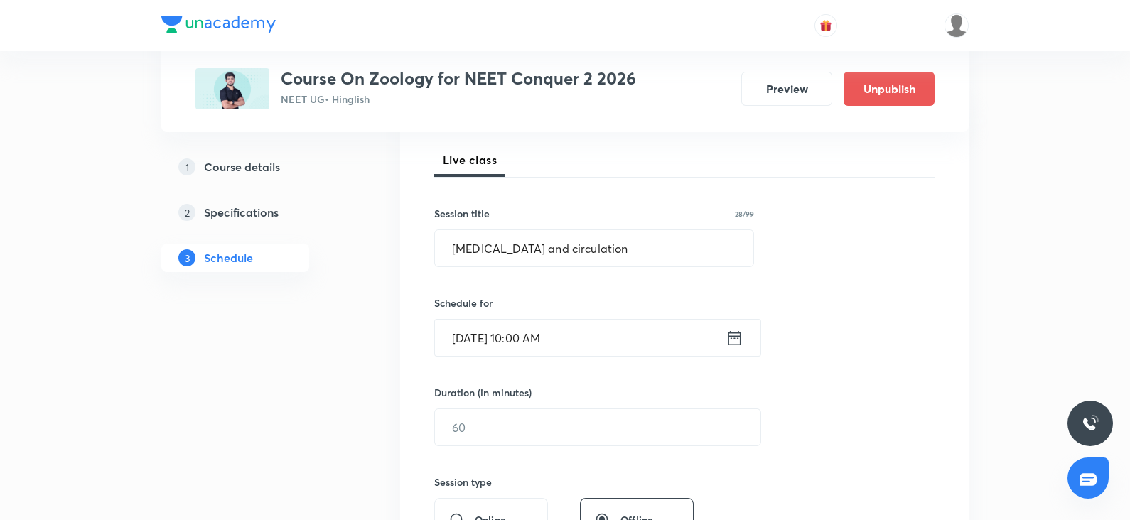
click at [505, 336] on input "[DATE] 10:00 AM" at bounding box center [580, 338] width 291 height 36
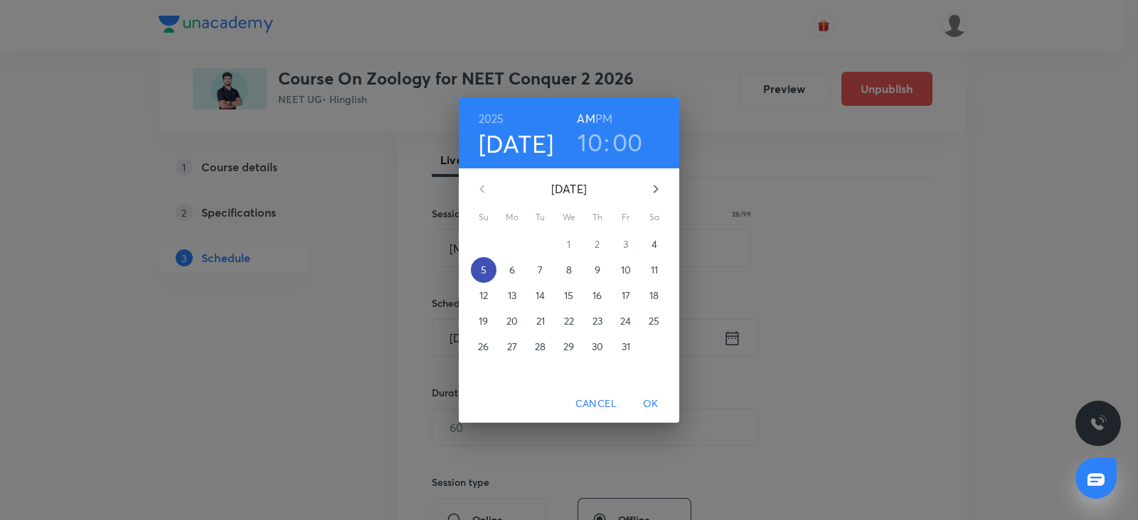
click at [487, 274] on span "5" at bounding box center [484, 270] width 26 height 14
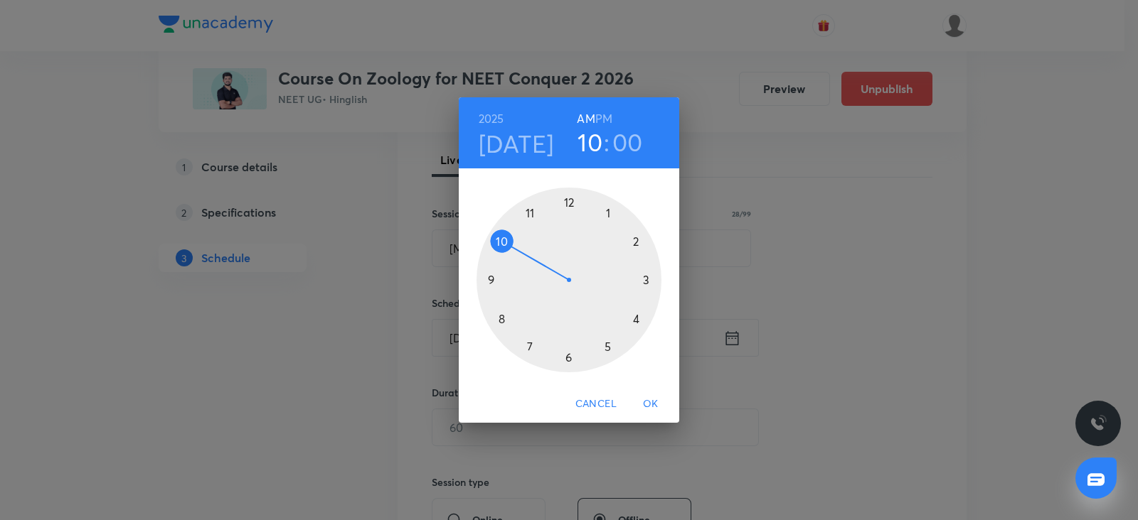
click at [503, 240] on div at bounding box center [568, 280] width 185 height 185
click at [570, 201] on div at bounding box center [568, 280] width 185 height 185
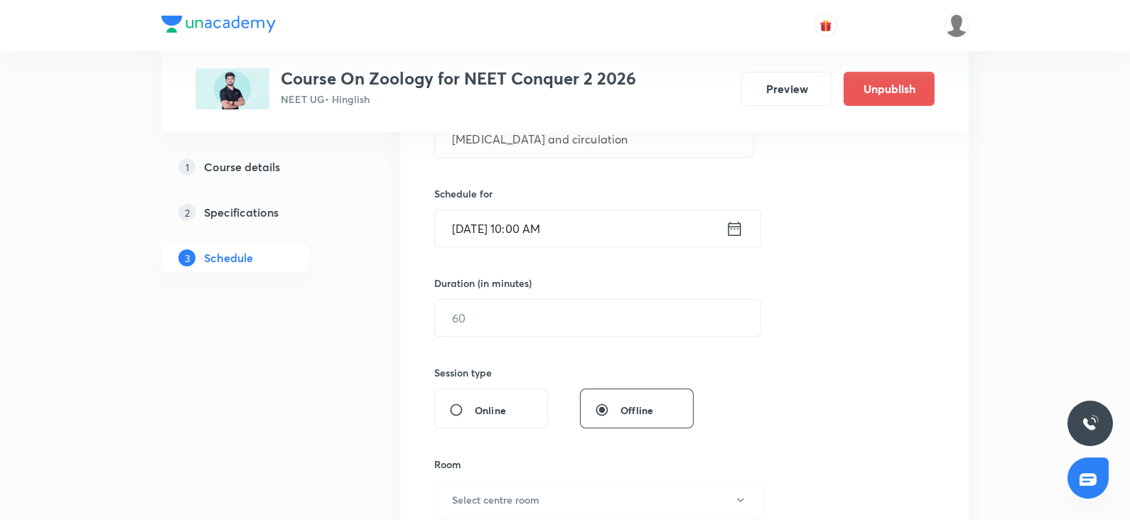
scroll to position [326, 0]
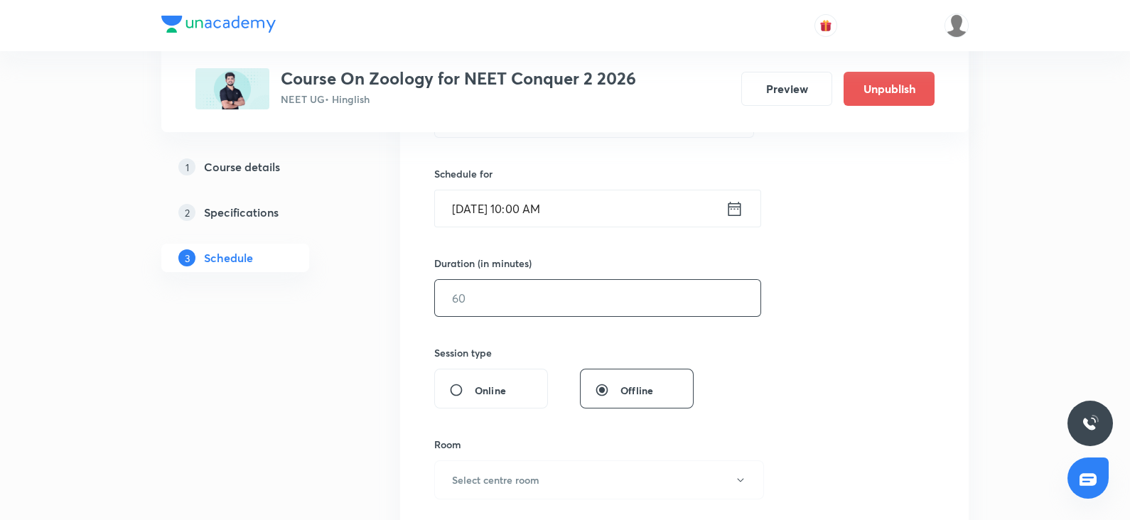
click at [479, 297] on input "text" at bounding box center [598, 298] width 326 height 36
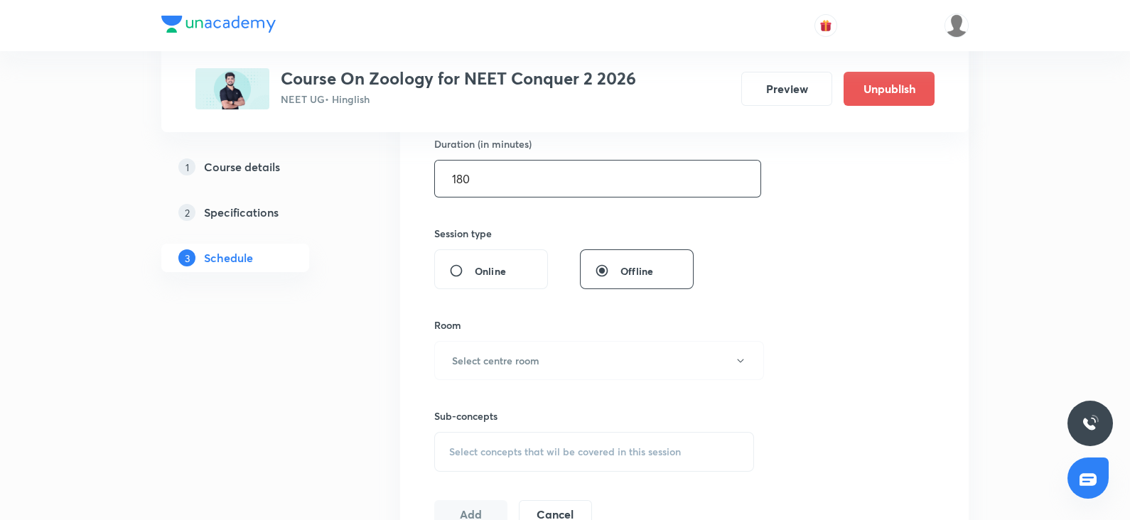
scroll to position [448, 0]
type input "180"
click at [474, 348] on button "Select centre room" at bounding box center [599, 358] width 330 height 39
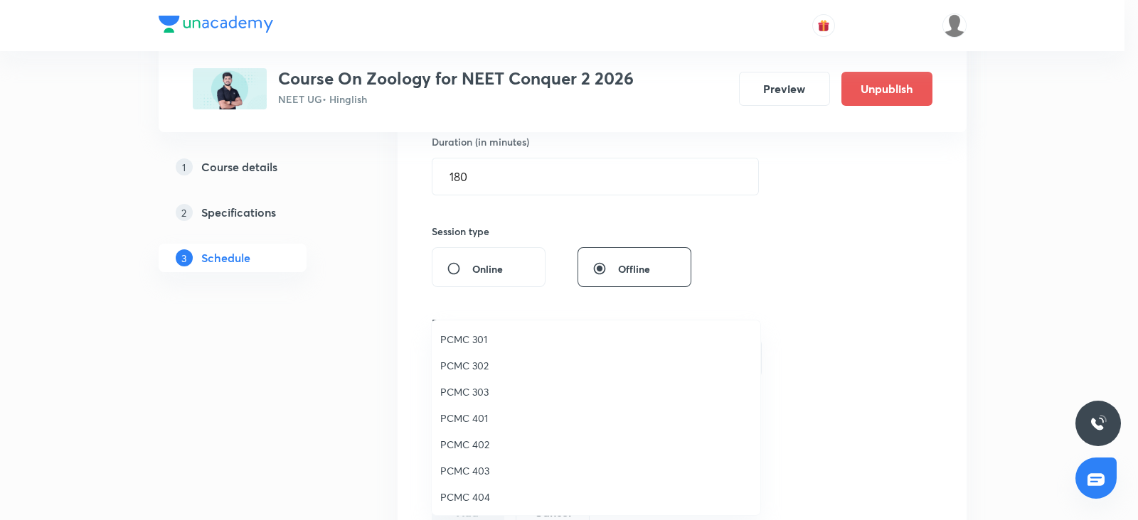
click at [469, 368] on span "PCMC 302" at bounding box center [595, 365] width 311 height 15
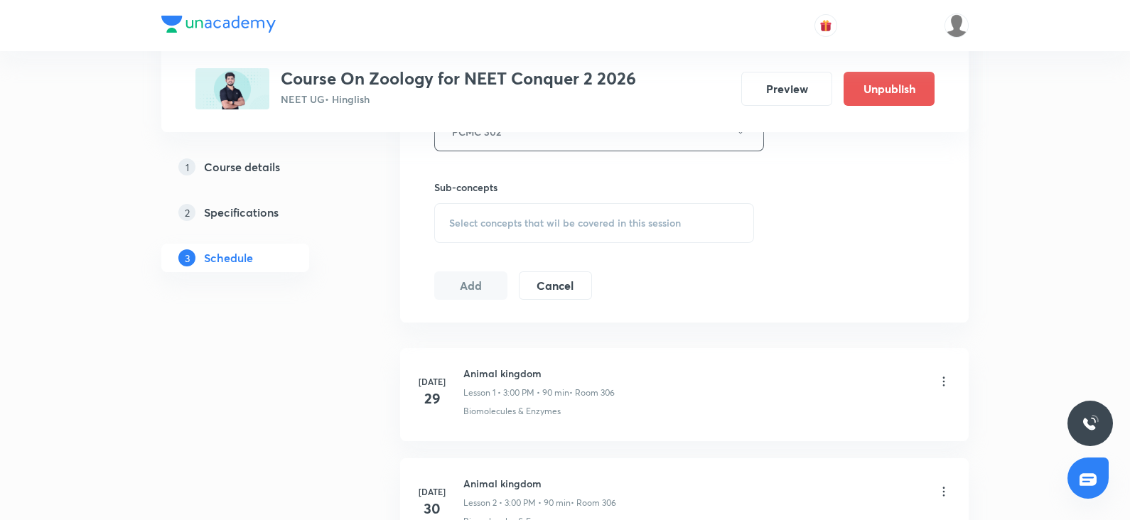
scroll to position [701, 0]
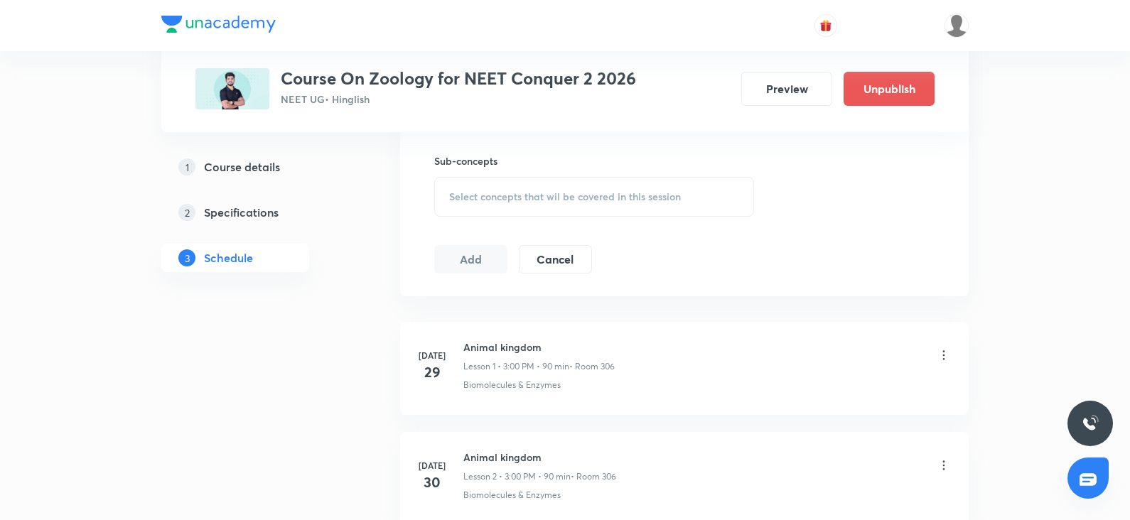
click at [490, 208] on div "Select concepts that wil be covered in this session" at bounding box center [594, 197] width 320 height 40
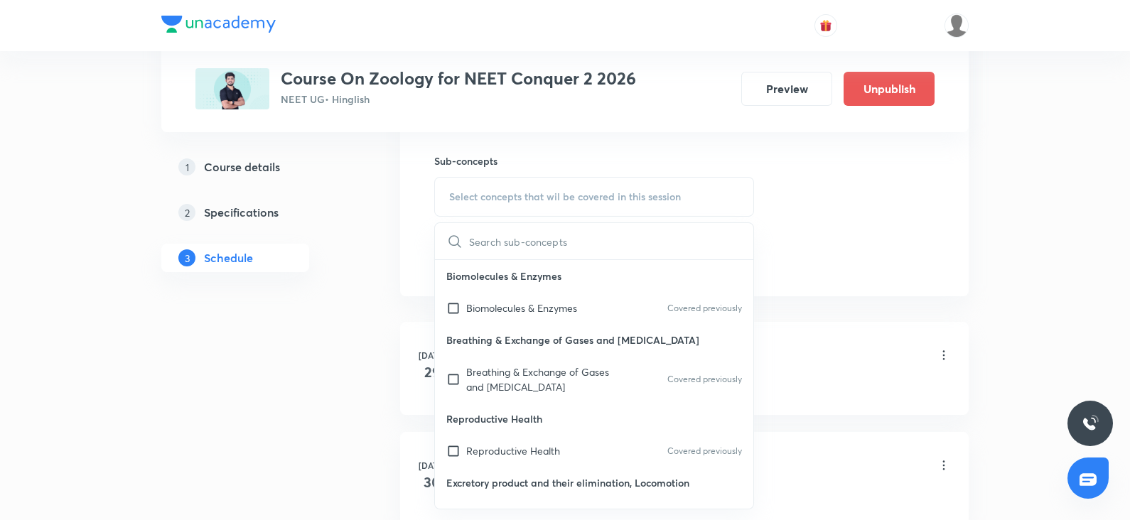
click at [488, 383] on p "Breathing & Exchange of Gases and Body Fluids" at bounding box center [538, 380] width 144 height 30
checkbox input "true"
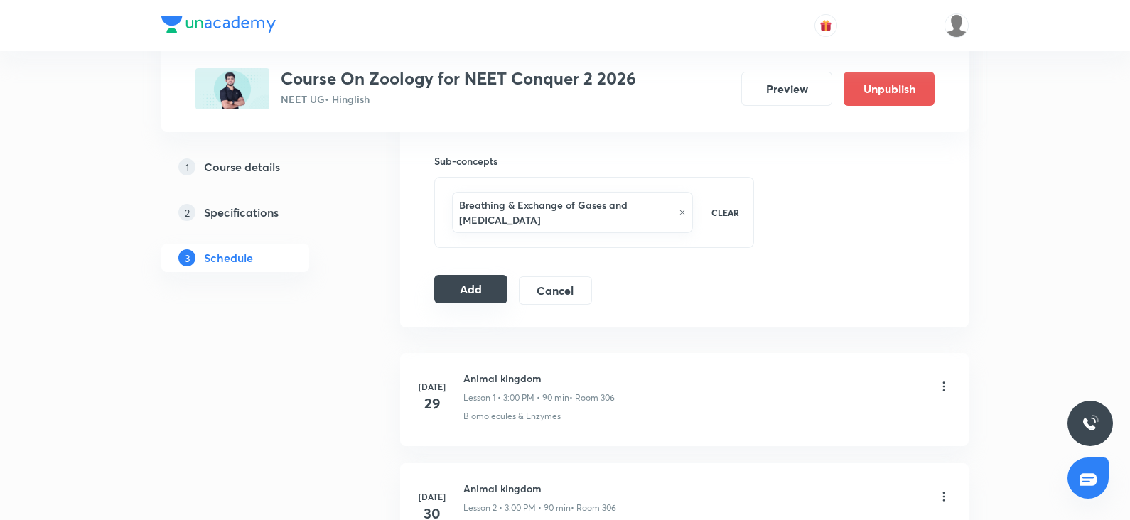
click at [465, 284] on button "Add" at bounding box center [470, 289] width 73 height 28
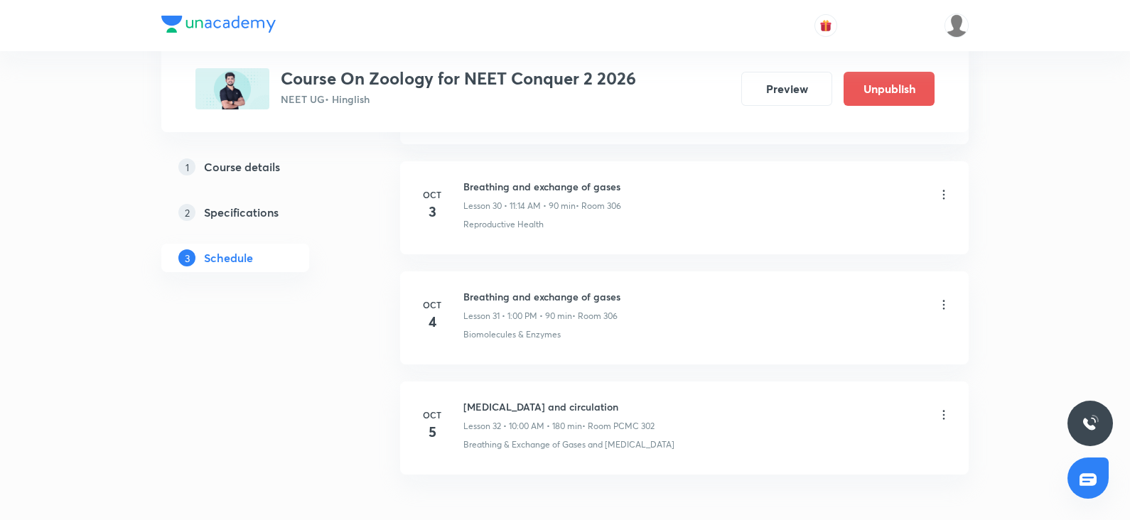
scroll to position [3484, 0]
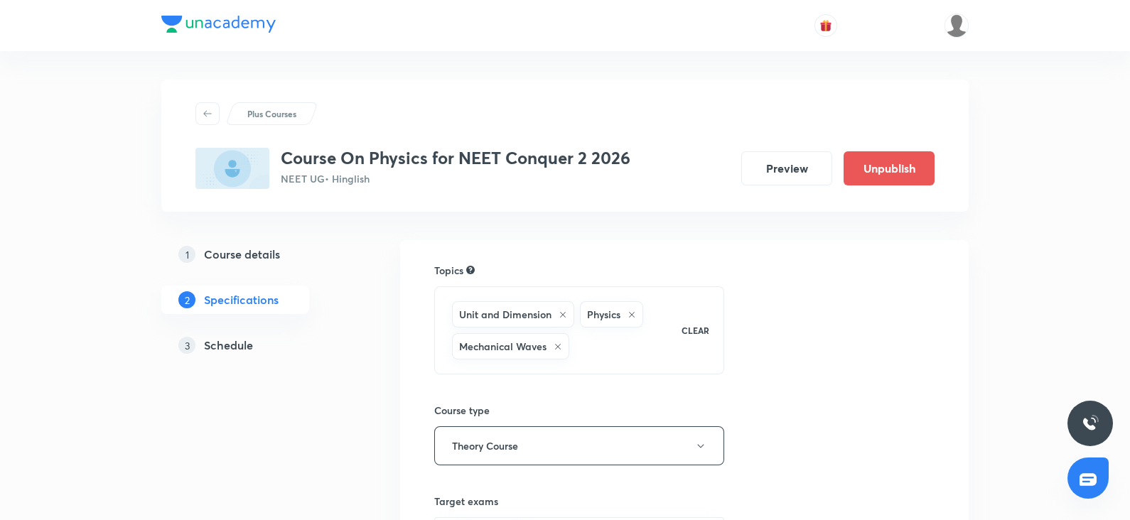
click at [220, 341] on h5 "Schedule" at bounding box center [228, 345] width 49 height 17
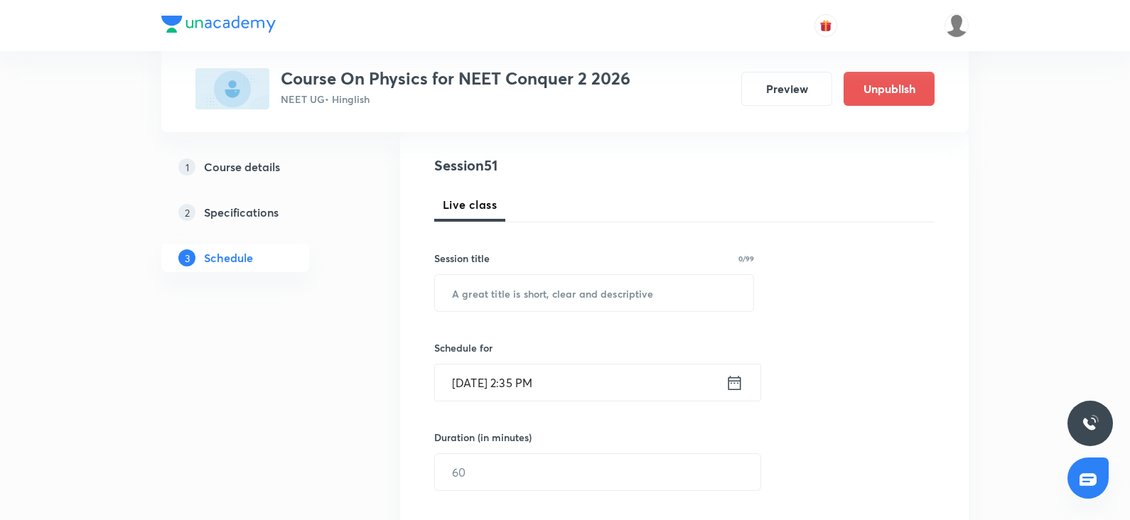
scroll to position [154, 0]
click at [487, 289] on input "text" at bounding box center [594, 292] width 319 height 36
paste input "Rotational Motion"
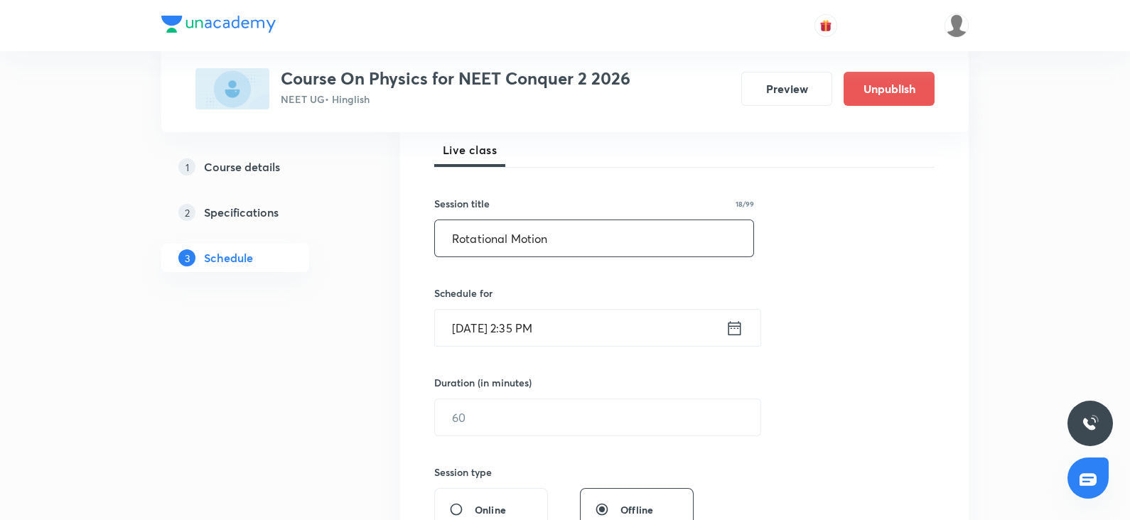
scroll to position [211, 0]
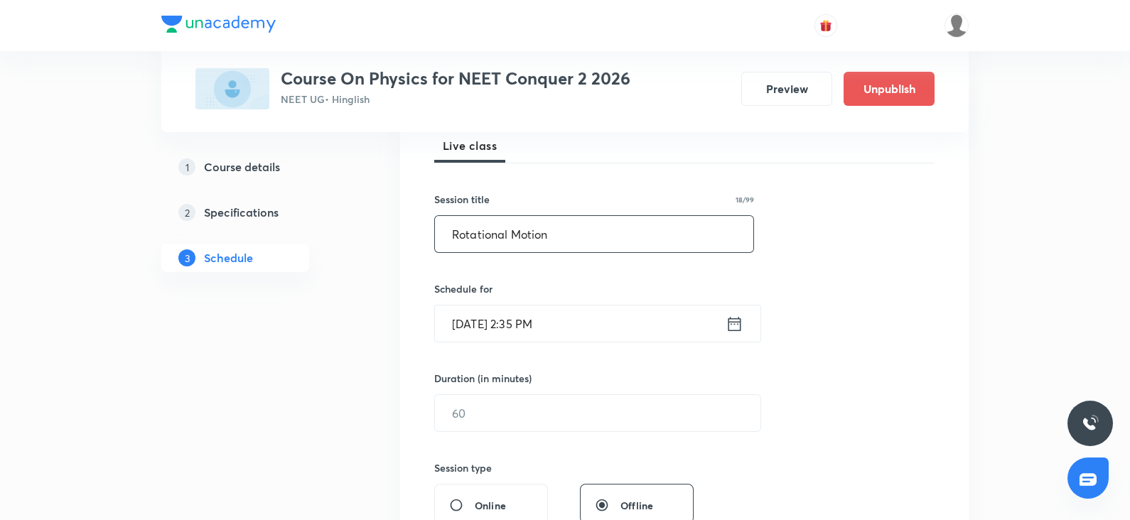
type input "Rotational Motion"
click at [476, 321] on input "[DATE] 2:35 PM" at bounding box center [580, 324] width 291 height 36
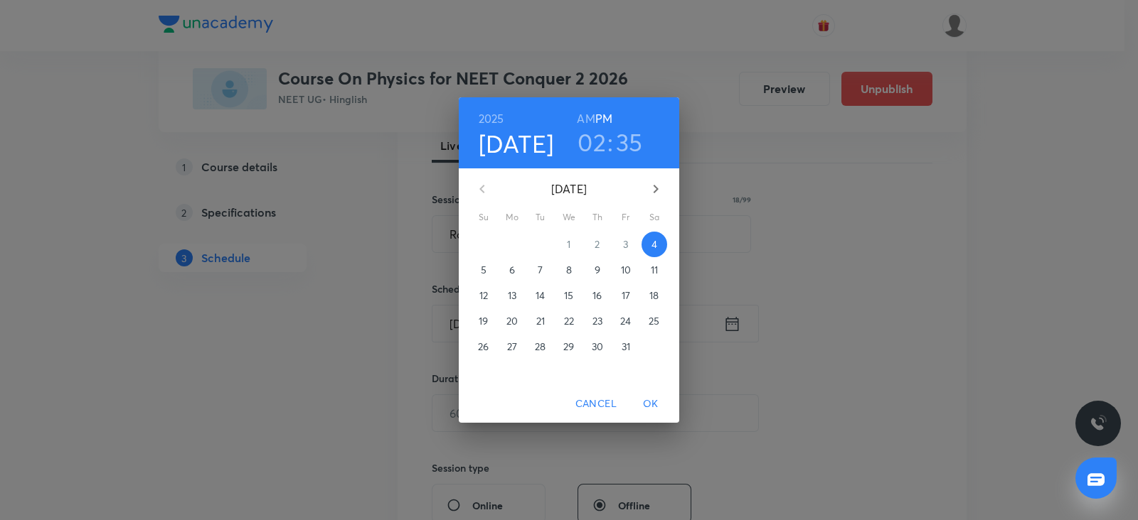
click at [484, 268] on p "5" at bounding box center [484, 270] width 6 height 14
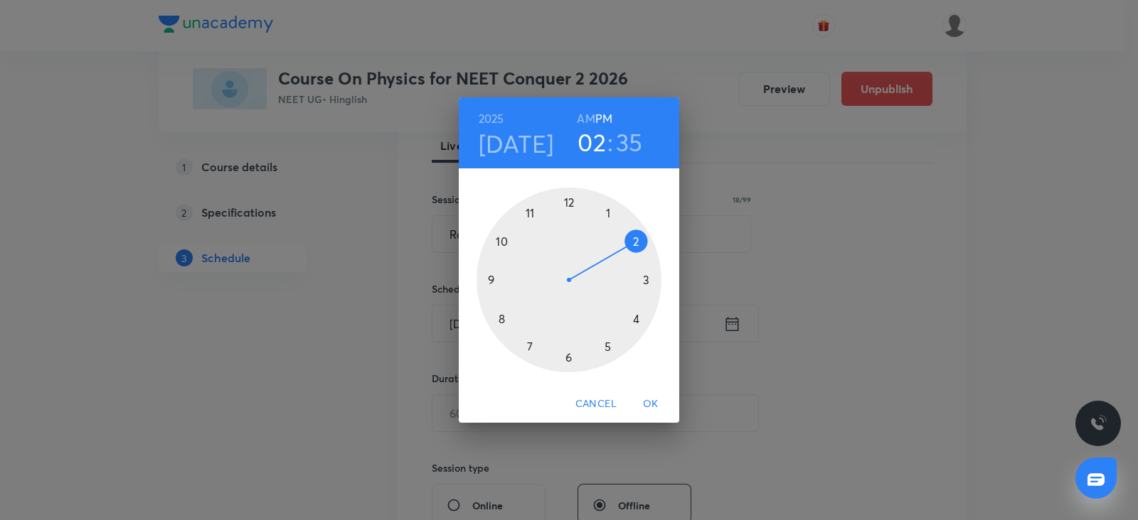
click at [606, 205] on div at bounding box center [568, 280] width 185 height 185
click at [569, 204] on div at bounding box center [568, 280] width 185 height 185
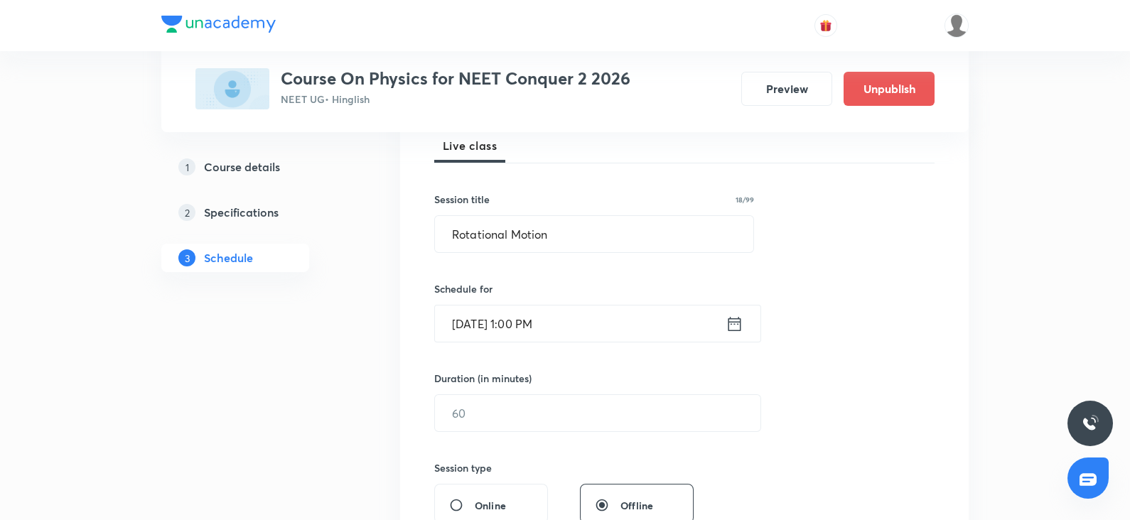
scroll to position [310, 0]
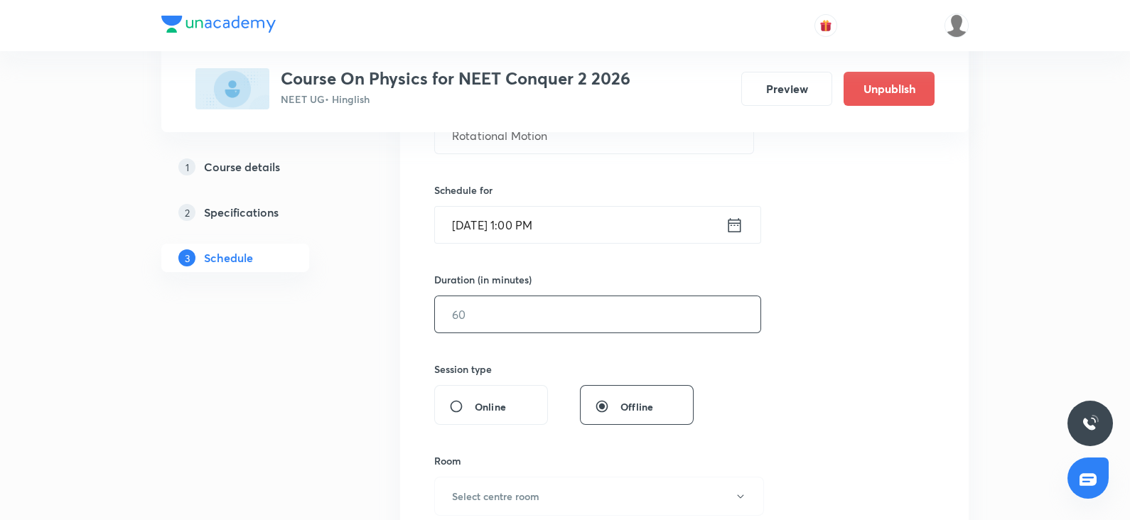
click at [460, 309] on input "text" at bounding box center [598, 314] width 326 height 36
type input "120"
click at [530, 225] on input "[DATE] 1:00 PM" at bounding box center [580, 225] width 291 height 36
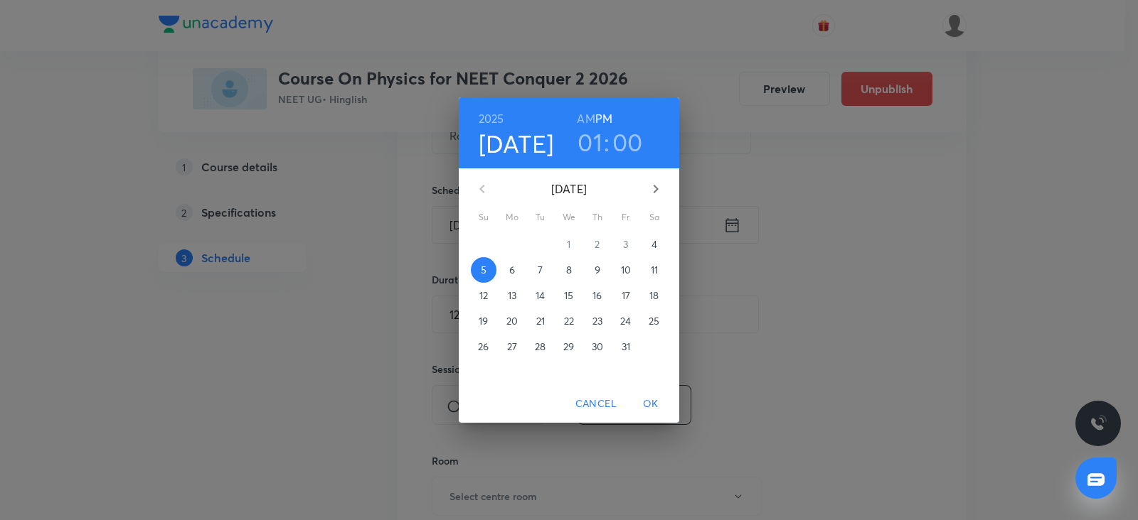
click at [625, 147] on h3 "00" at bounding box center [627, 142] width 31 height 30
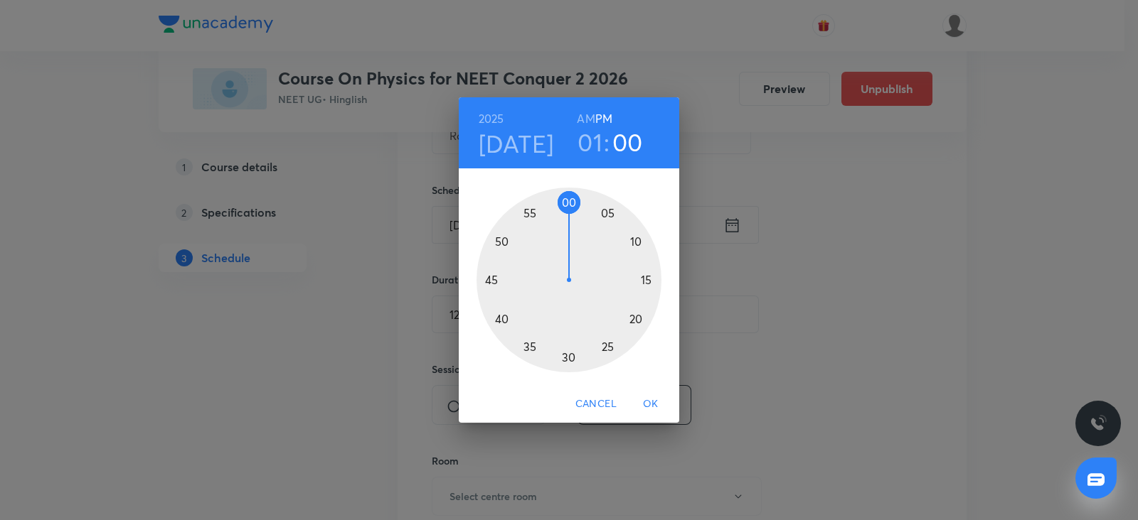
click at [566, 358] on div at bounding box center [568, 280] width 185 height 185
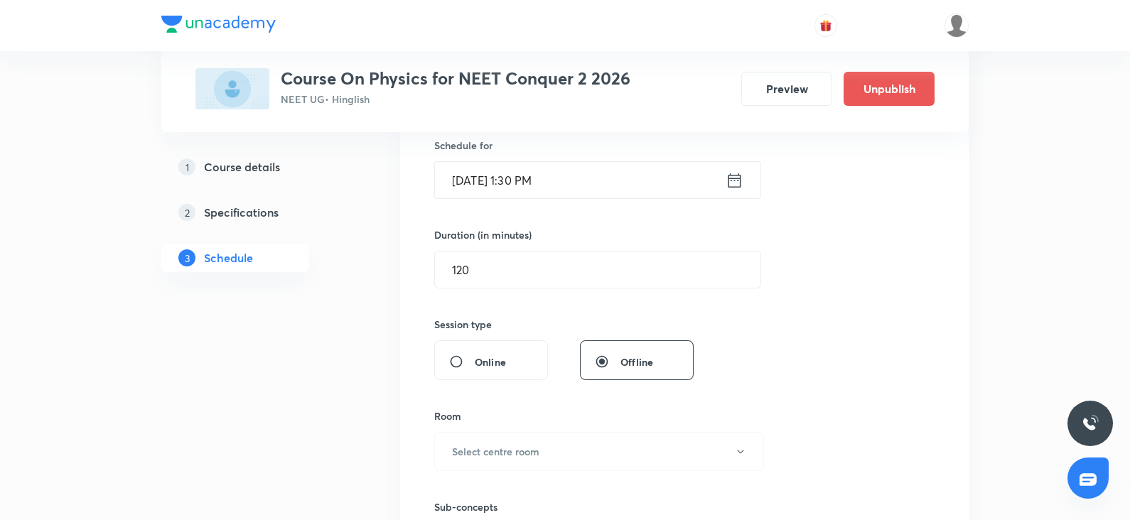
scroll to position [362, 0]
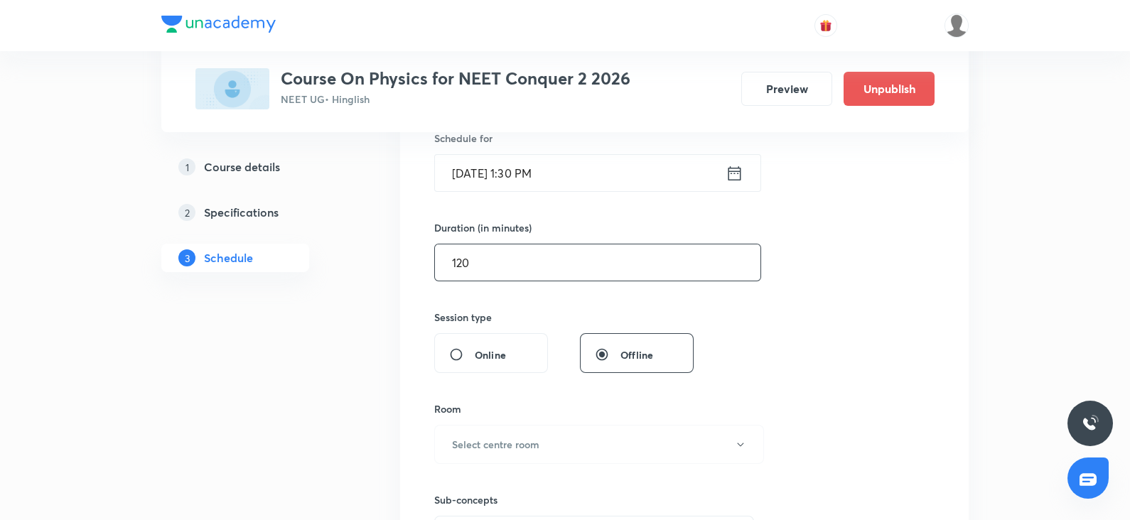
click at [495, 276] on input "120" at bounding box center [598, 263] width 326 height 36
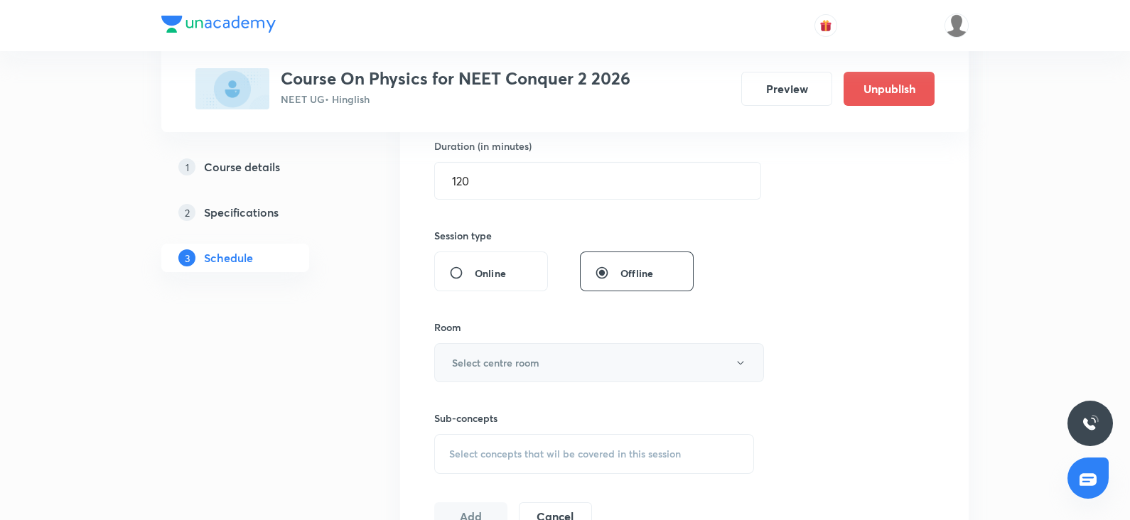
click at [466, 363] on h6 "Select centre room" at bounding box center [495, 362] width 87 height 15
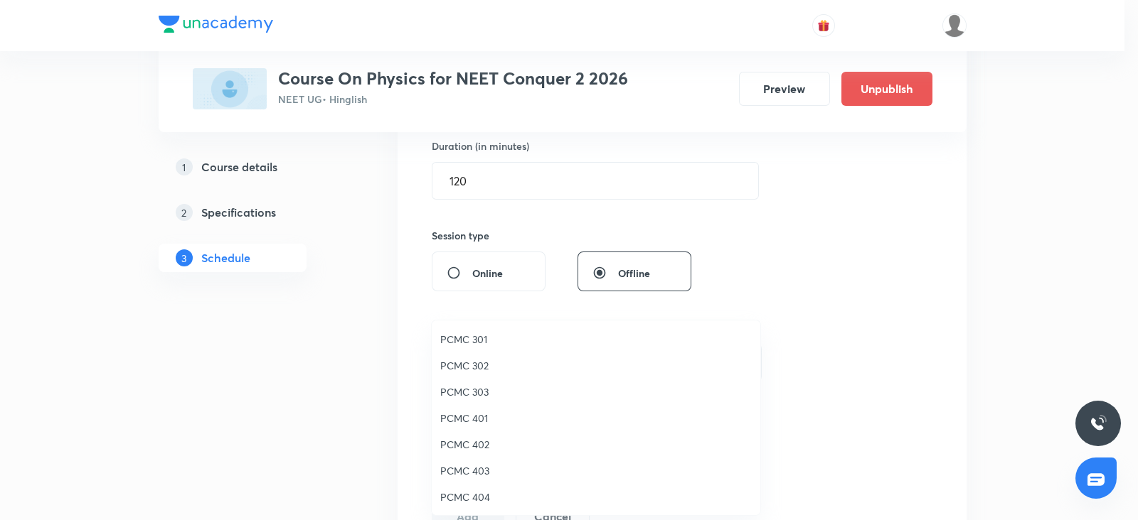
click at [484, 368] on span "PCMC 302" at bounding box center [595, 365] width 311 height 15
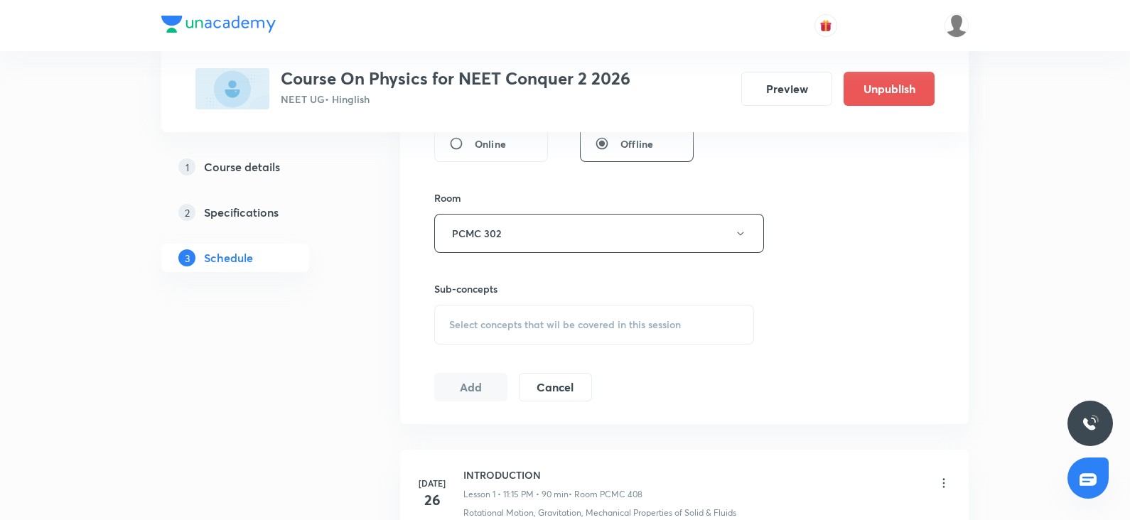
scroll to position [575, 0]
click at [488, 304] on div "Select concepts that wil be covered in this session" at bounding box center [594, 323] width 320 height 40
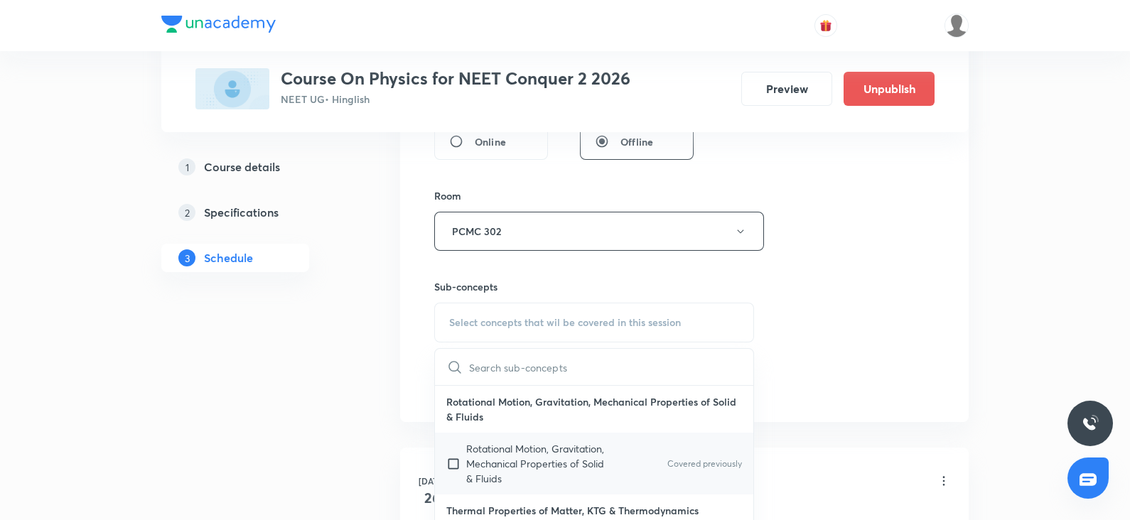
scroll to position [17, 0]
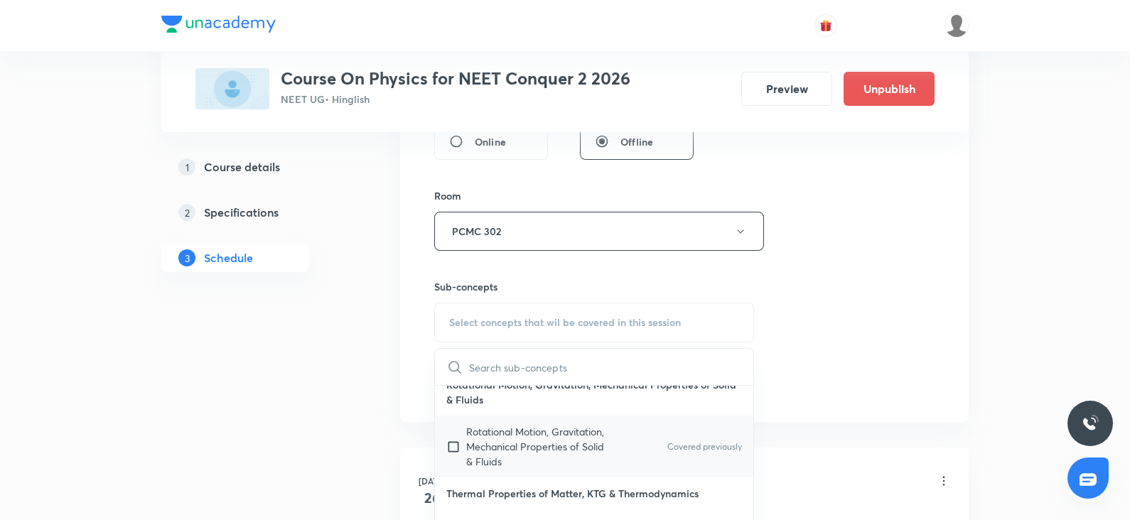
click at [495, 436] on p "Rotational Motion, Gravitation, Mechanical Properties of Solid & Fluids" at bounding box center [538, 446] width 144 height 45
checkbox input "true"
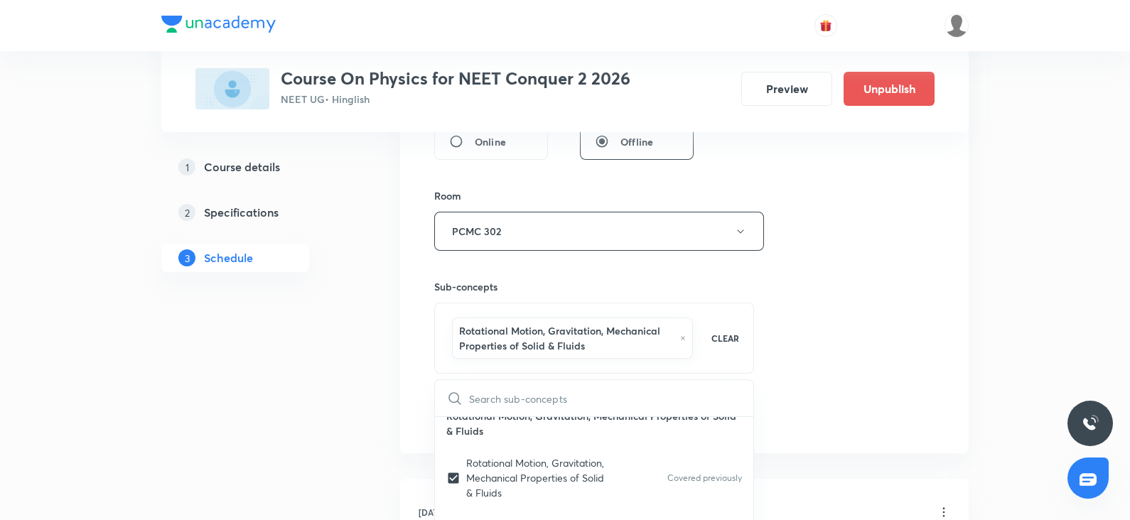
click at [786, 341] on div "Session 51 Live class Session title 18/99 Rotational Motion ​ Schedule for [DAT…" at bounding box center [684, 81] width 501 height 699
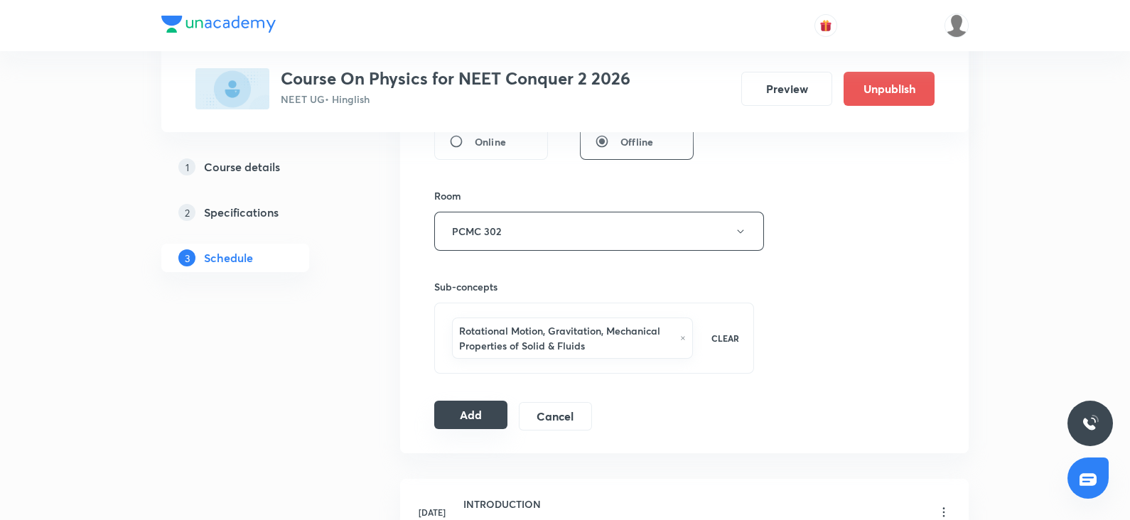
click at [476, 423] on button "Add" at bounding box center [470, 415] width 73 height 28
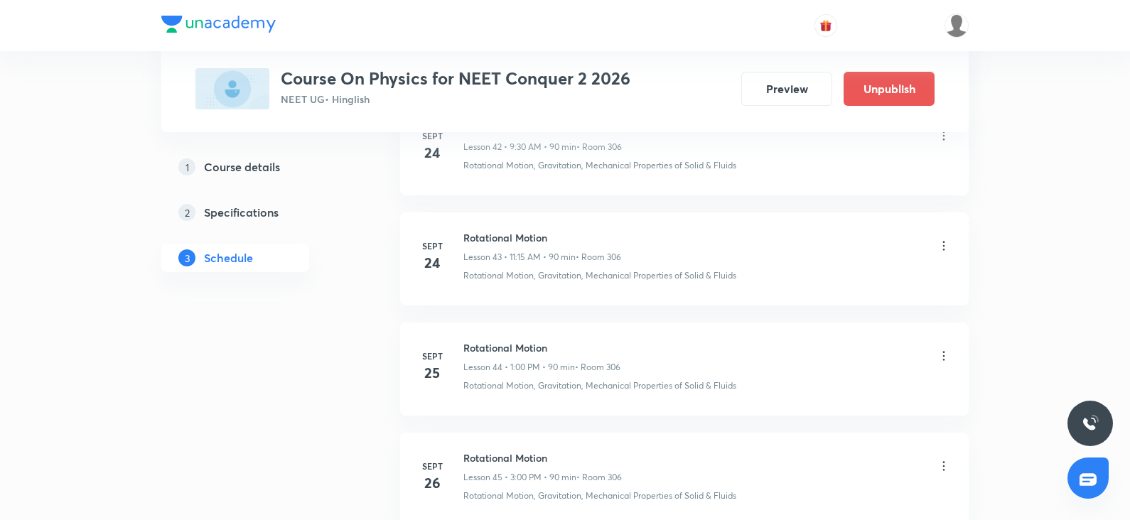
scroll to position [5573, 0]
